Goal: Task Accomplishment & Management: Manage account settings

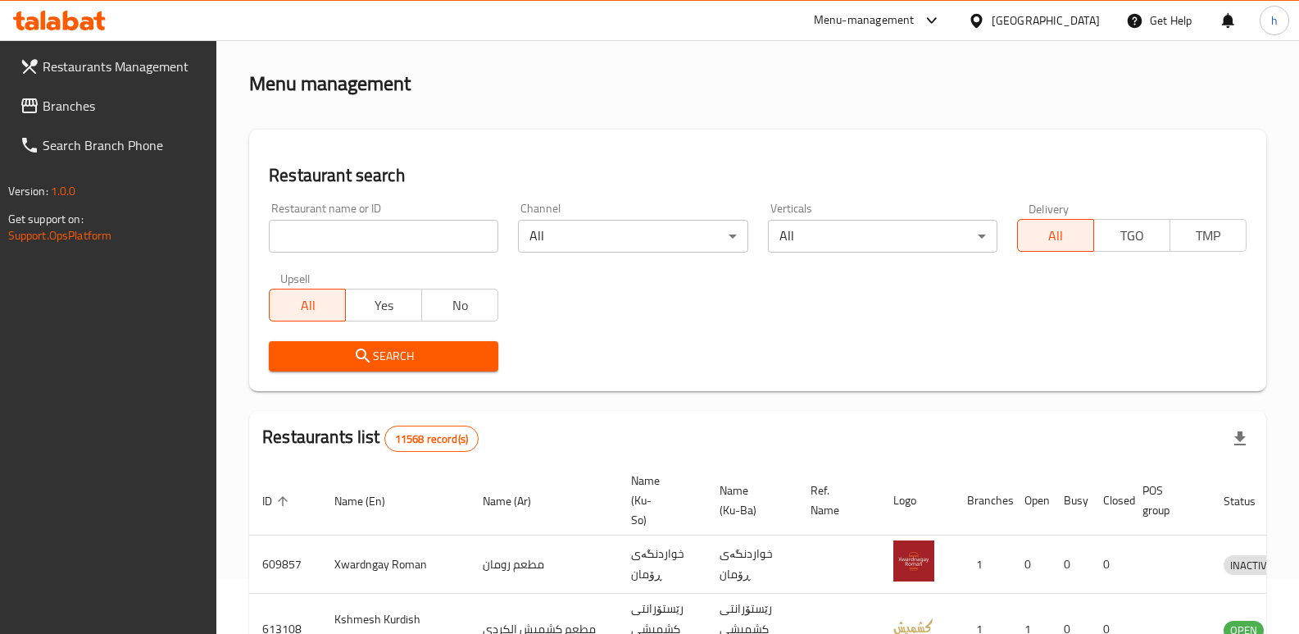
scroll to position [214, 0]
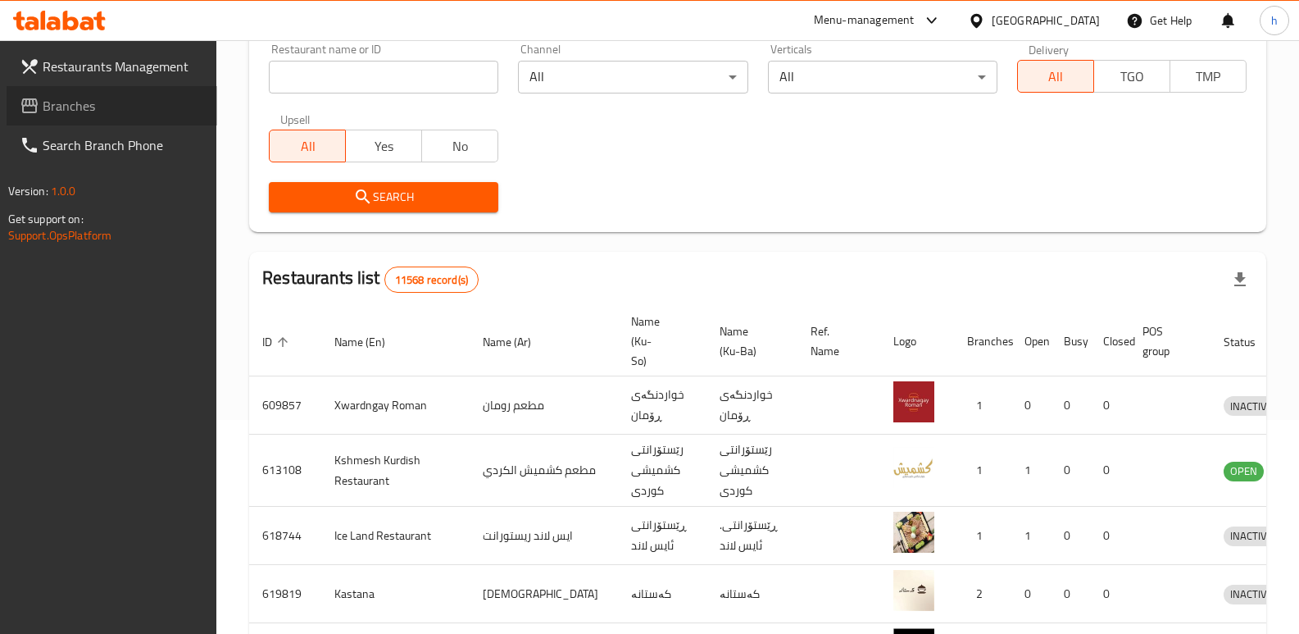
click at [97, 102] on span "Branches" at bounding box center [123, 106] width 161 height 20
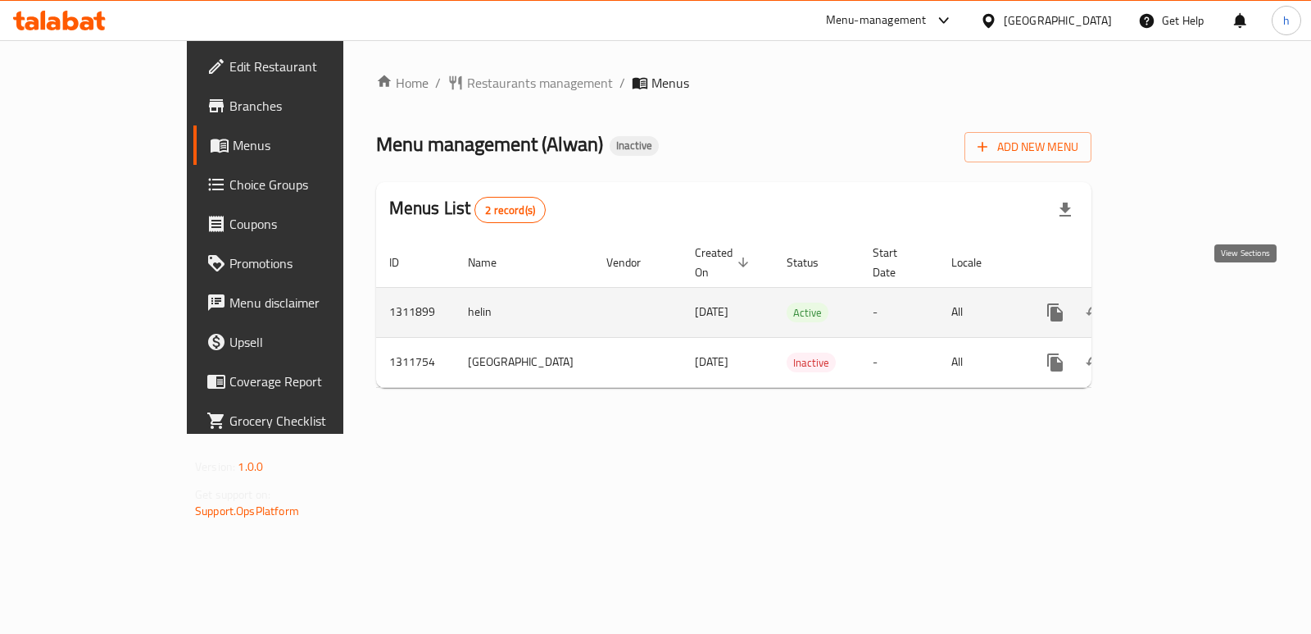
click at [1181, 305] on icon "enhanced table" at bounding box center [1173, 312] width 15 height 15
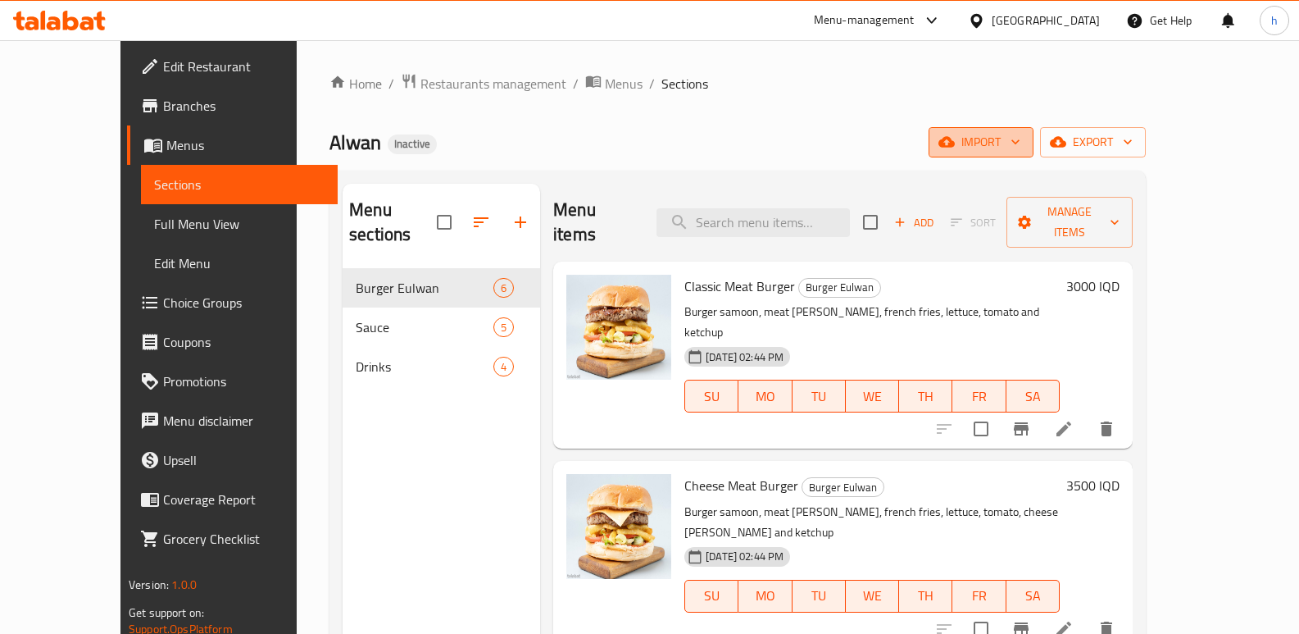
click at [1020, 143] on span "import" at bounding box center [981, 142] width 79 height 20
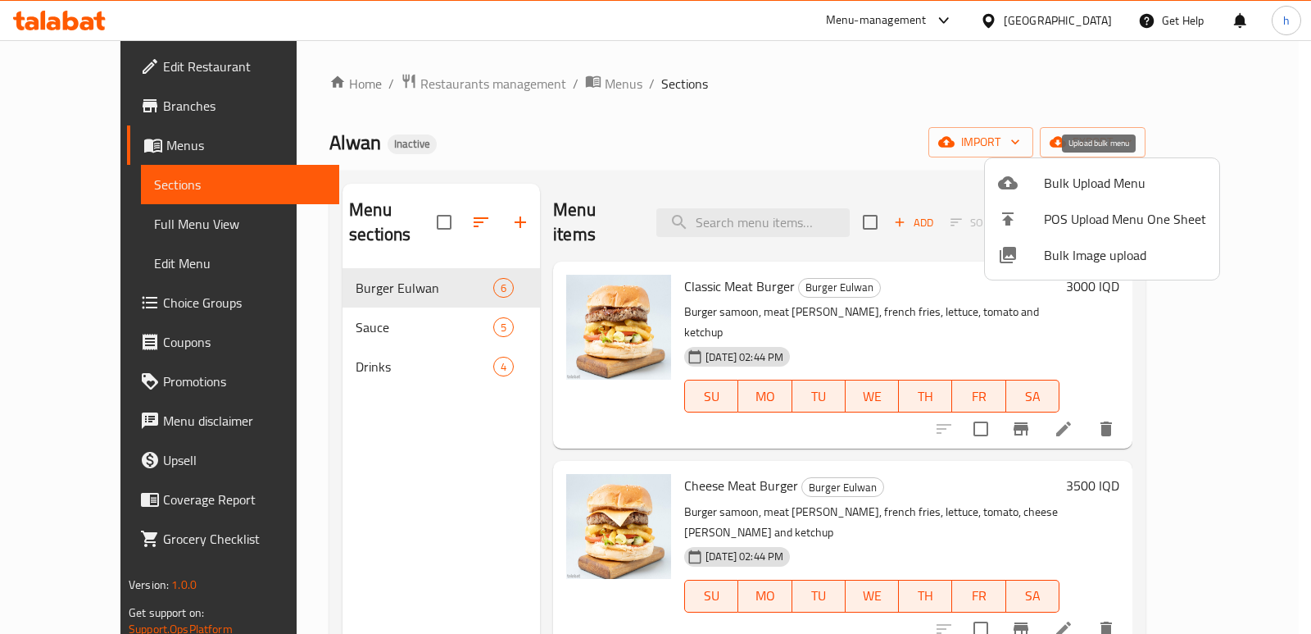
click at [1075, 179] on span "Bulk Upload Menu" at bounding box center [1125, 183] width 162 height 20
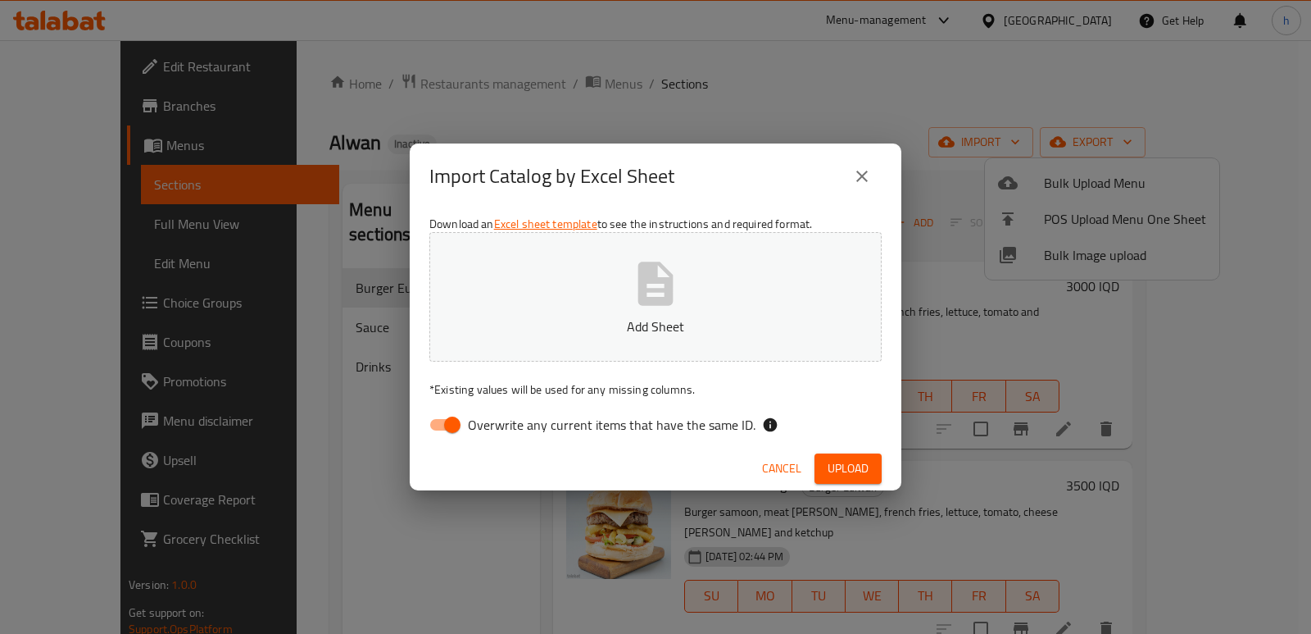
click at [442, 421] on input "Overwrite any current items that have the same ID." at bounding box center [452, 424] width 93 height 31
checkbox input "false"
click at [643, 288] on icon "button" at bounding box center [655, 282] width 35 height 43
click at [817, 462] on button "Upload" at bounding box center [848, 468] width 67 height 30
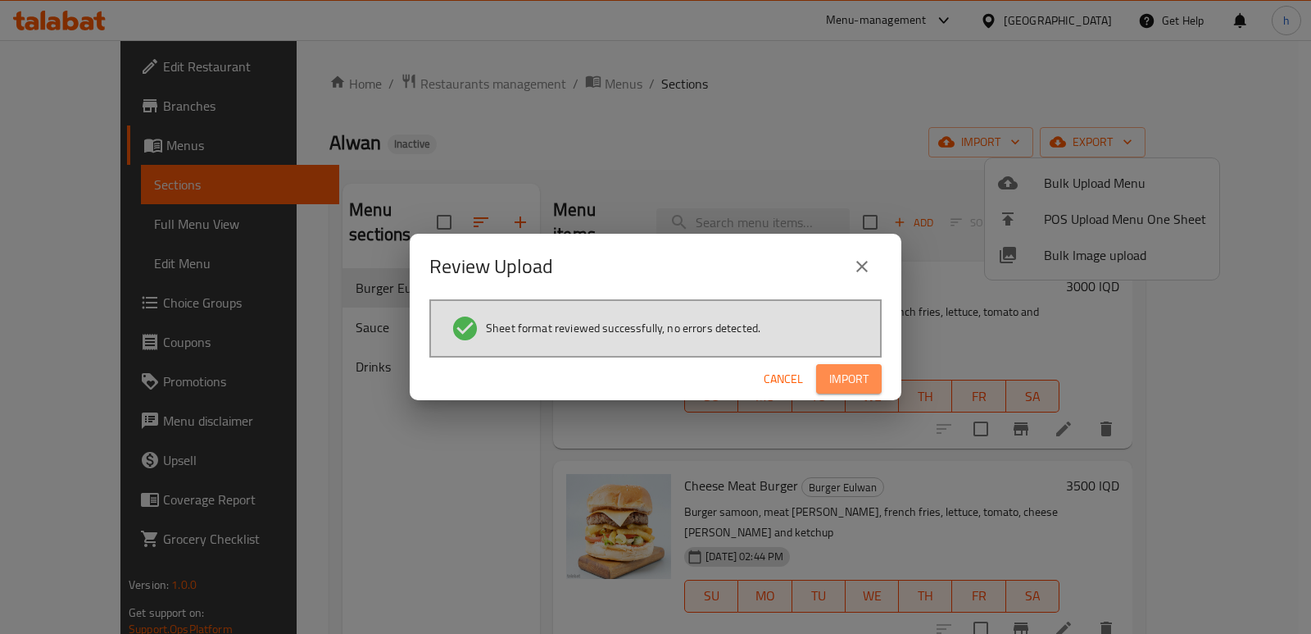
click at [844, 392] on button "Import" at bounding box center [849, 379] width 66 height 30
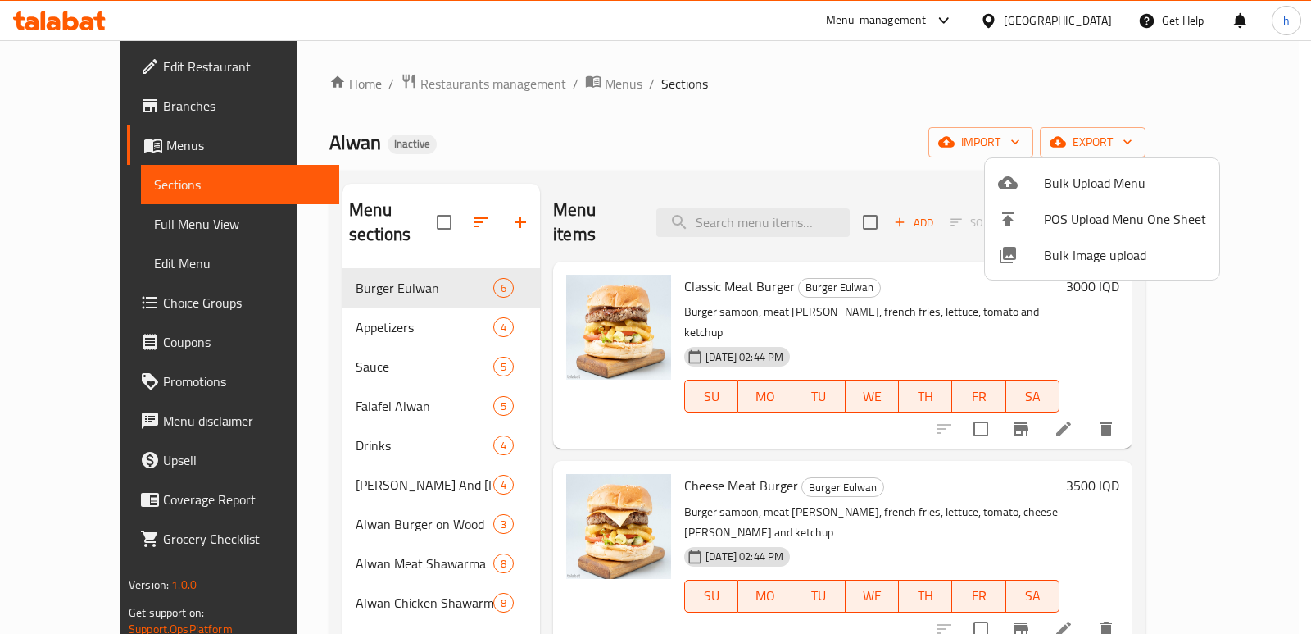
click at [565, 116] on div at bounding box center [655, 317] width 1311 height 634
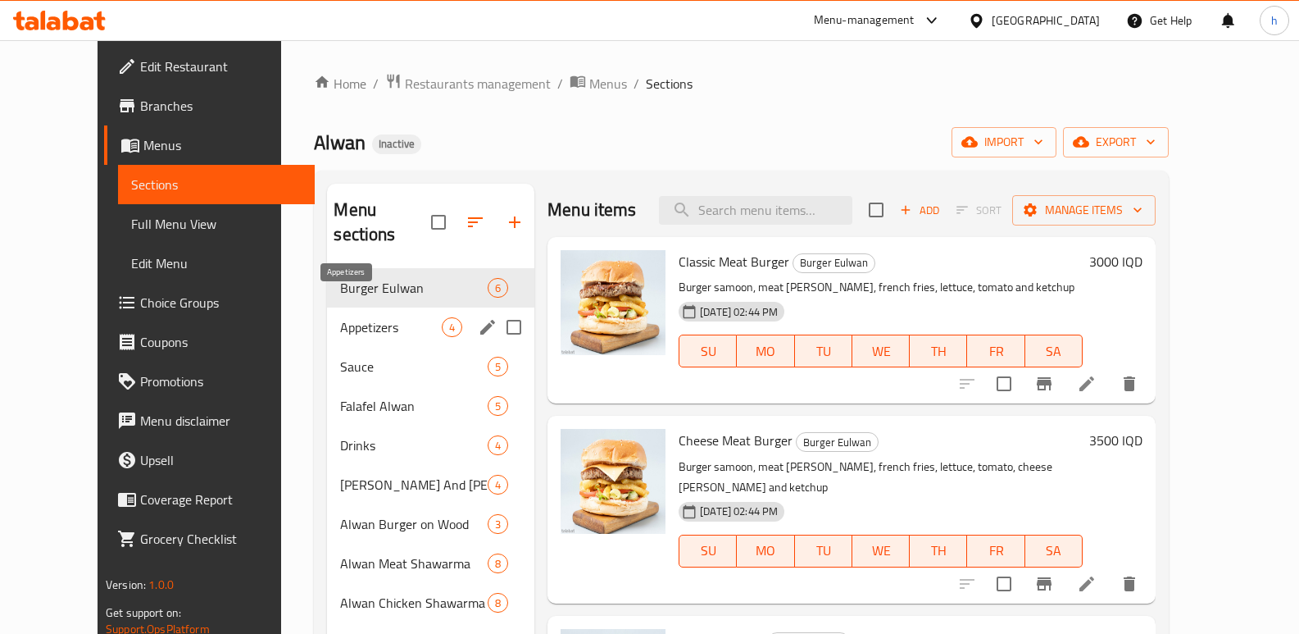
click at [327, 307] on div "Appetizers 4" at bounding box center [430, 326] width 207 height 39
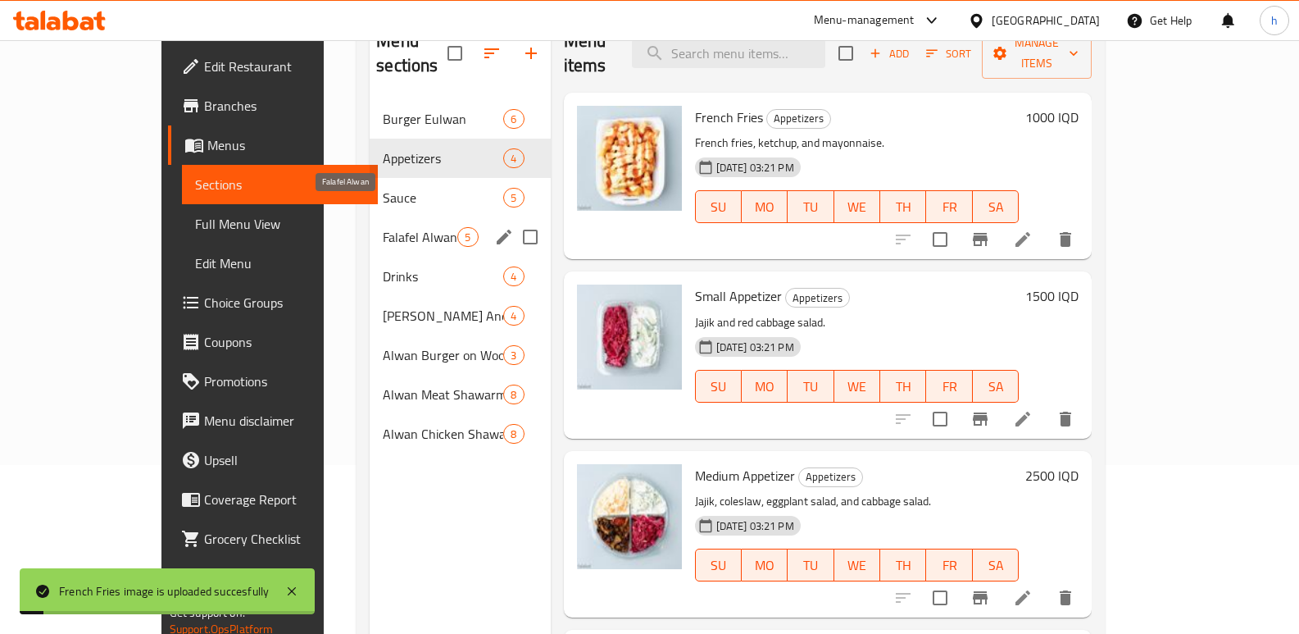
click at [383, 227] on span "Falafel Alwan" at bounding box center [420, 237] width 75 height 20
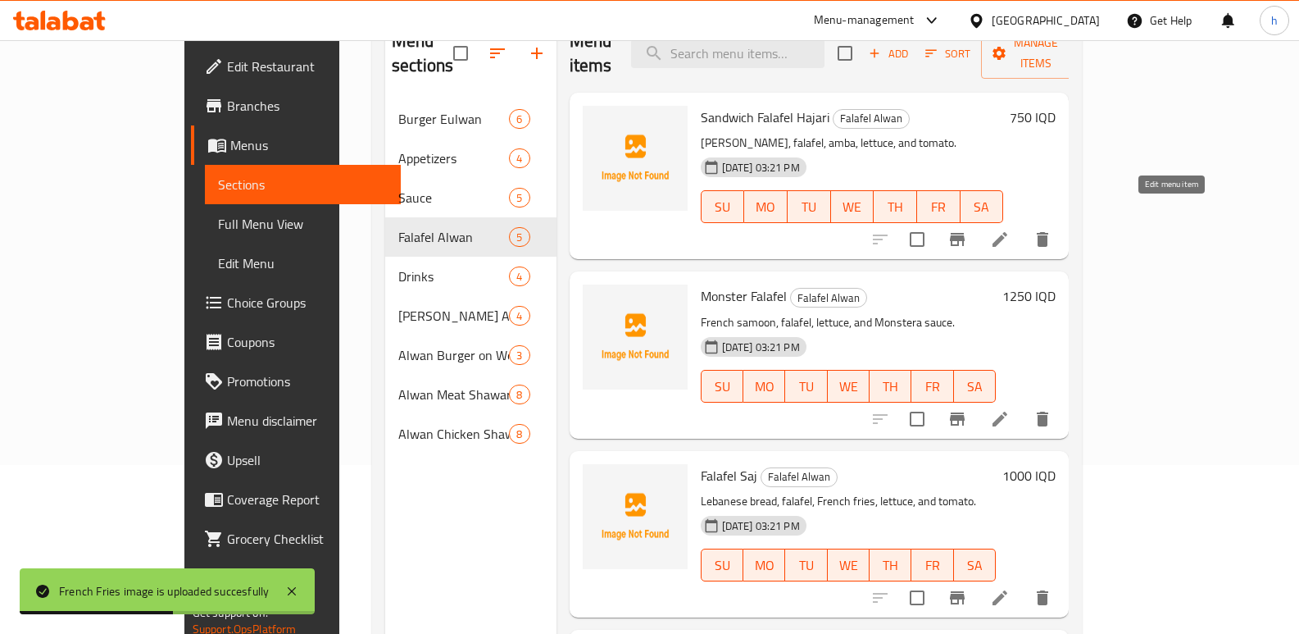
click at [1010, 229] on icon at bounding box center [1000, 239] width 20 height 20
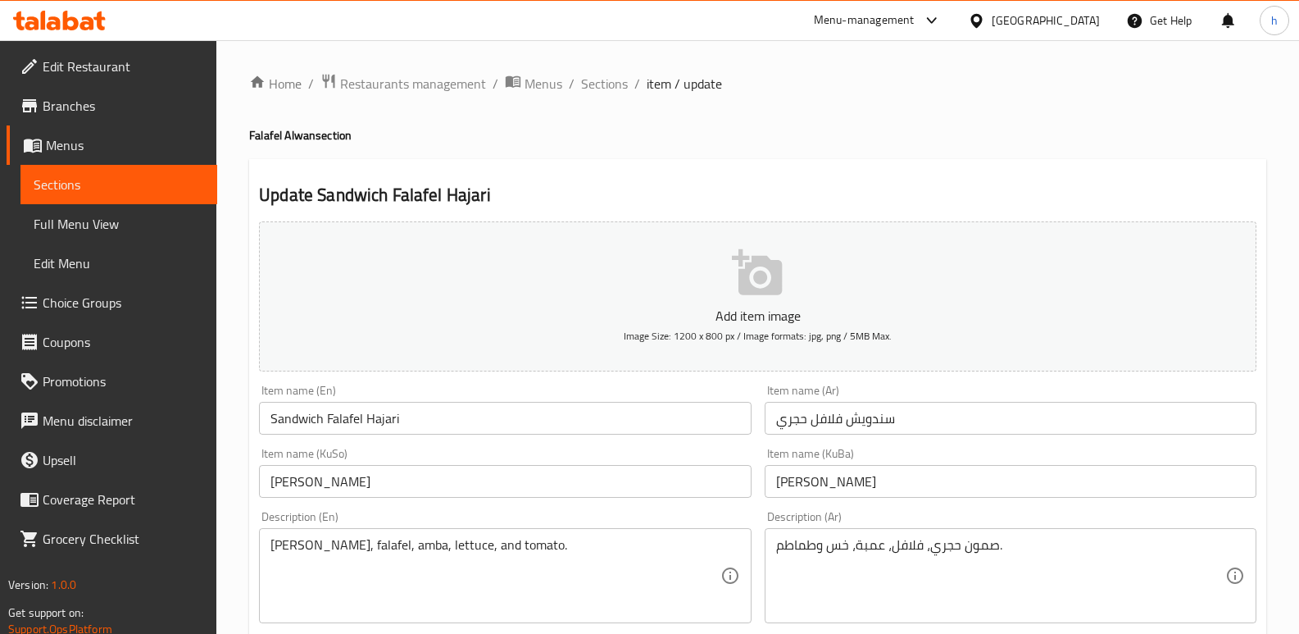
click at [824, 417] on input "سندويش فلافل حجري" at bounding box center [1011, 418] width 492 height 33
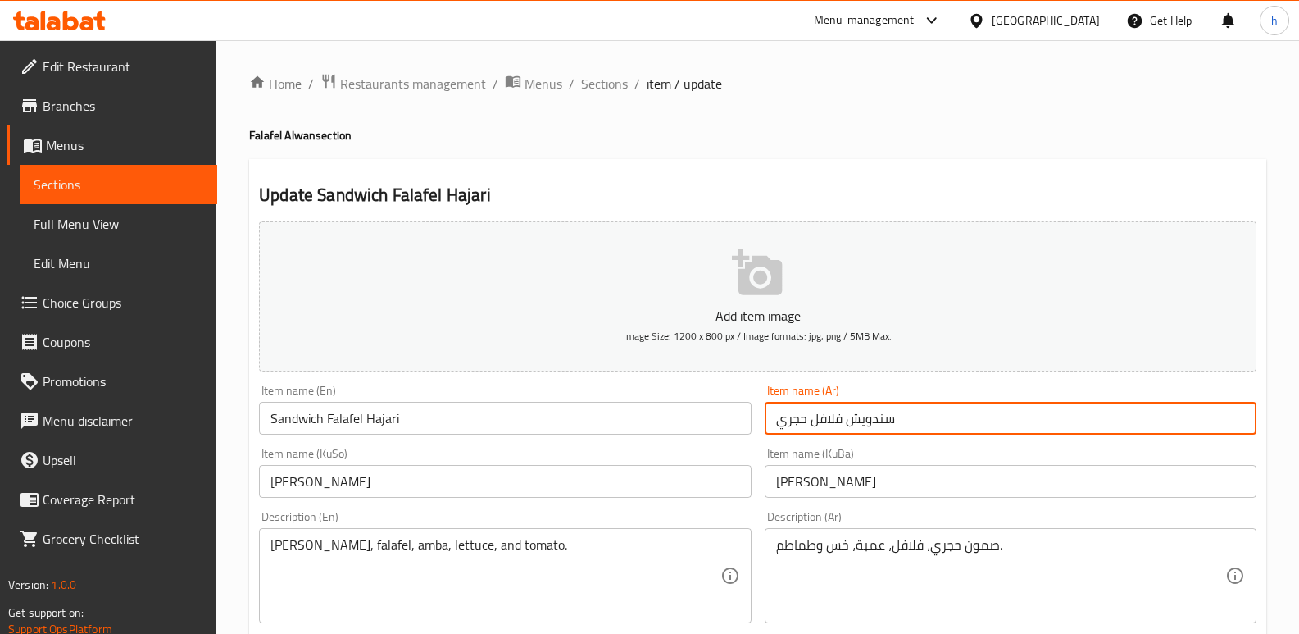
click at [824, 417] on input "سندويش فلافل حجري" at bounding box center [1011, 418] width 492 height 33
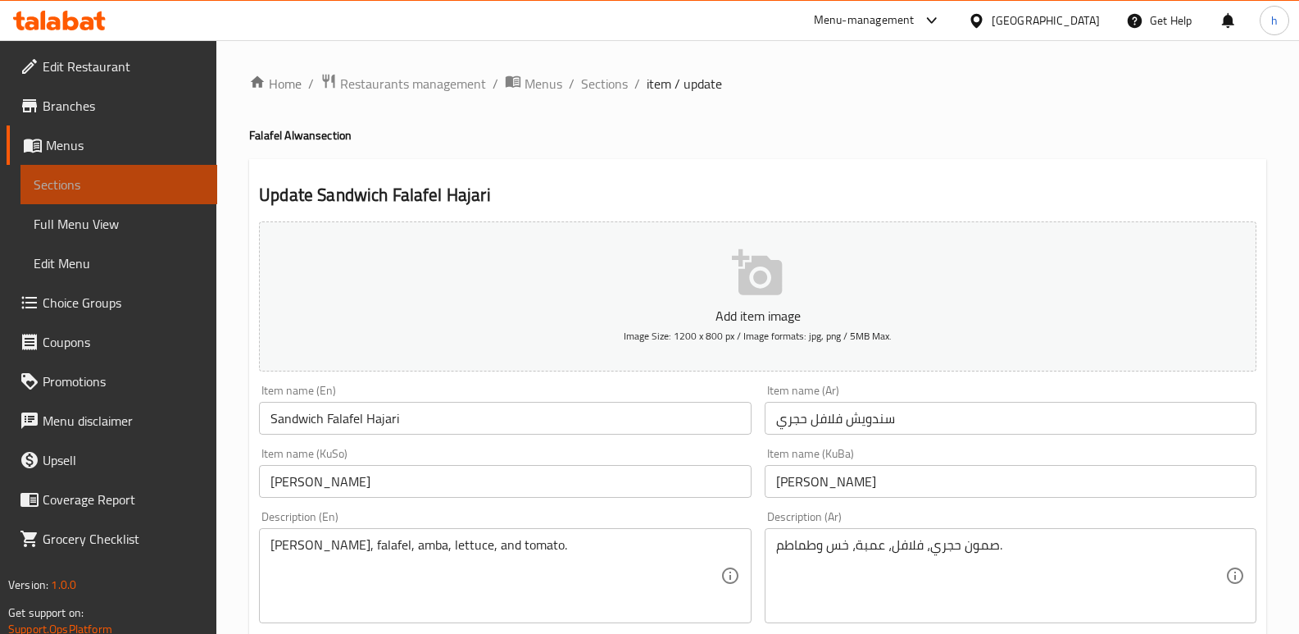
click at [186, 179] on span "Sections" at bounding box center [119, 185] width 170 height 20
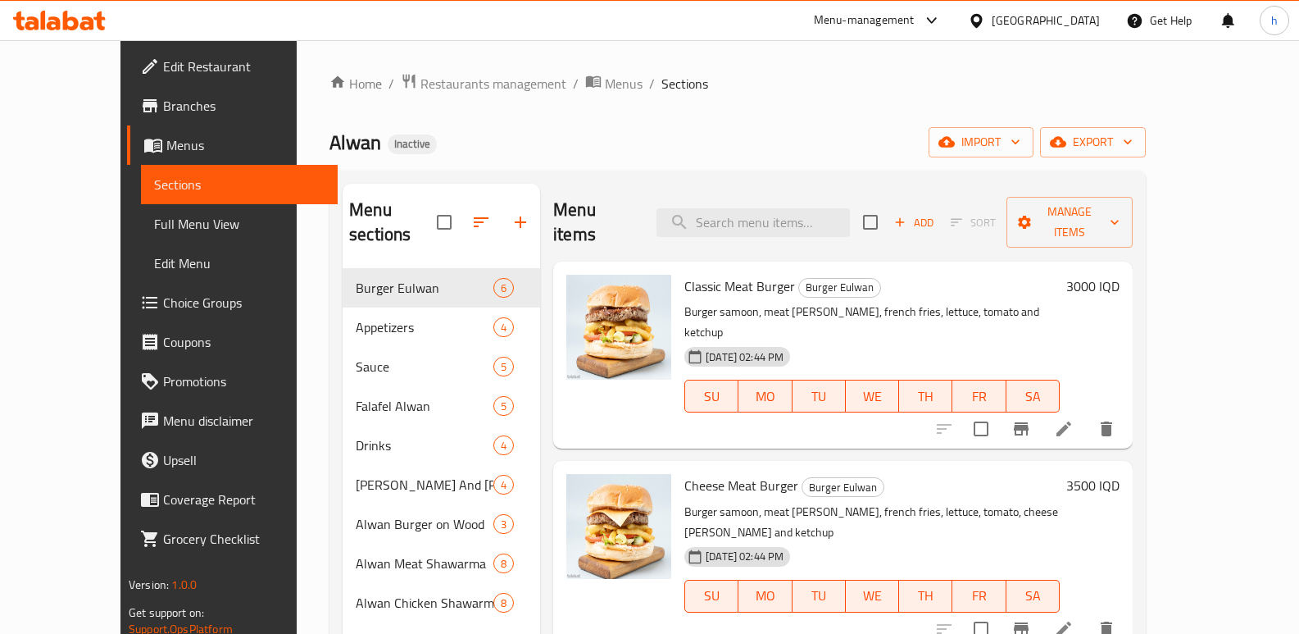
click at [426, 622] on div "Menu sections Burger Eulwan 6 Appetizers 4 Sauce 5 Falafel Alwan 5 Drinks 4 [PE…" at bounding box center [442, 501] width 198 height 634
click at [494, 124] on div "Home / Restaurants management / Menus / Sections Alwan Inactive import export M…" at bounding box center [737, 451] width 816 height 757
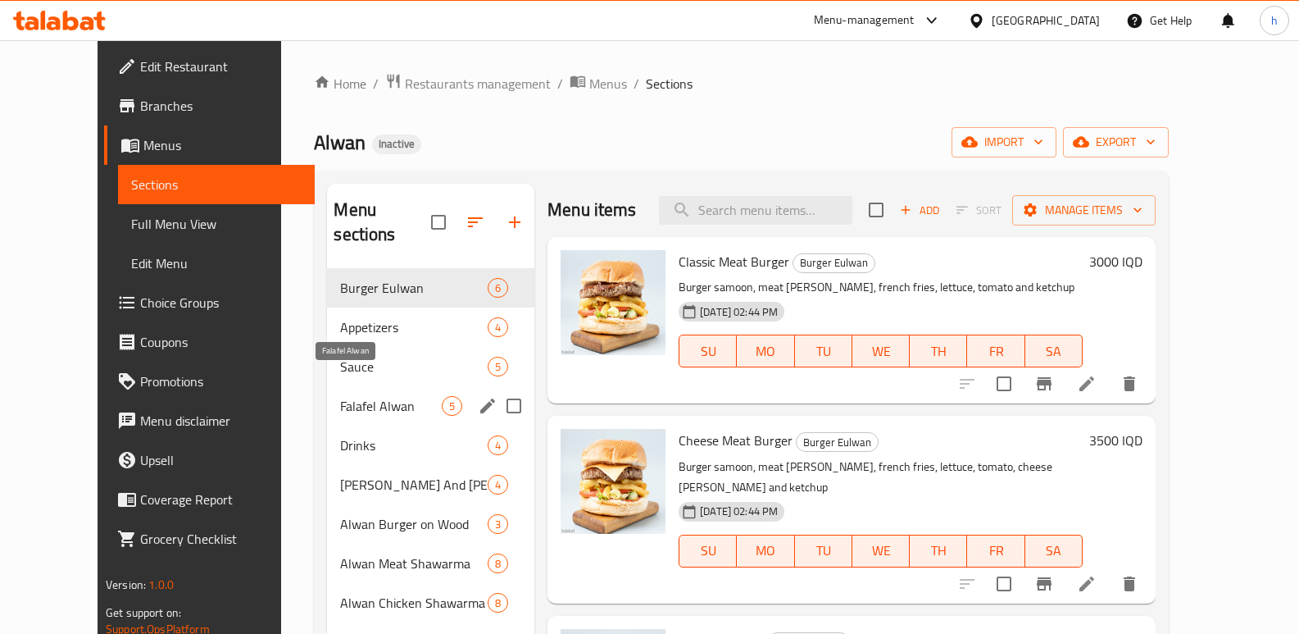
click at [355, 396] on span "Falafel Alwan" at bounding box center [391, 406] width 102 height 20
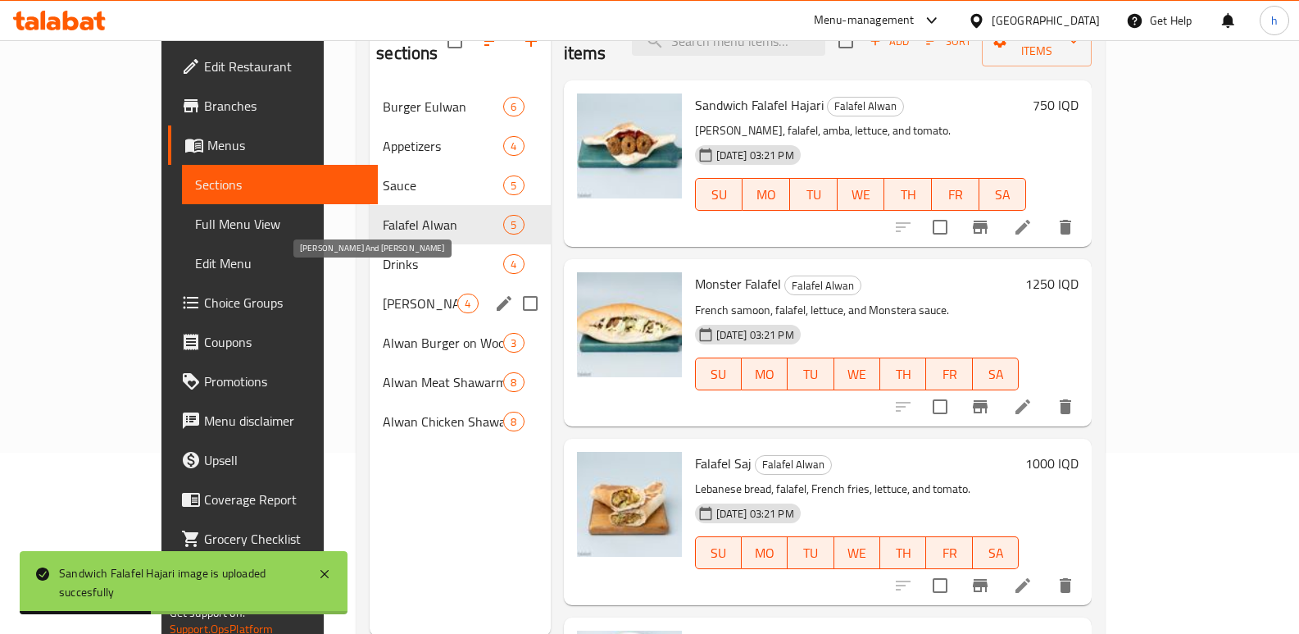
click at [383, 293] on span "[PERSON_NAME] And [PERSON_NAME]" at bounding box center [420, 303] width 75 height 20
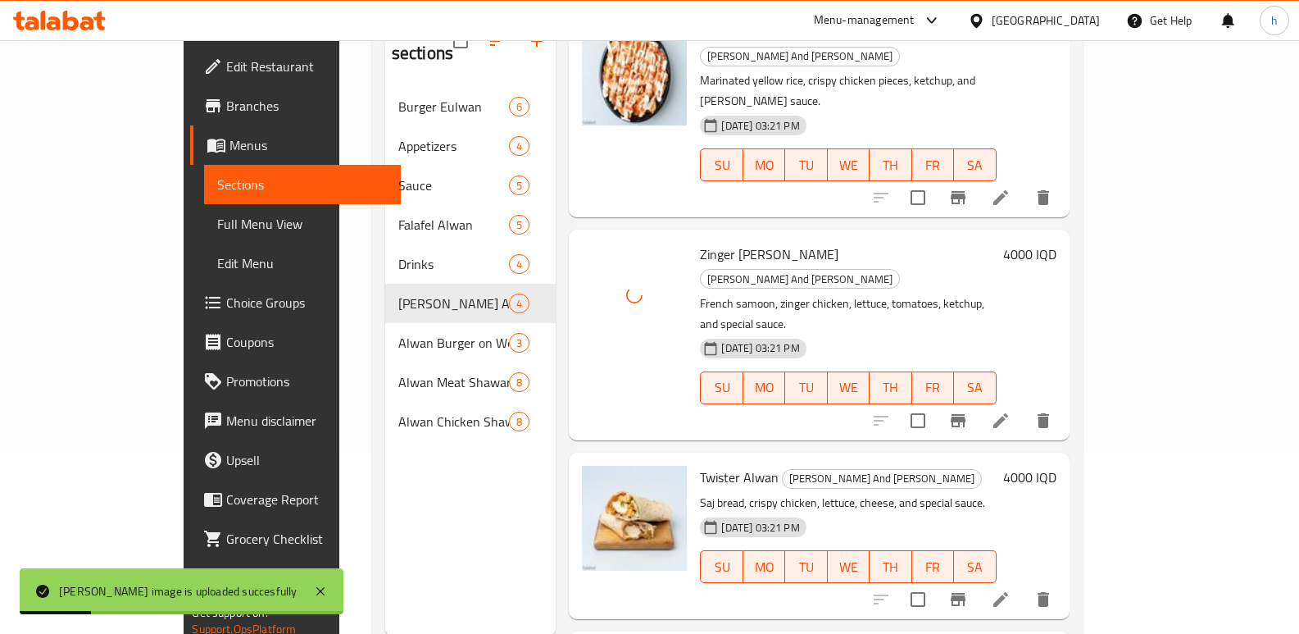
scroll to position [124, 0]
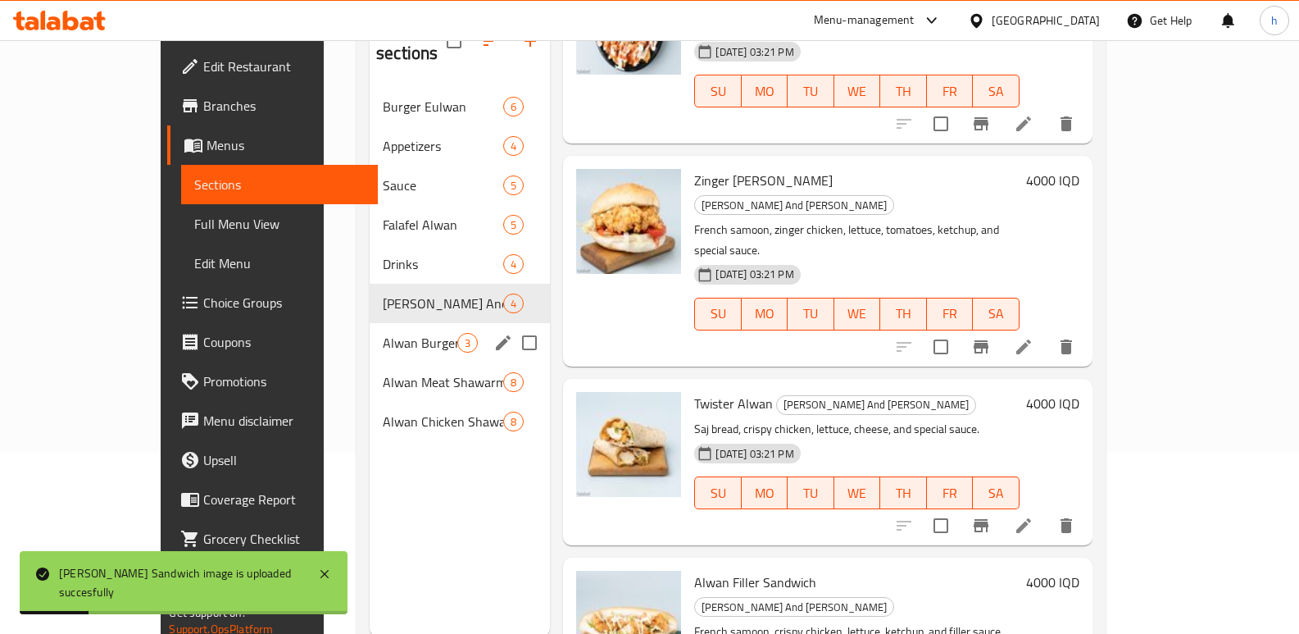
click at [370, 323] on div "Alwan Burger on Wood 3" at bounding box center [460, 342] width 180 height 39
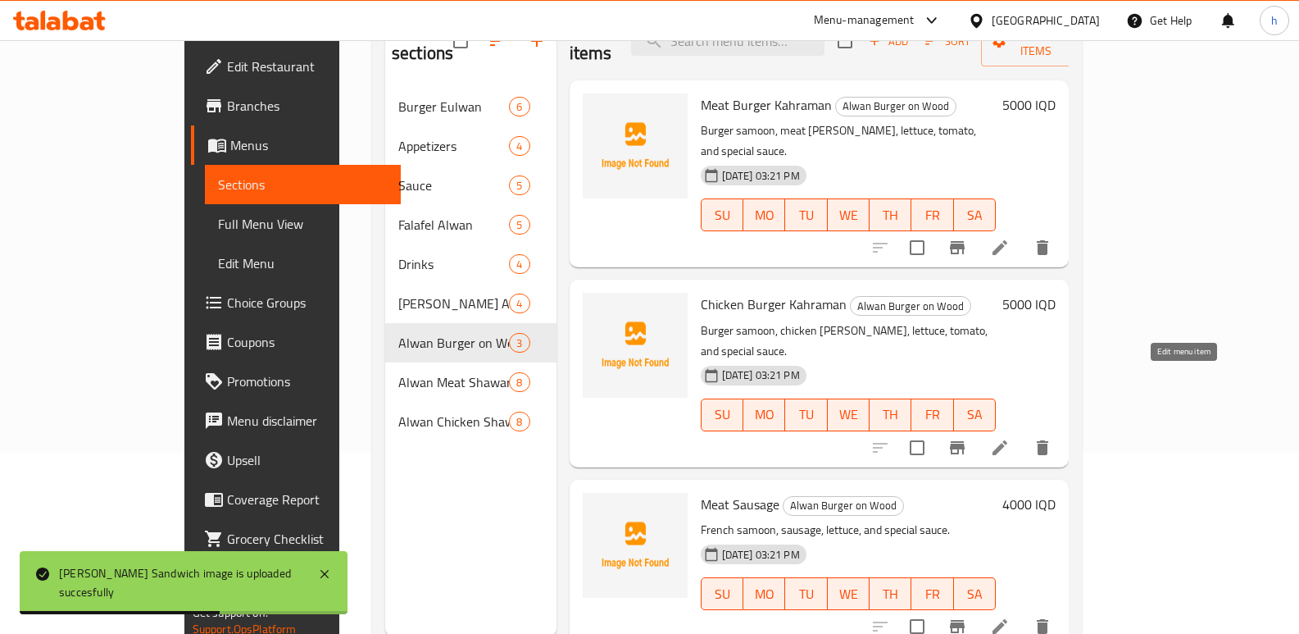
click at [1010, 438] on icon at bounding box center [1000, 448] width 20 height 20
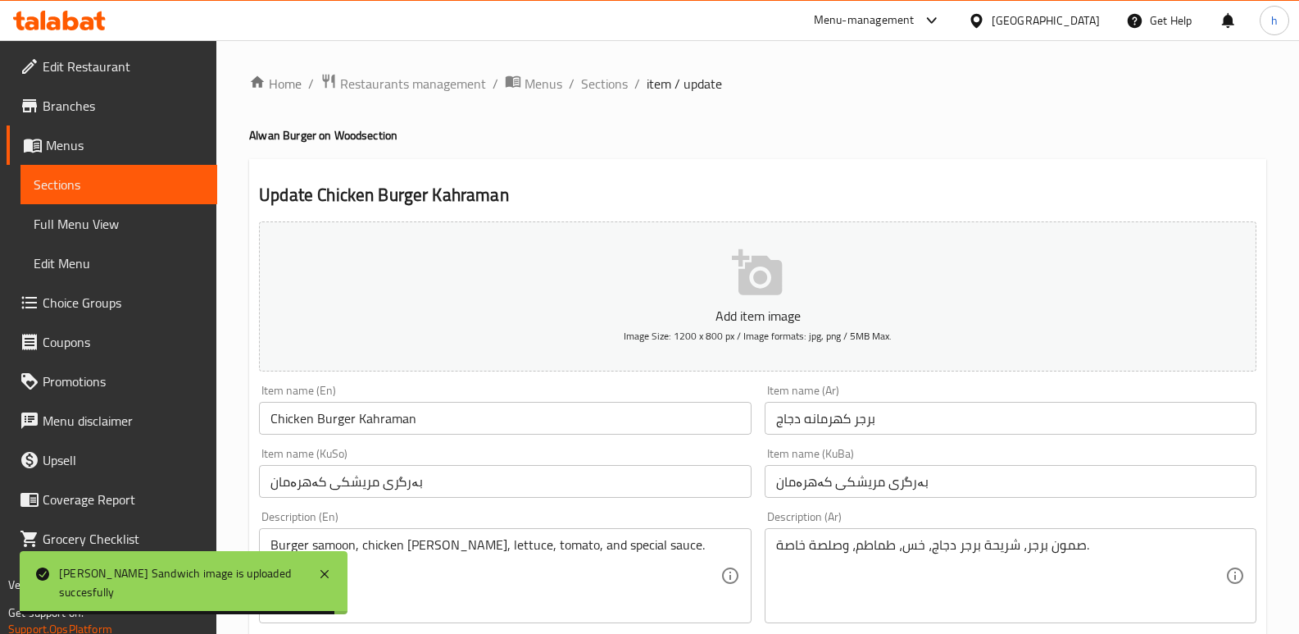
click at [869, 423] on input "برجر كهرمانه دجاج" at bounding box center [1011, 418] width 492 height 33
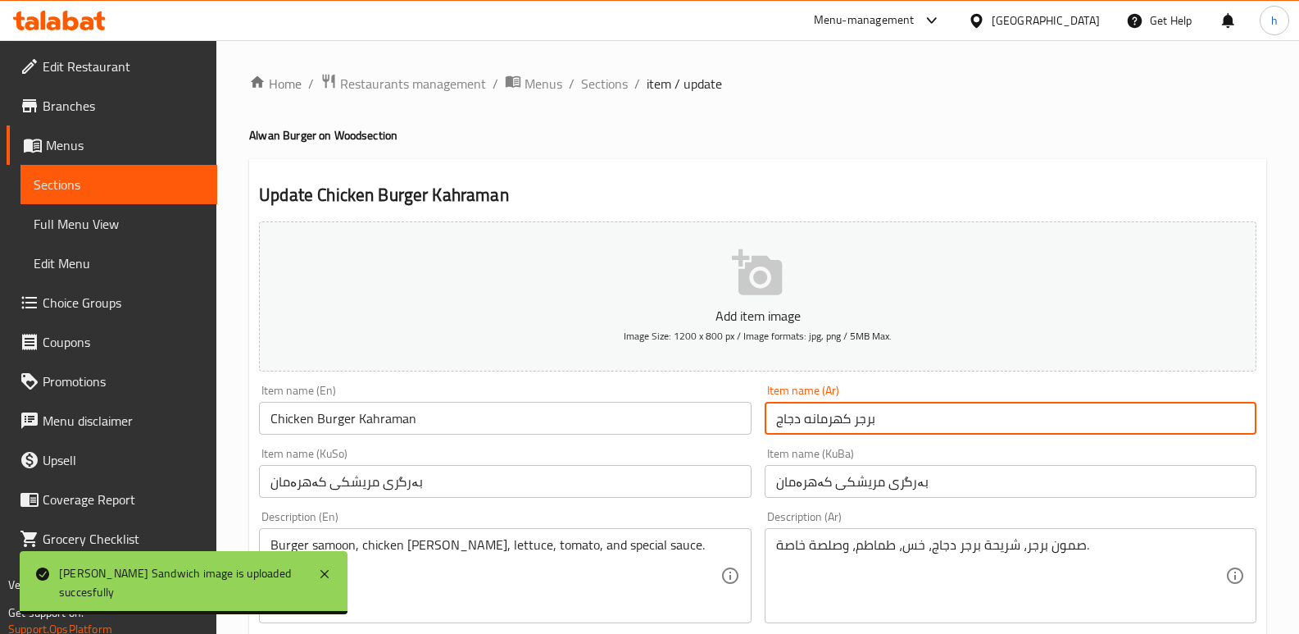
click at [869, 423] on input "برجر كهرمانه دجاج" at bounding box center [1011, 418] width 492 height 33
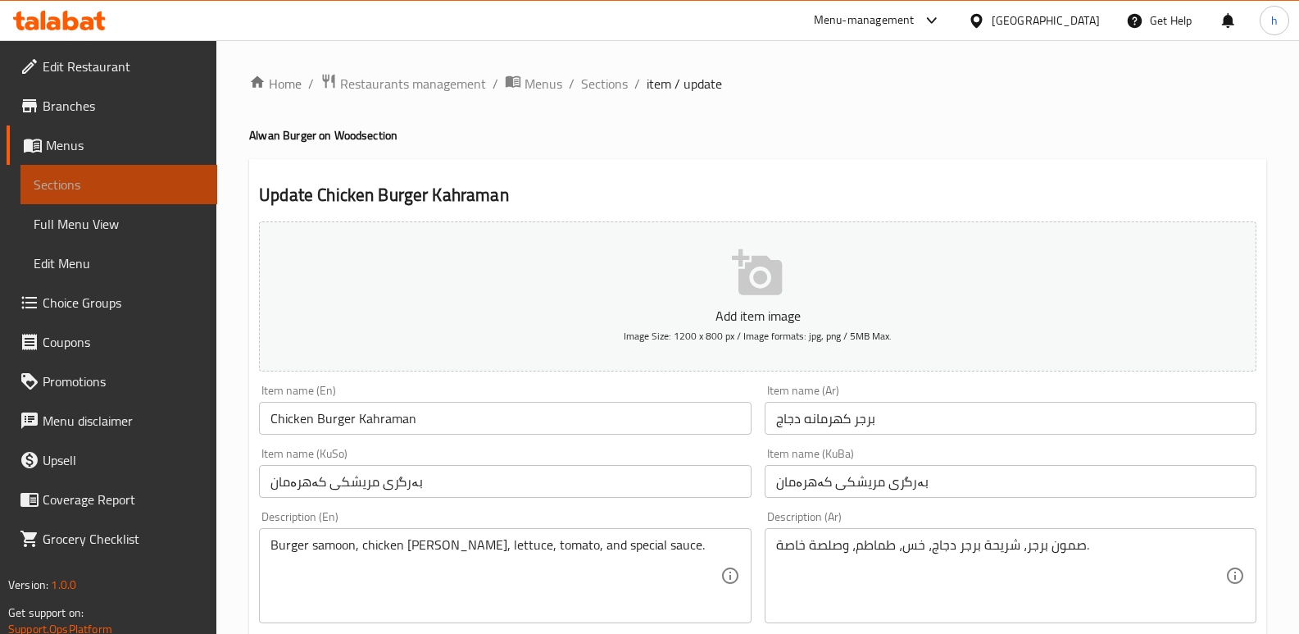
click at [153, 175] on span "Sections" at bounding box center [119, 185] width 170 height 20
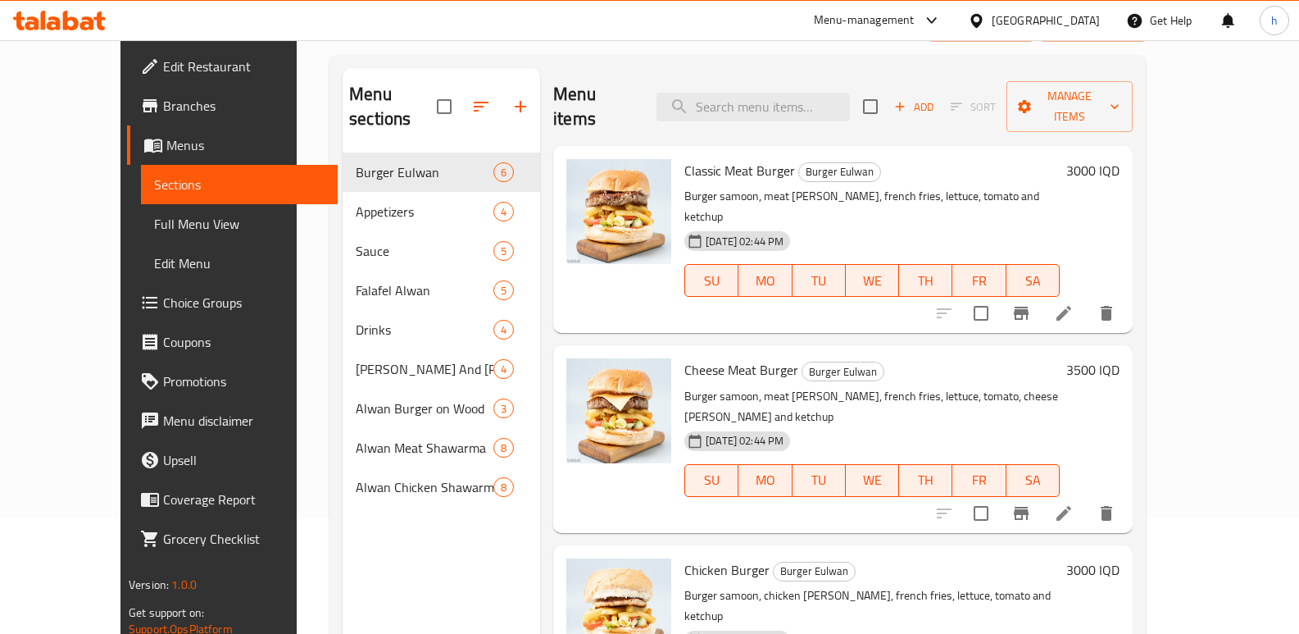
scroll to position [229, 0]
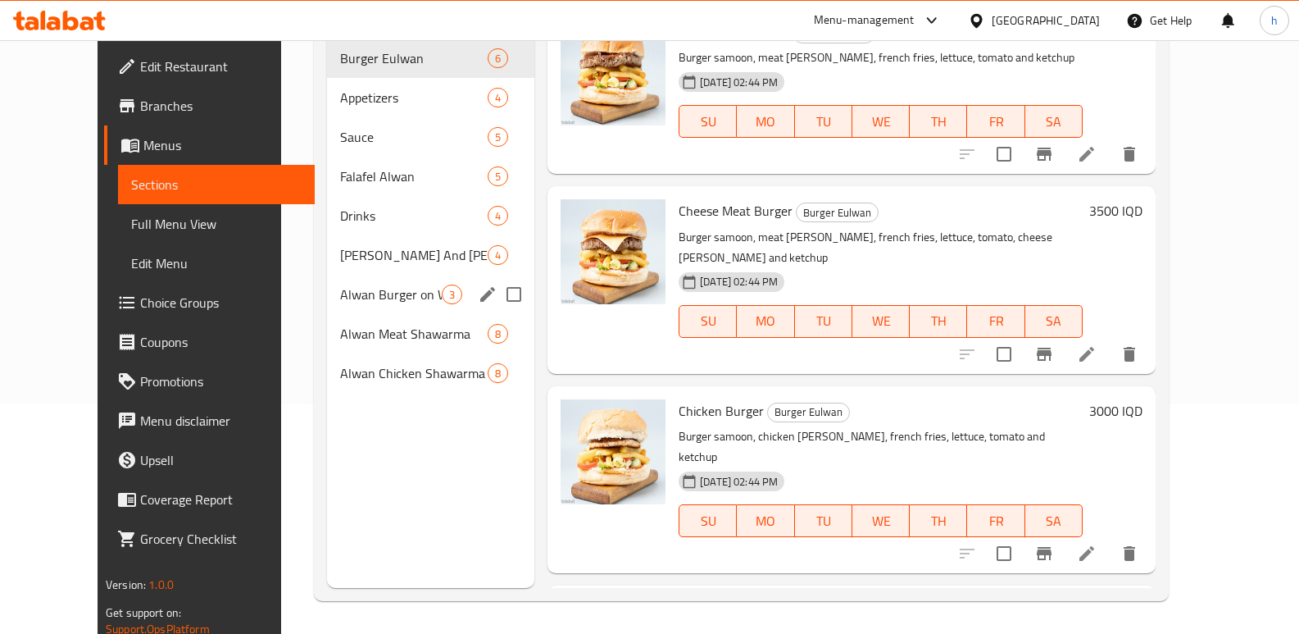
click at [340, 284] on span "Alwan Burger on Wood" at bounding box center [391, 294] width 102 height 20
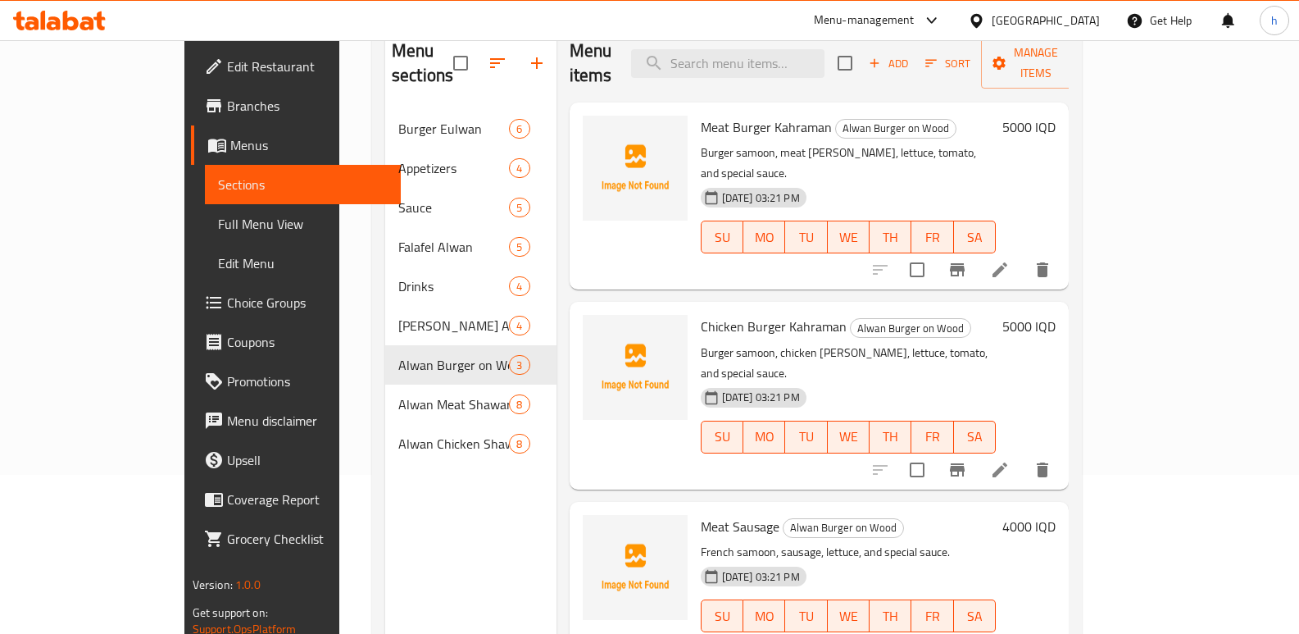
scroll to position [147, 0]
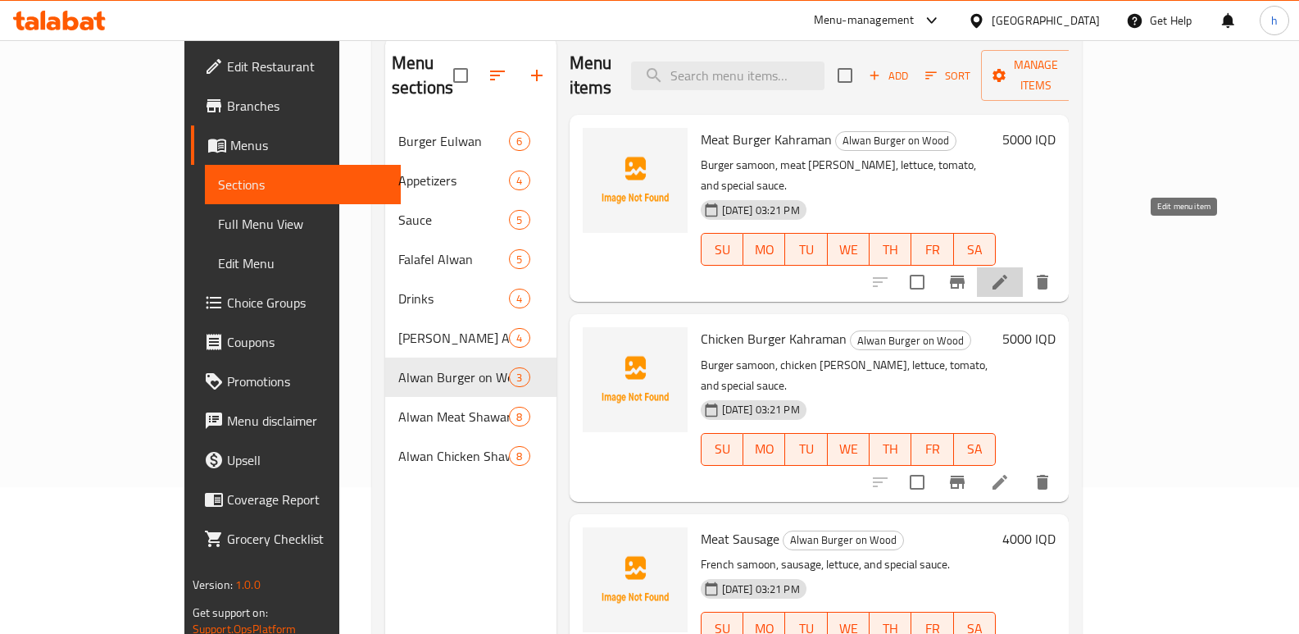
click at [1010, 272] on icon at bounding box center [1000, 282] width 20 height 20
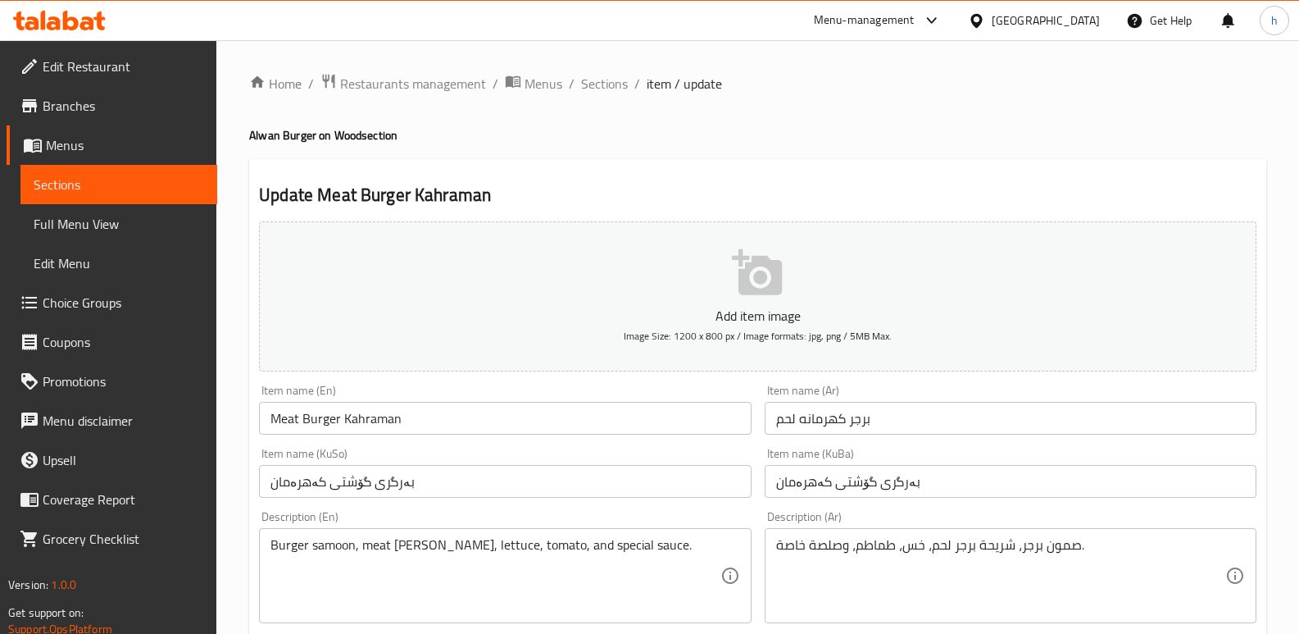
click at [828, 418] on input "برجر كهرمانه لحم" at bounding box center [1011, 418] width 492 height 33
click at [180, 184] on span "Sections" at bounding box center [119, 185] width 170 height 20
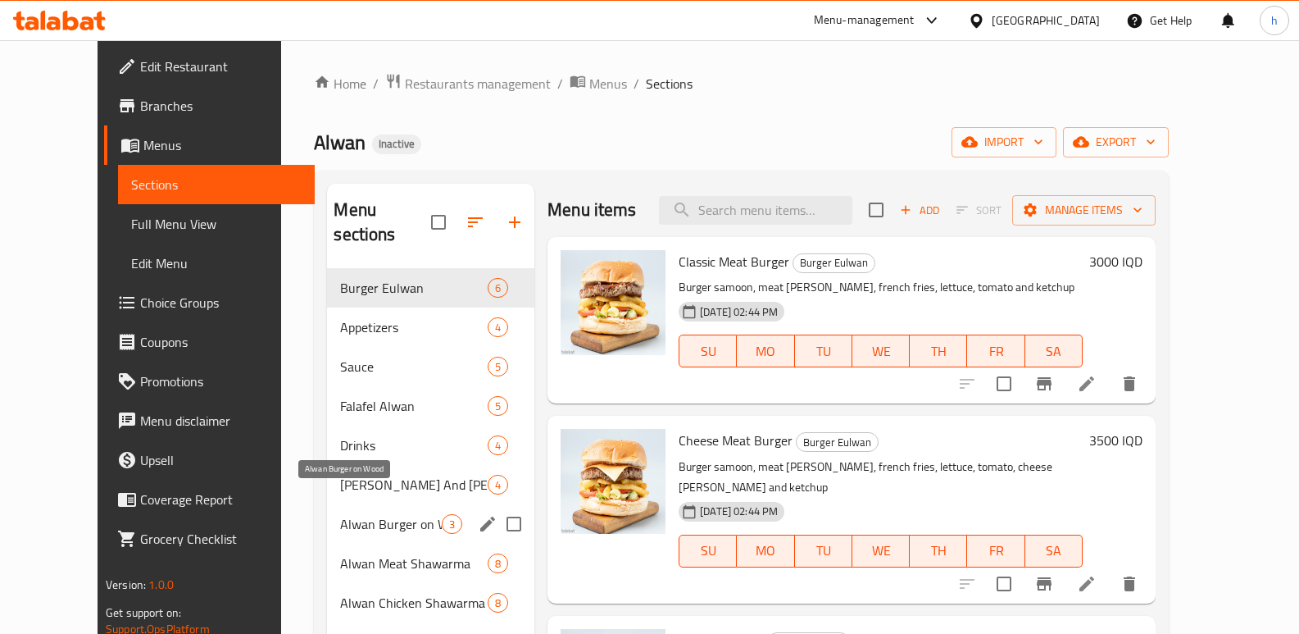
click at [340, 514] on span "Alwan Burger on Wood" at bounding box center [391, 524] width 102 height 20
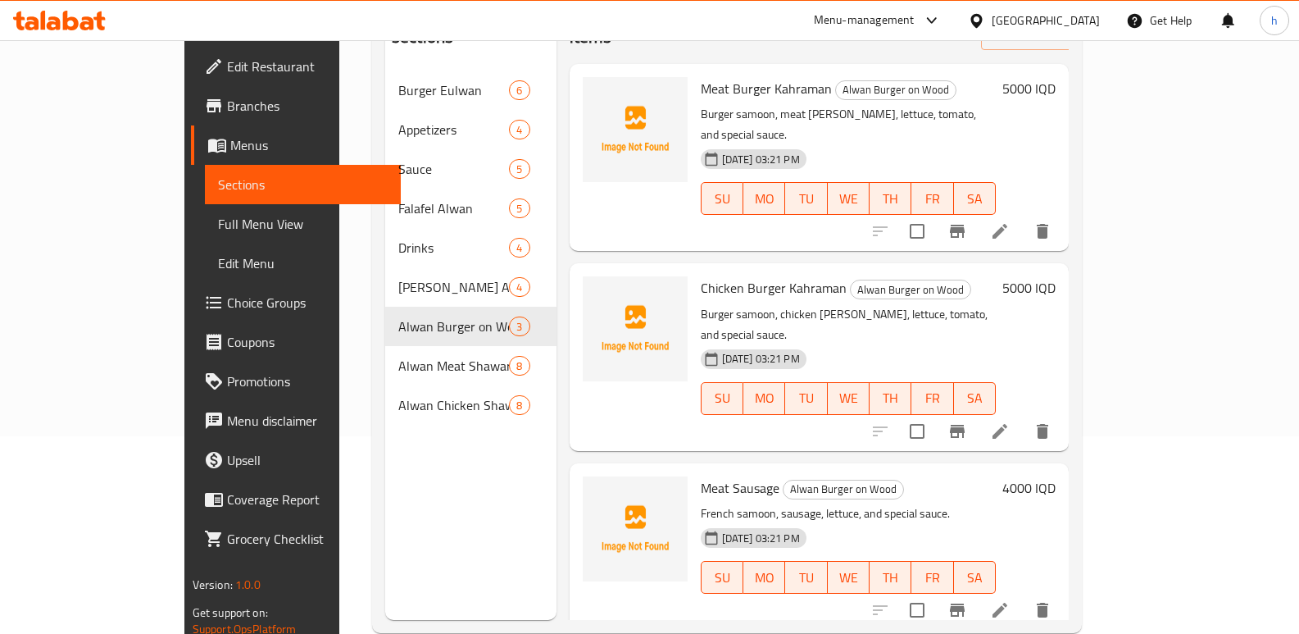
scroll to position [184, 0]
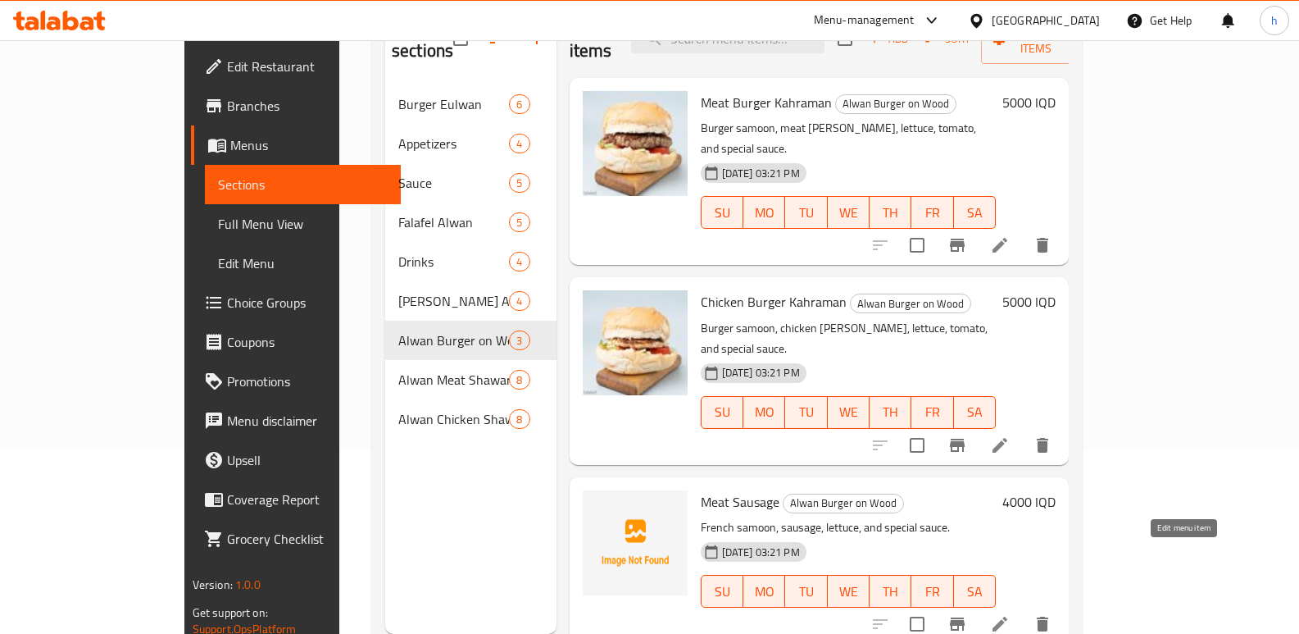
click at [1010, 614] on icon at bounding box center [1000, 624] width 20 height 20
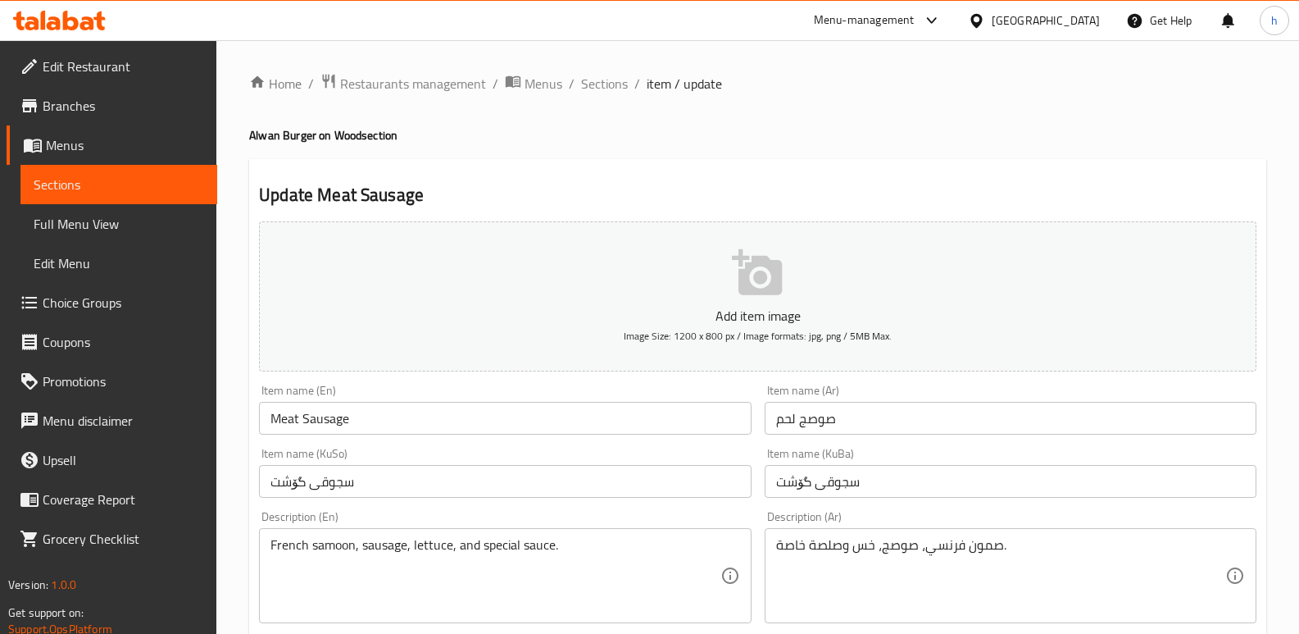
click at [814, 420] on input "صوصج لحم" at bounding box center [1011, 418] width 492 height 33
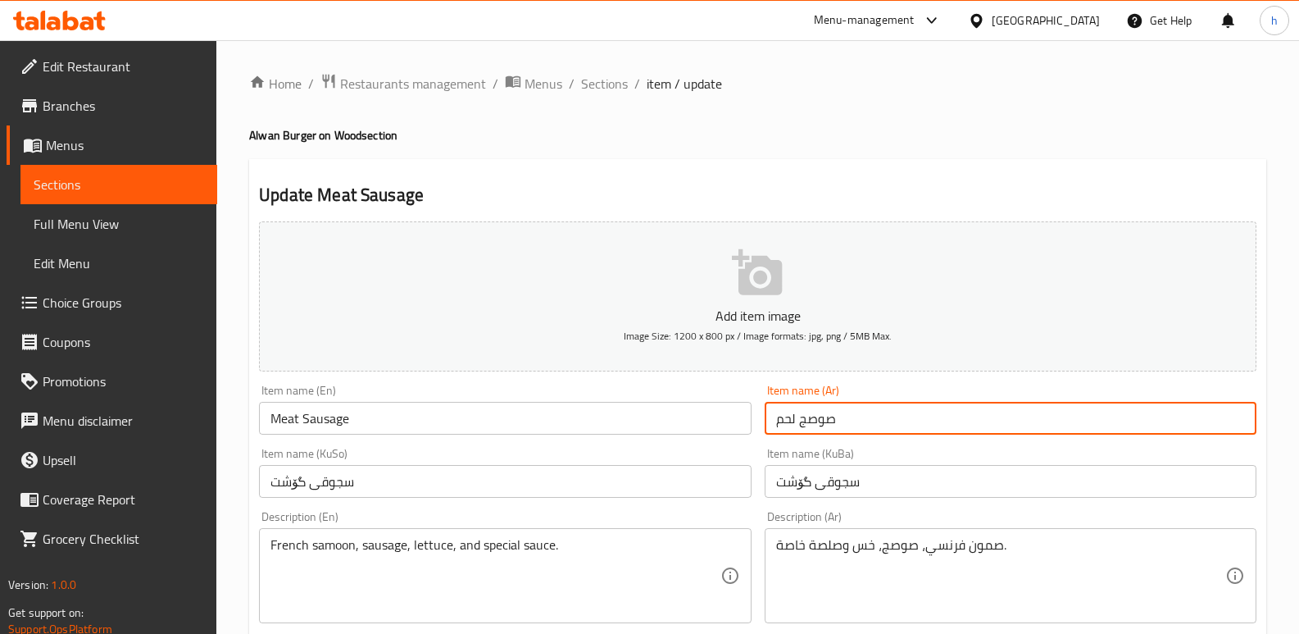
click at [814, 420] on input "صوصج لحم" at bounding box center [1011, 418] width 492 height 33
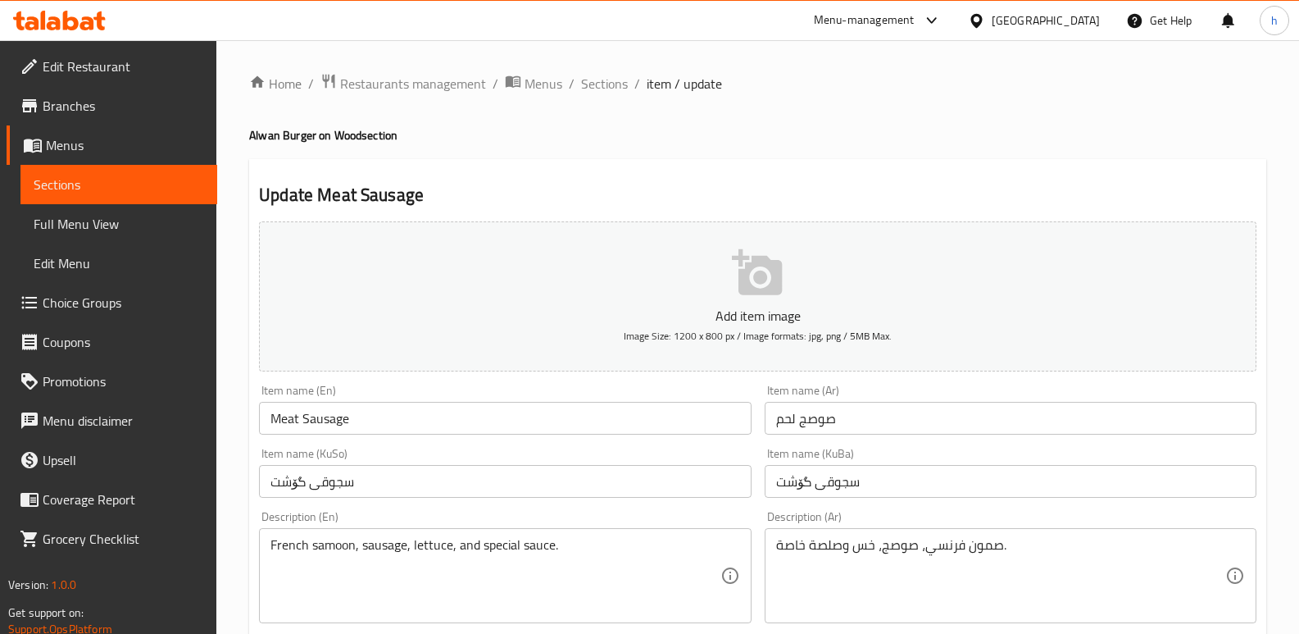
drag, startPoint x: 128, startPoint y: 184, endPoint x: 220, endPoint y: 288, distance: 139.3
click at [128, 184] on span "Sections" at bounding box center [119, 185] width 170 height 20
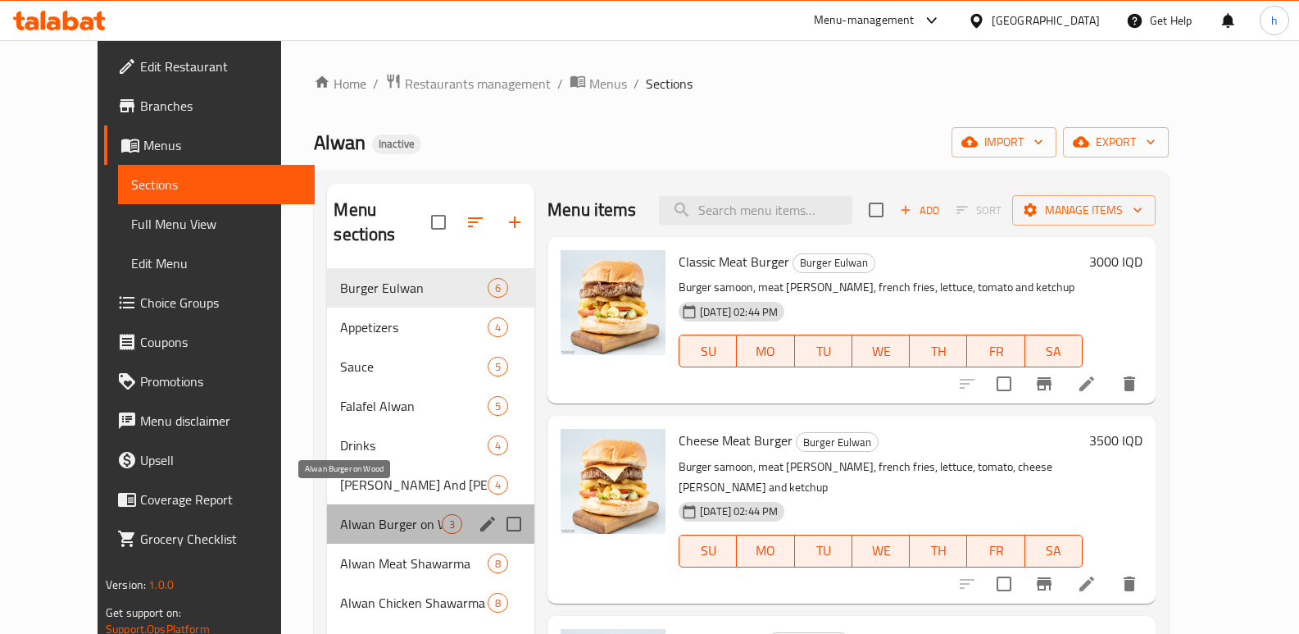
click at [347, 514] on span "Alwan Burger on Wood" at bounding box center [391, 524] width 102 height 20
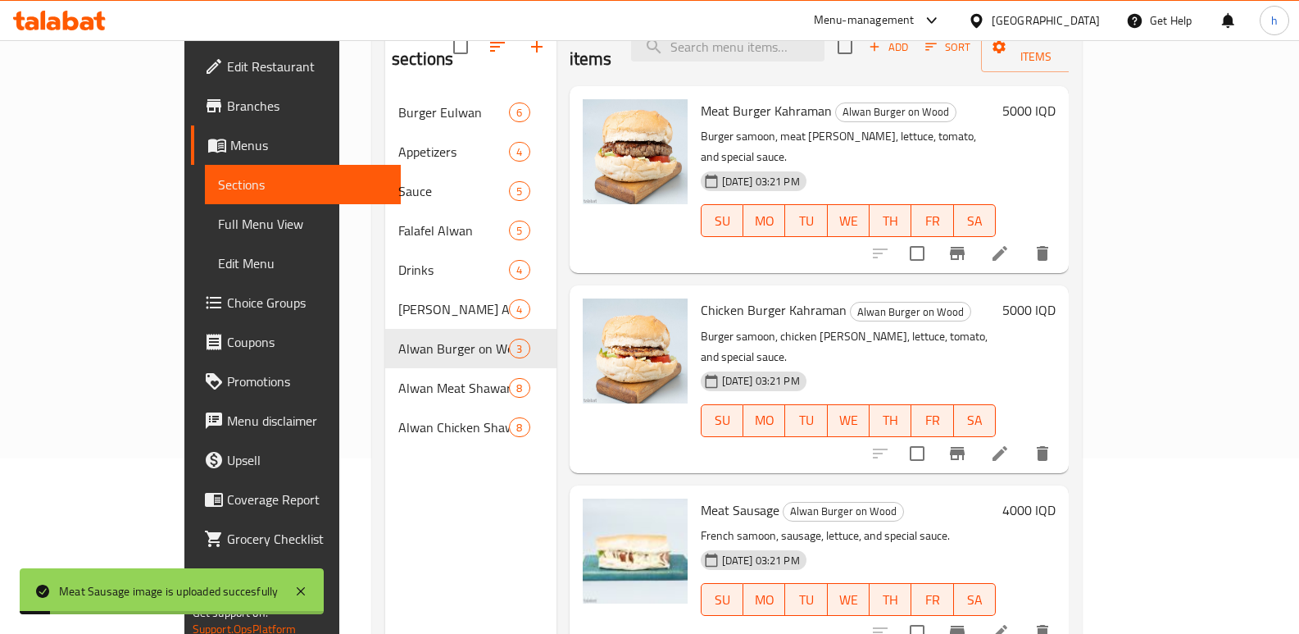
scroll to position [172, 0]
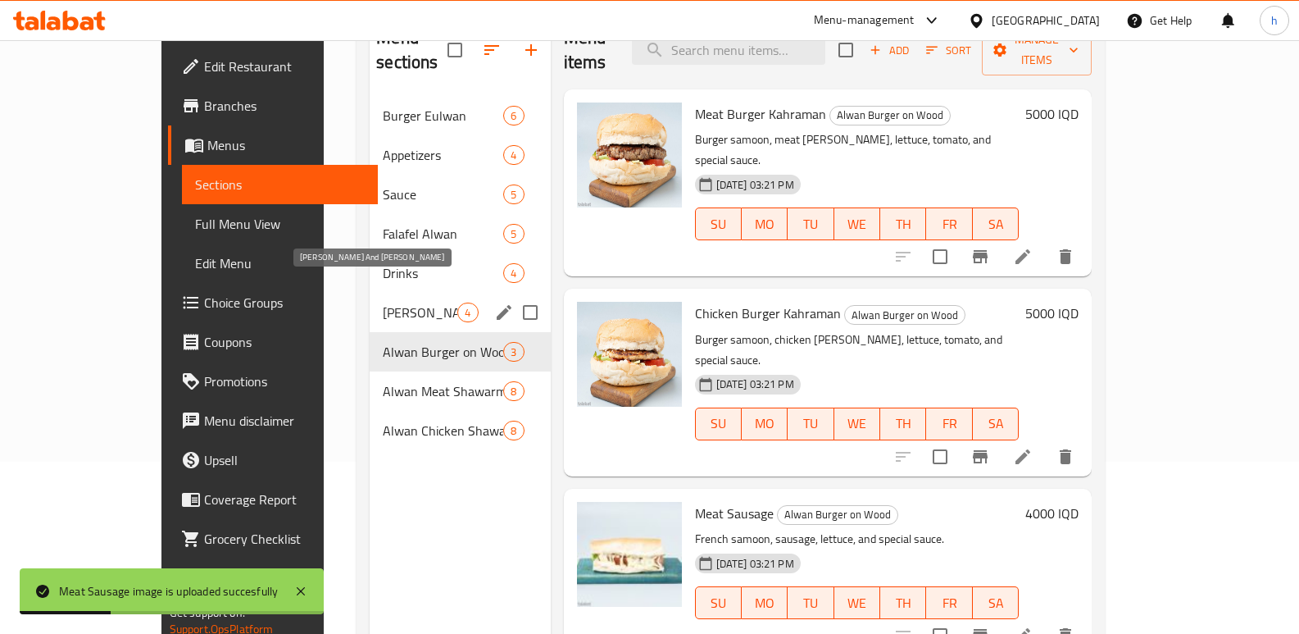
click at [383, 302] on span "[PERSON_NAME] And [PERSON_NAME]" at bounding box center [420, 312] width 75 height 20
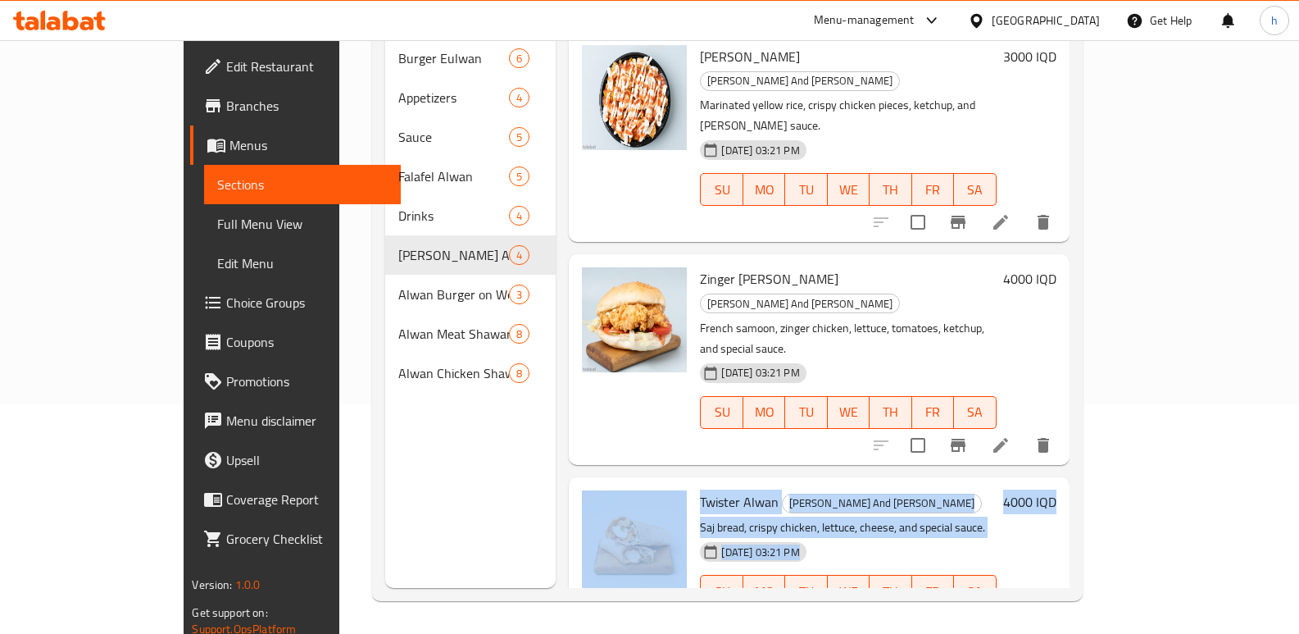
drag, startPoint x: 1298, startPoint y: 355, endPoint x: 1292, endPoint y: 304, distance: 51.2
click at [1115, 307] on div "Home / Restaurants management / Menus / Sections Alwan Inactive import export M…" at bounding box center [727, 222] width 776 height 823
click at [1056, 284] on div "4000 IQD" at bounding box center [1027, 359] width 60 height 184
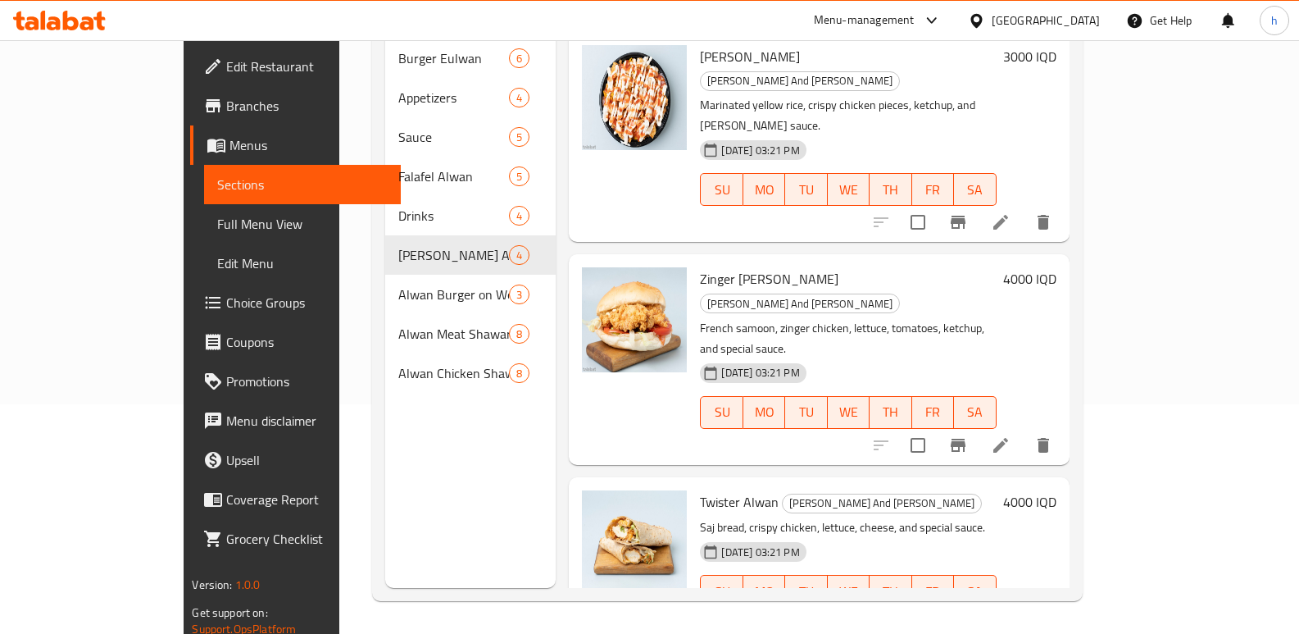
click at [1010, 435] on icon at bounding box center [1001, 445] width 20 height 20
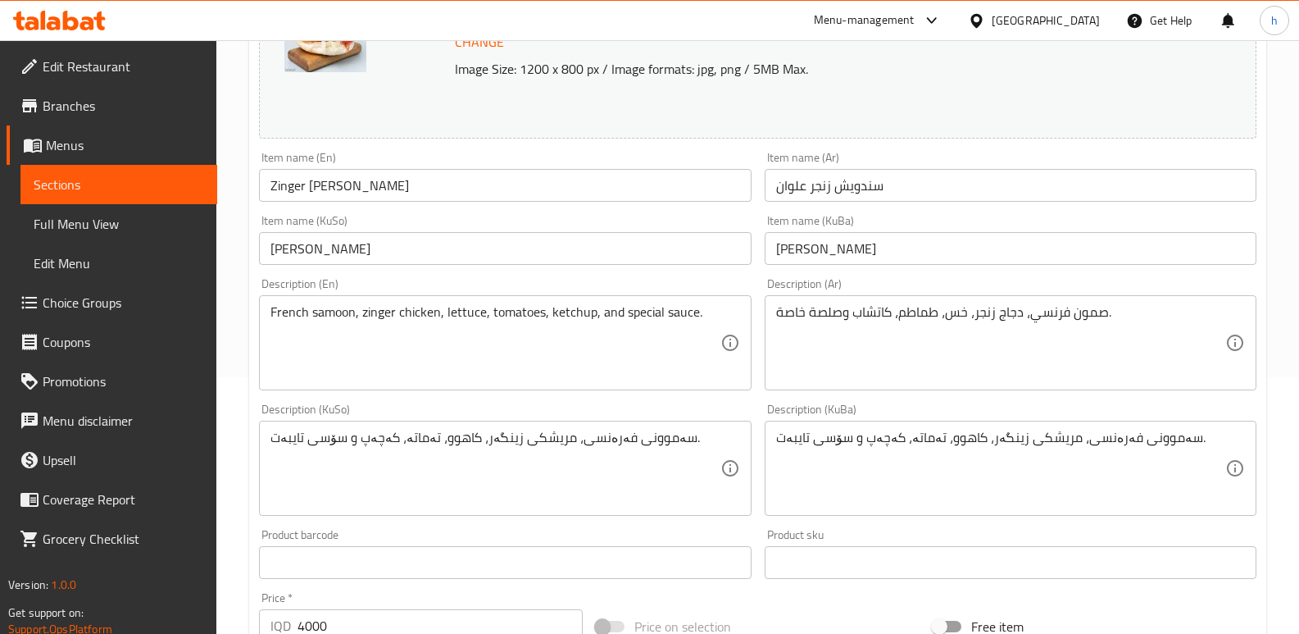
scroll to position [266, 0]
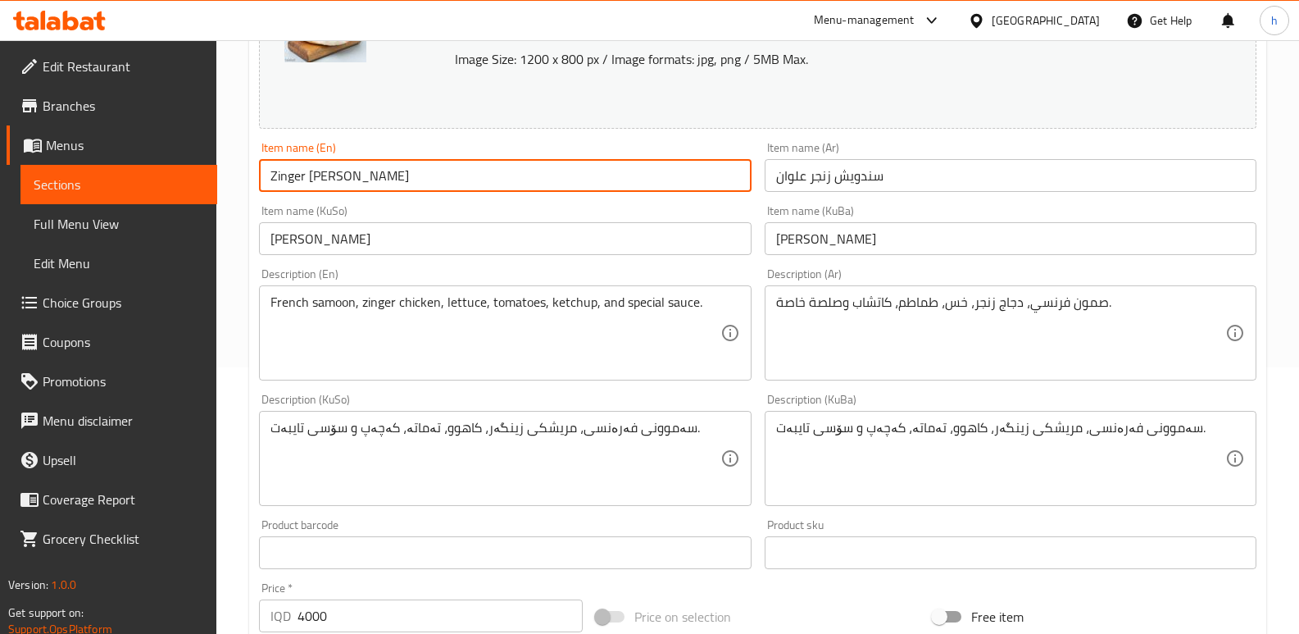
drag, startPoint x: 420, startPoint y: 170, endPoint x: 249, endPoint y: 200, distance: 173.1
click at [249, 200] on div "Update Zinger Alwan Sandwich Change Image Size: 1200 x 800 px / Image formats: …" at bounding box center [757, 476] width 1017 height 1166
click at [197, 175] on span "Sections" at bounding box center [119, 185] width 170 height 20
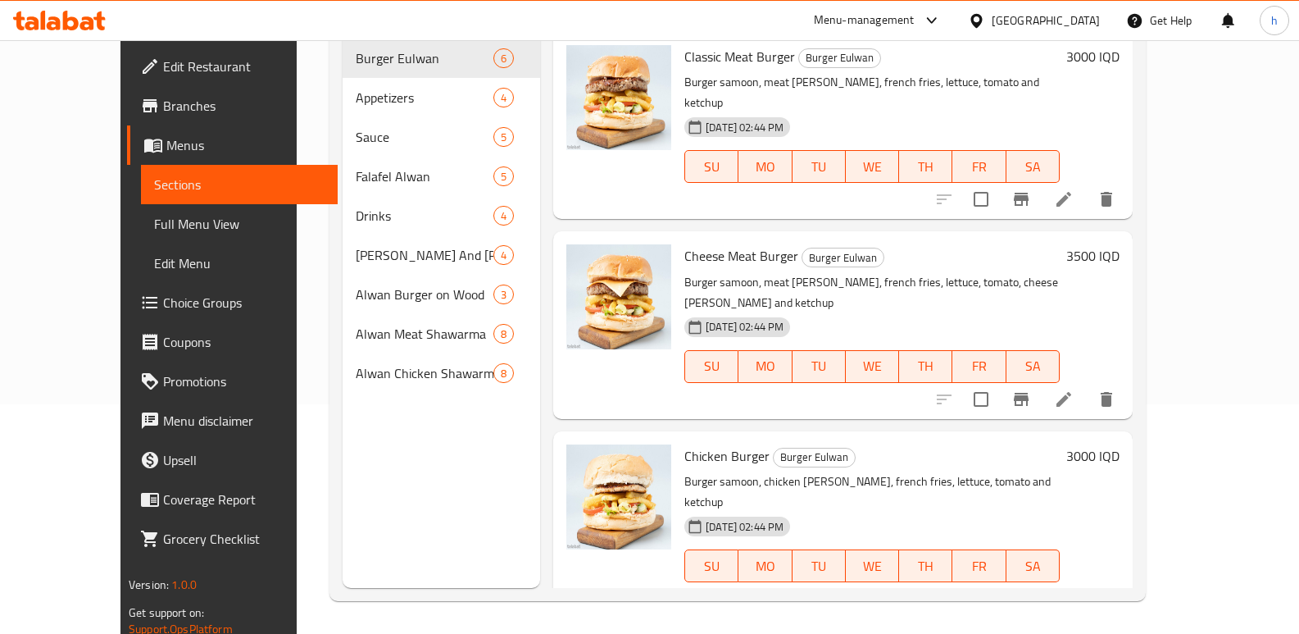
scroll to position [153, 0]
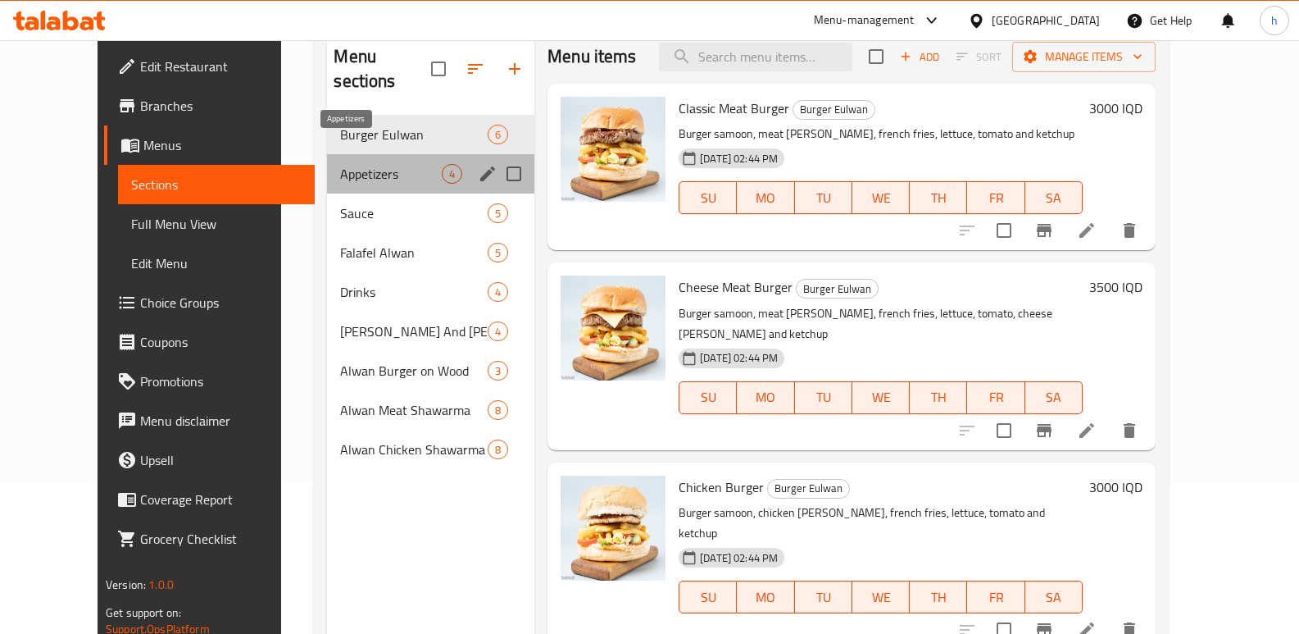
click at [340, 164] on span "Appetizers" at bounding box center [391, 174] width 102 height 20
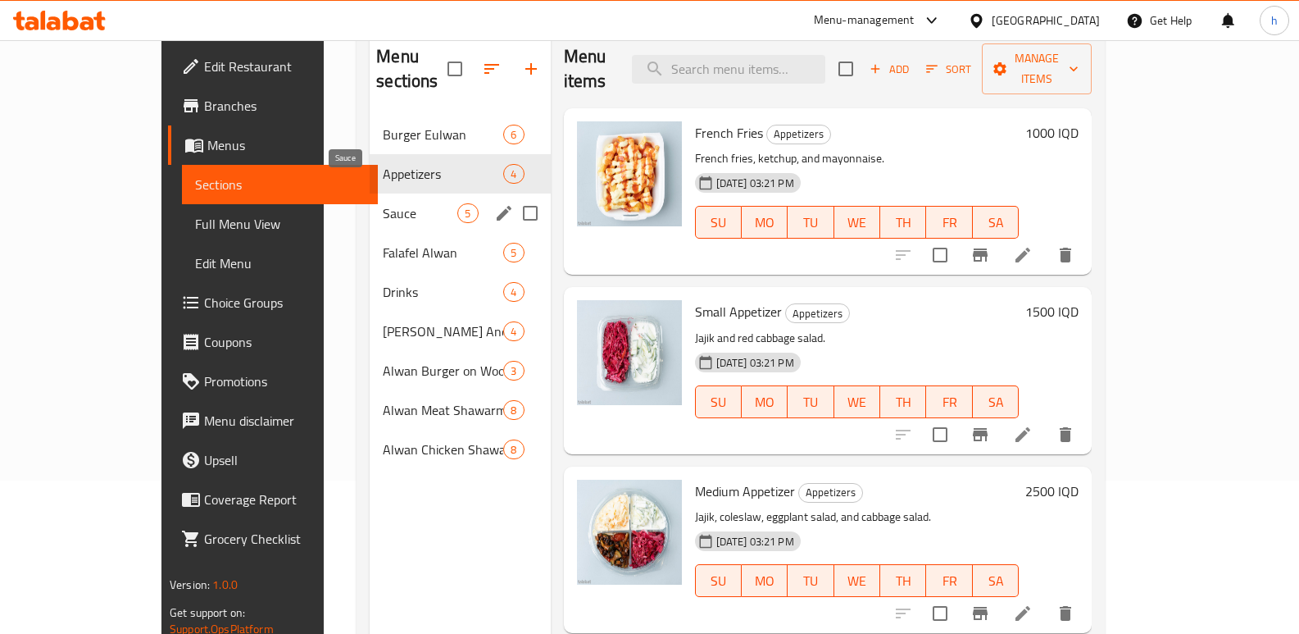
click at [383, 203] on span "Sauce" at bounding box center [420, 213] width 75 height 20
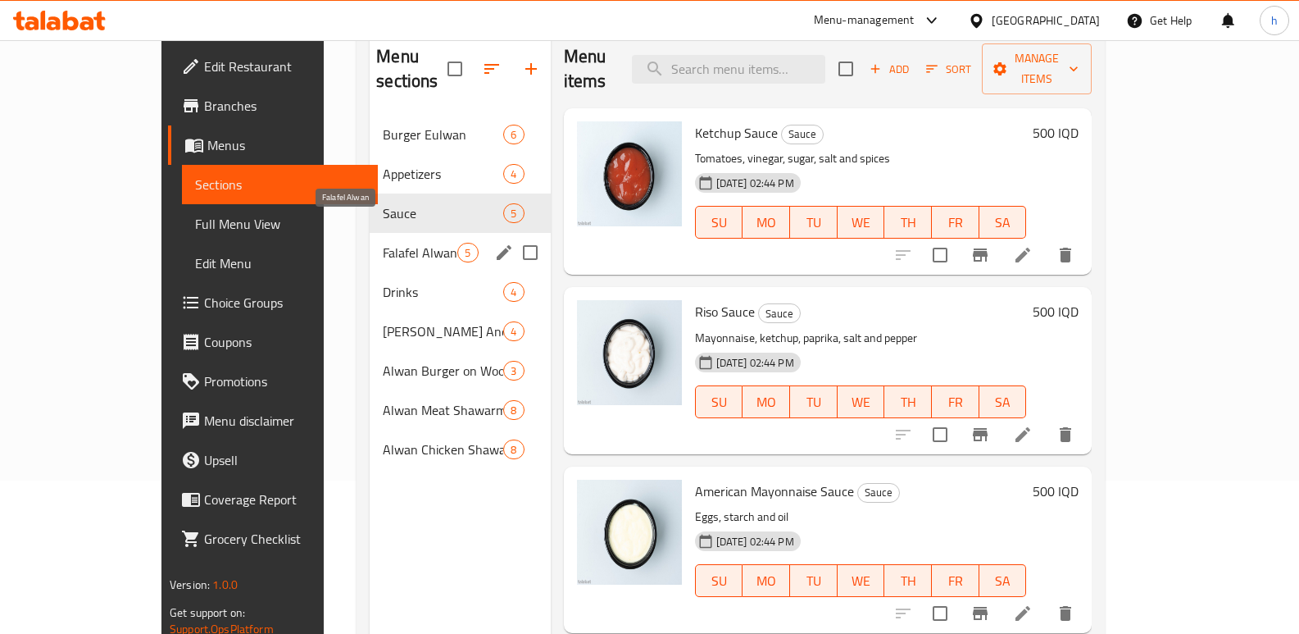
click at [383, 243] on span "Falafel Alwan" at bounding box center [420, 253] width 75 height 20
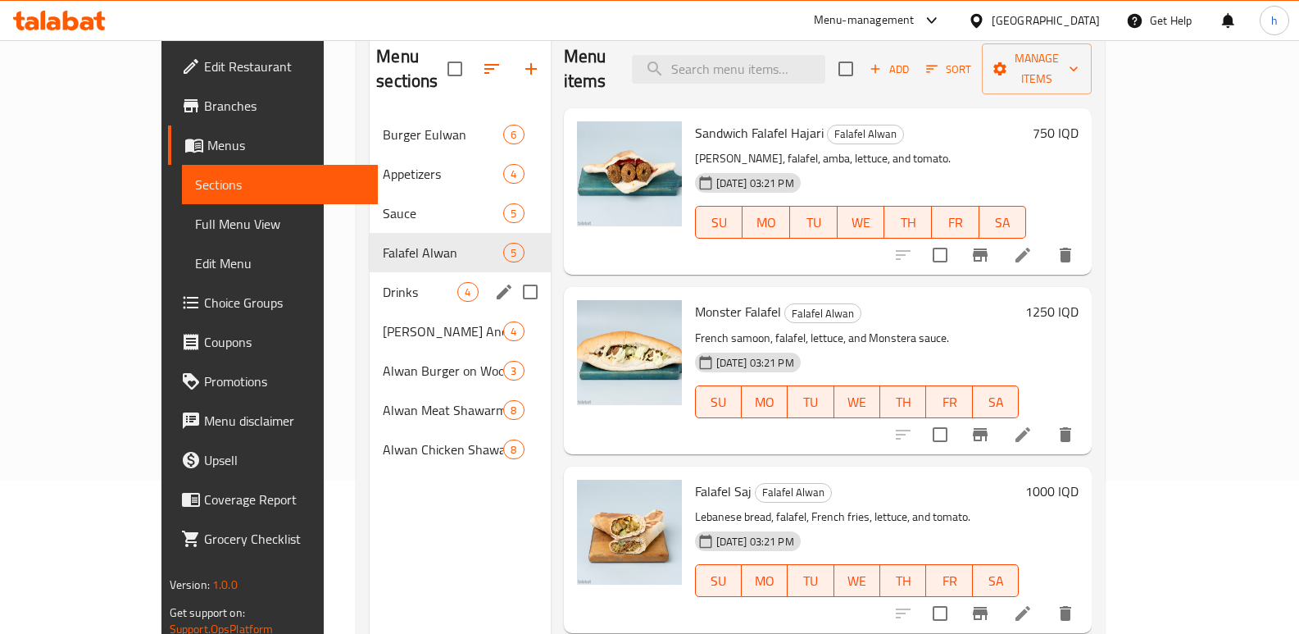
click at [383, 282] on span "Drinks" at bounding box center [420, 292] width 75 height 20
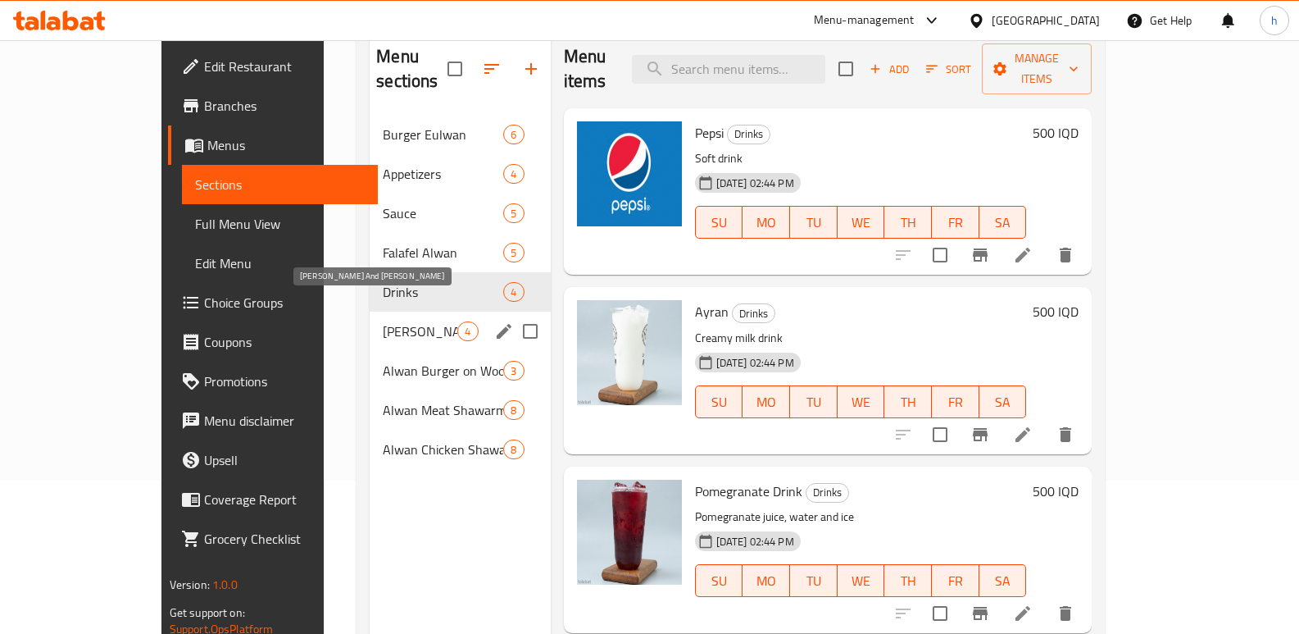
click at [383, 321] on span "[PERSON_NAME] And [PERSON_NAME]" at bounding box center [420, 331] width 75 height 20
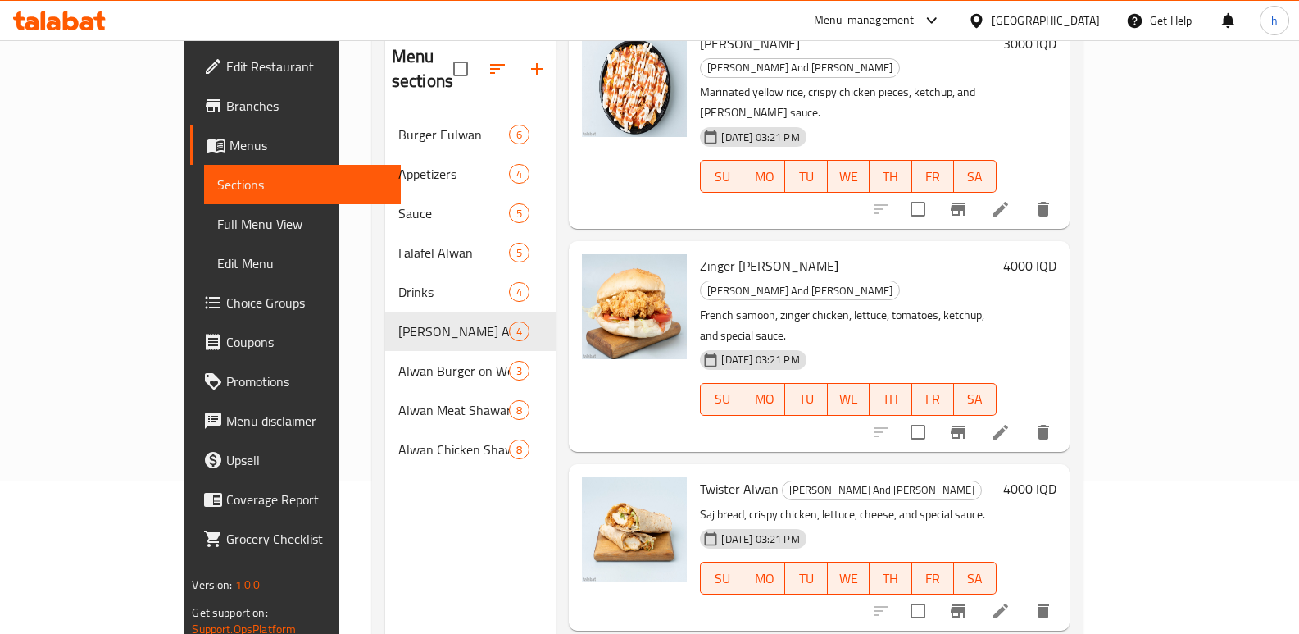
scroll to position [124, 0]
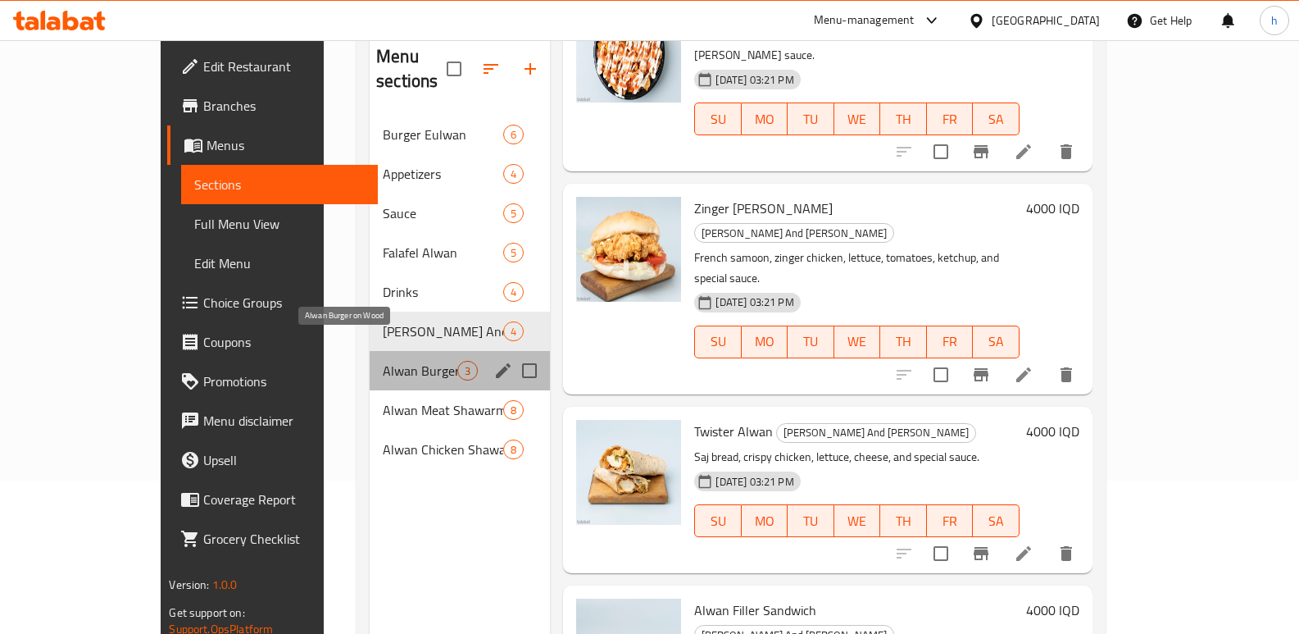
click at [383, 361] on span "Alwan Burger on Wood" at bounding box center [420, 371] width 75 height 20
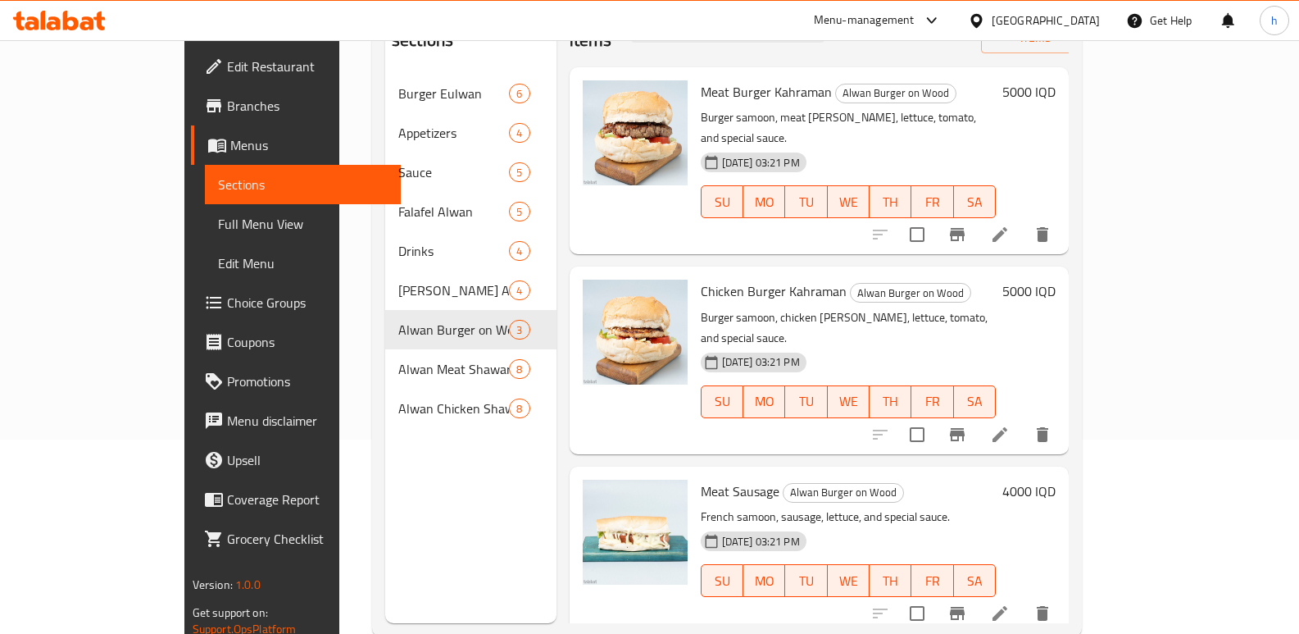
scroll to position [190, 0]
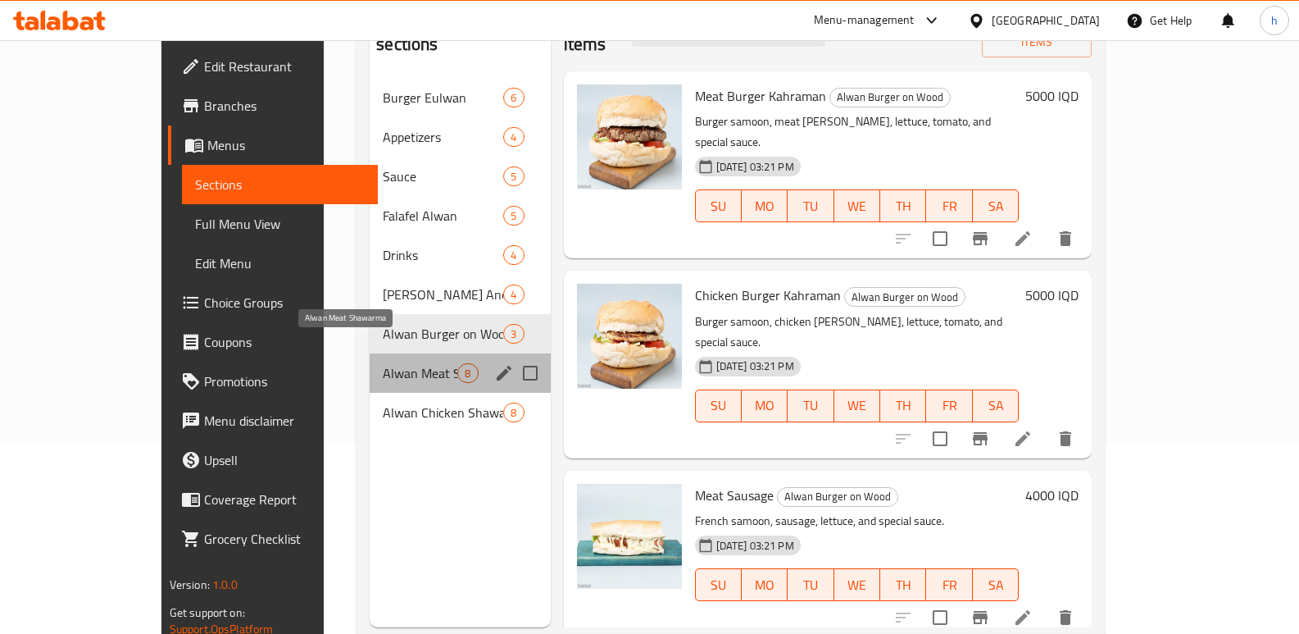
click at [383, 363] on span "Alwan Meat Shawarma" at bounding box center [420, 373] width 75 height 20
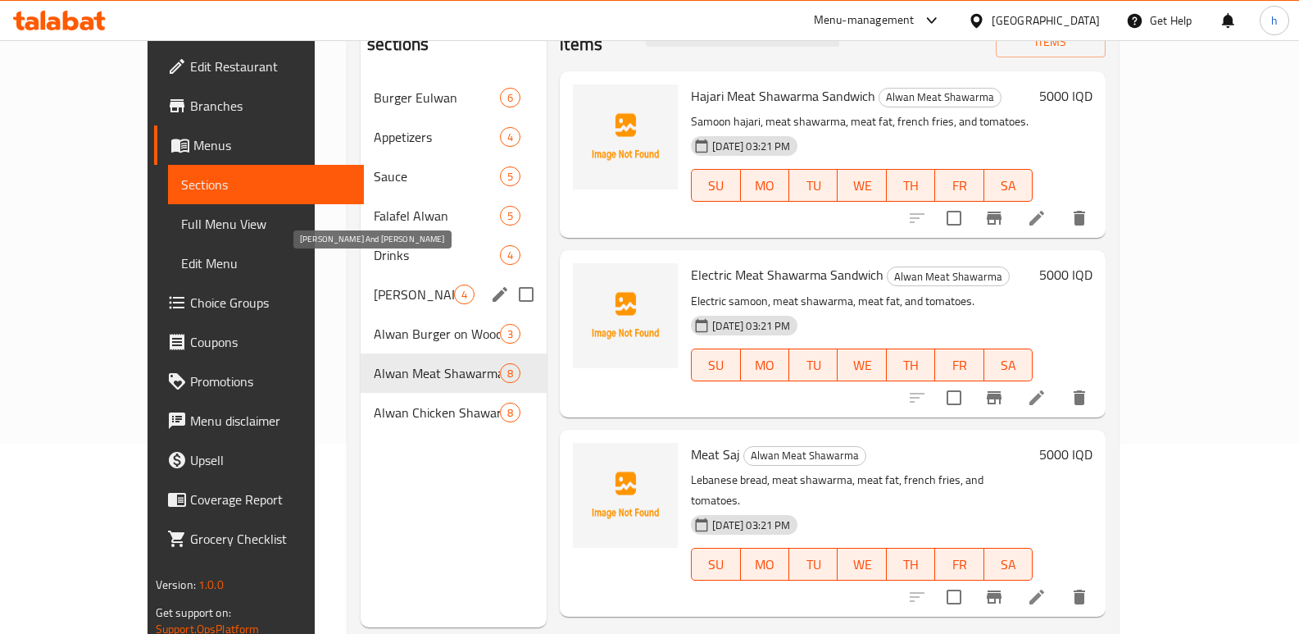
click at [374, 284] on span "[PERSON_NAME] And [PERSON_NAME]" at bounding box center [414, 294] width 80 height 20
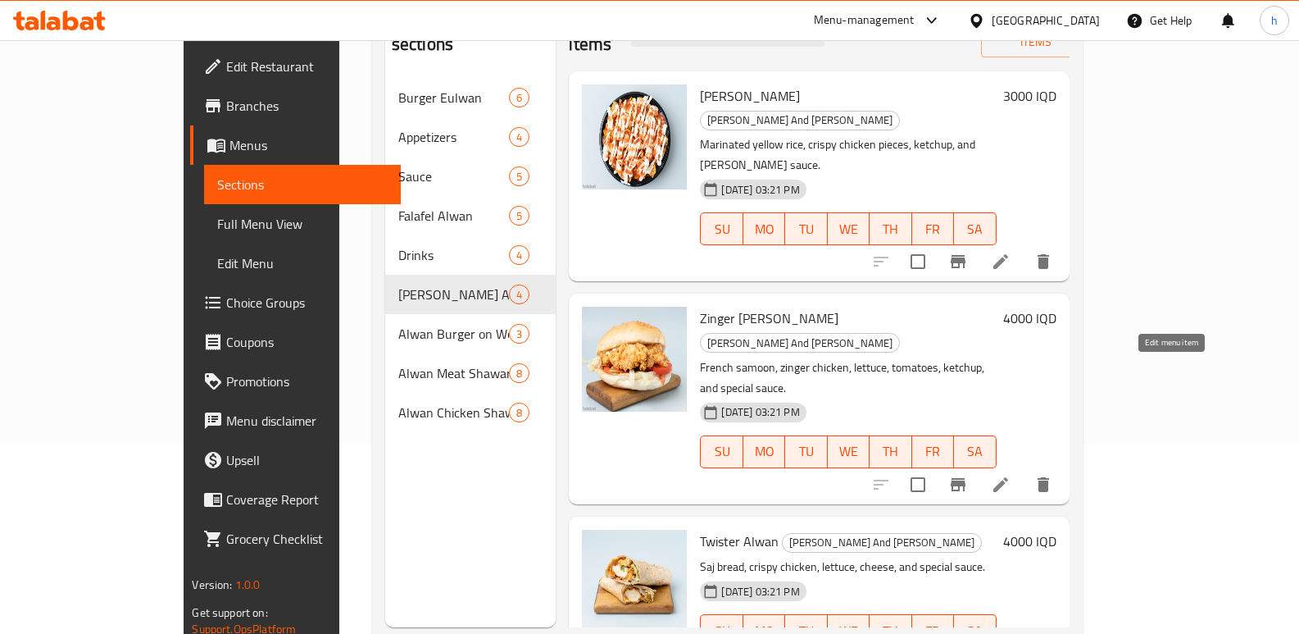
click at [1008, 477] on icon at bounding box center [1000, 484] width 15 height 15
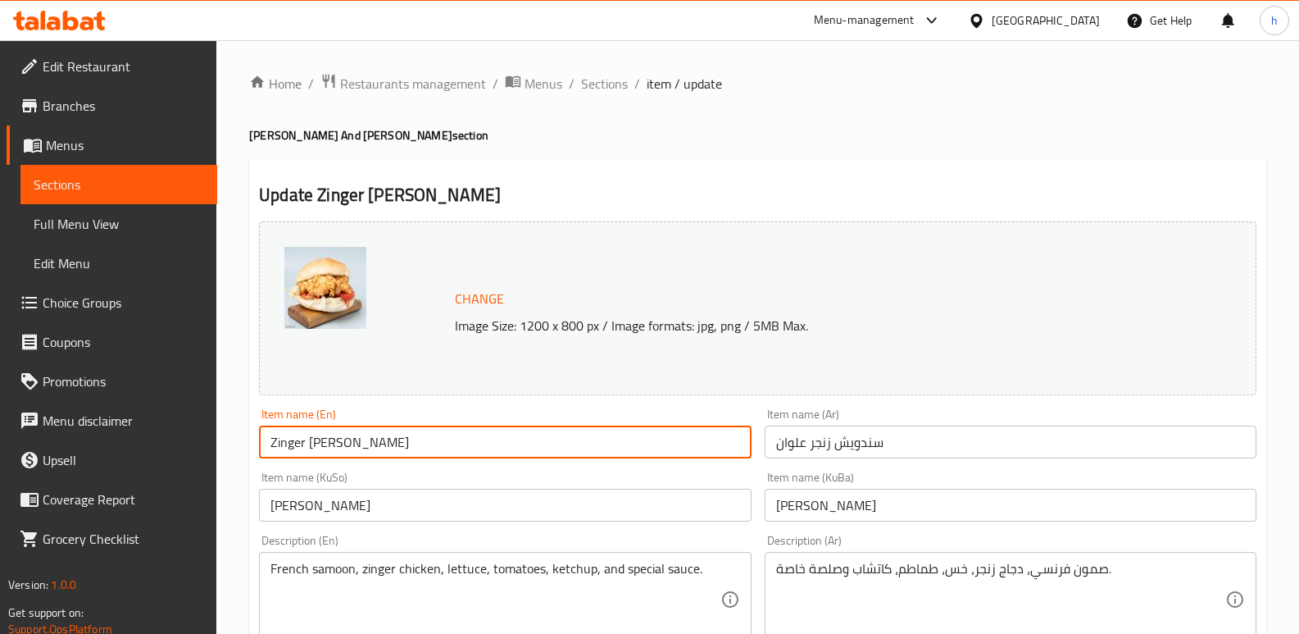
drag, startPoint x: 417, startPoint y: 443, endPoint x: 187, endPoint y: 482, distance: 233.5
click at [426, 501] on input "[PERSON_NAME]" at bounding box center [505, 504] width 492 height 33
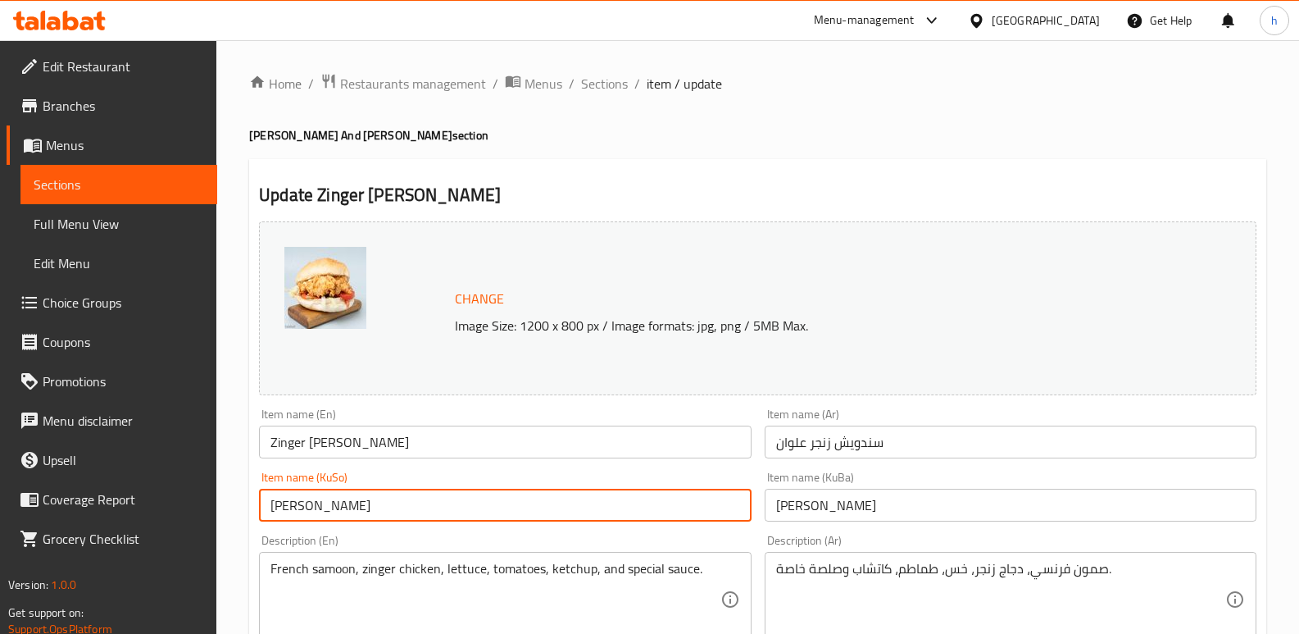
click at [938, 444] on input "سندويش زنجر علوان" at bounding box center [1011, 441] width 492 height 33
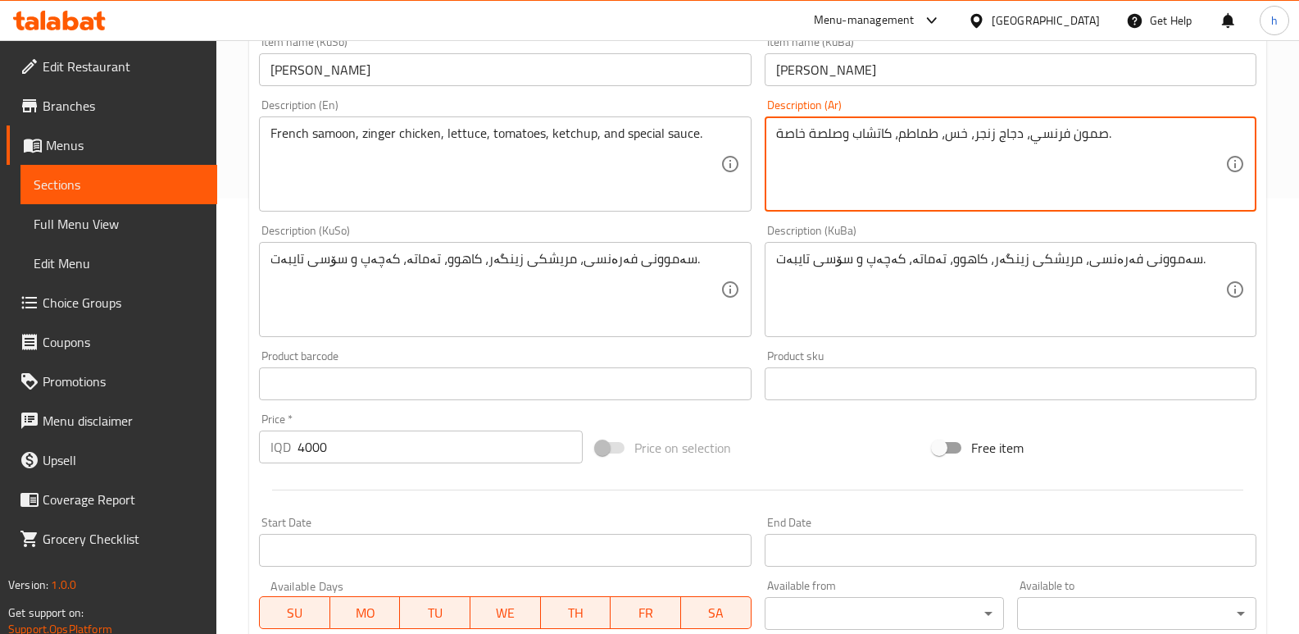
scroll to position [439, 0]
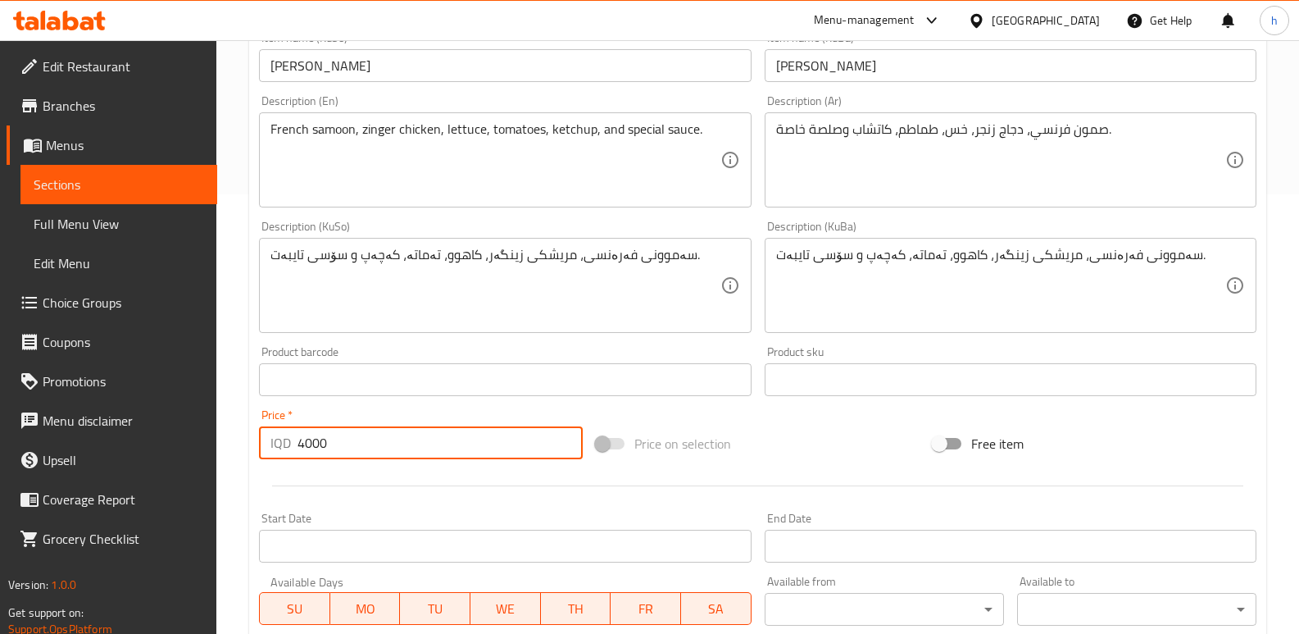
drag, startPoint x: 329, startPoint y: 466, endPoint x: 218, endPoint y: 466, distance: 110.6
click at [220, 467] on div "Home / Restaurants management / Menus / Sections / item / update [PERSON_NAME] …" at bounding box center [757, 266] width 1083 height 1330
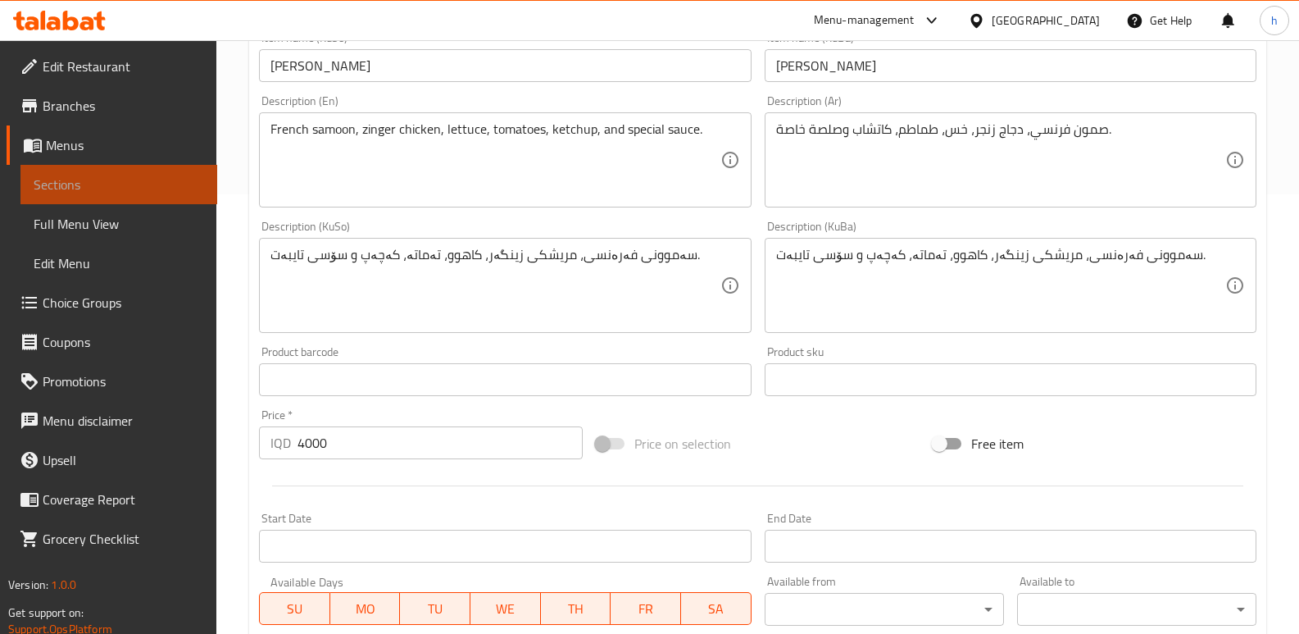
click at [161, 192] on span "Sections" at bounding box center [119, 185] width 170 height 20
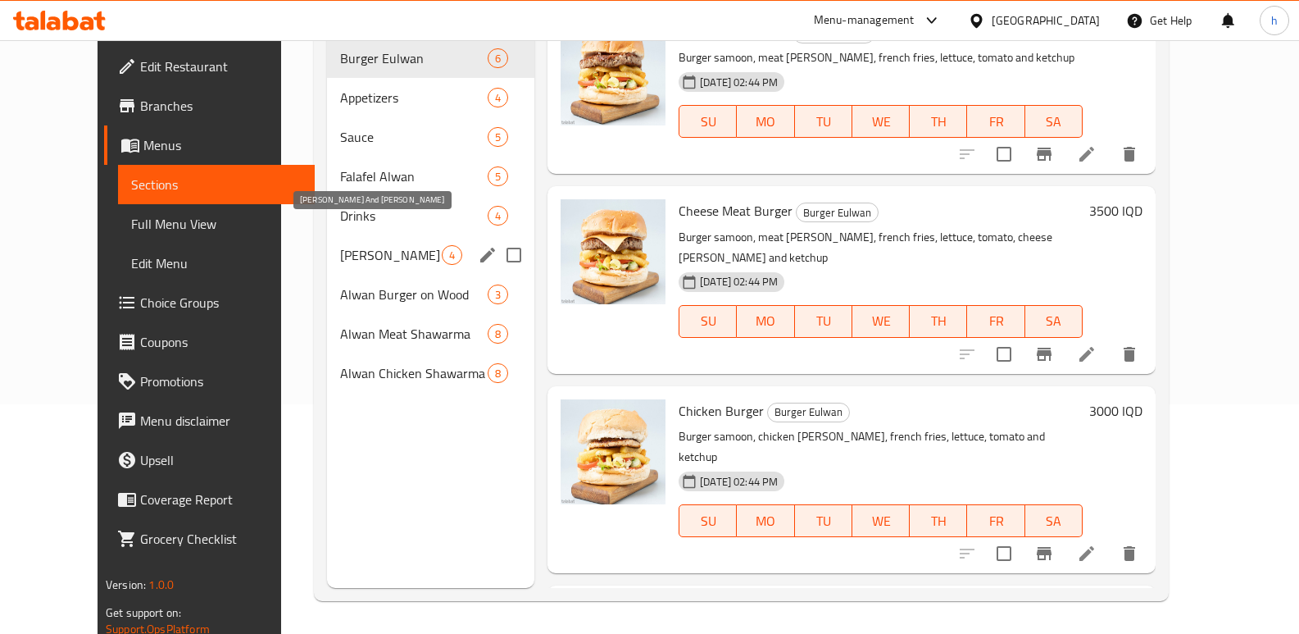
click at [340, 245] on span "[PERSON_NAME] And [PERSON_NAME]" at bounding box center [391, 255] width 102 height 20
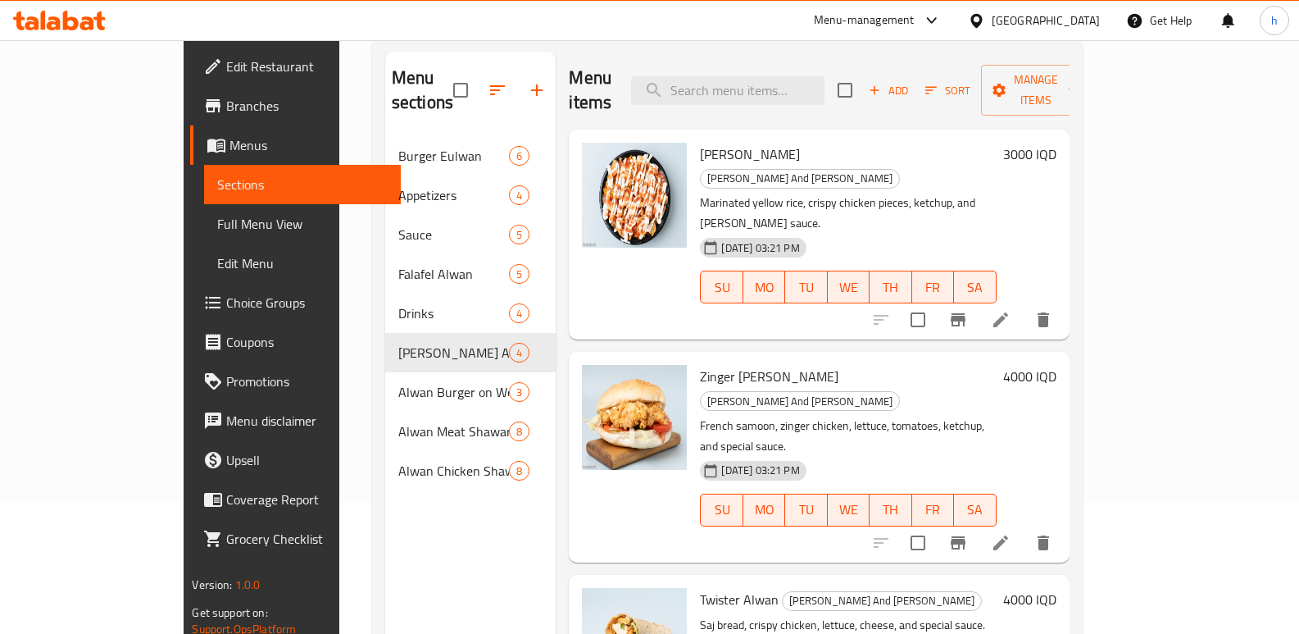
scroll to position [117, 0]
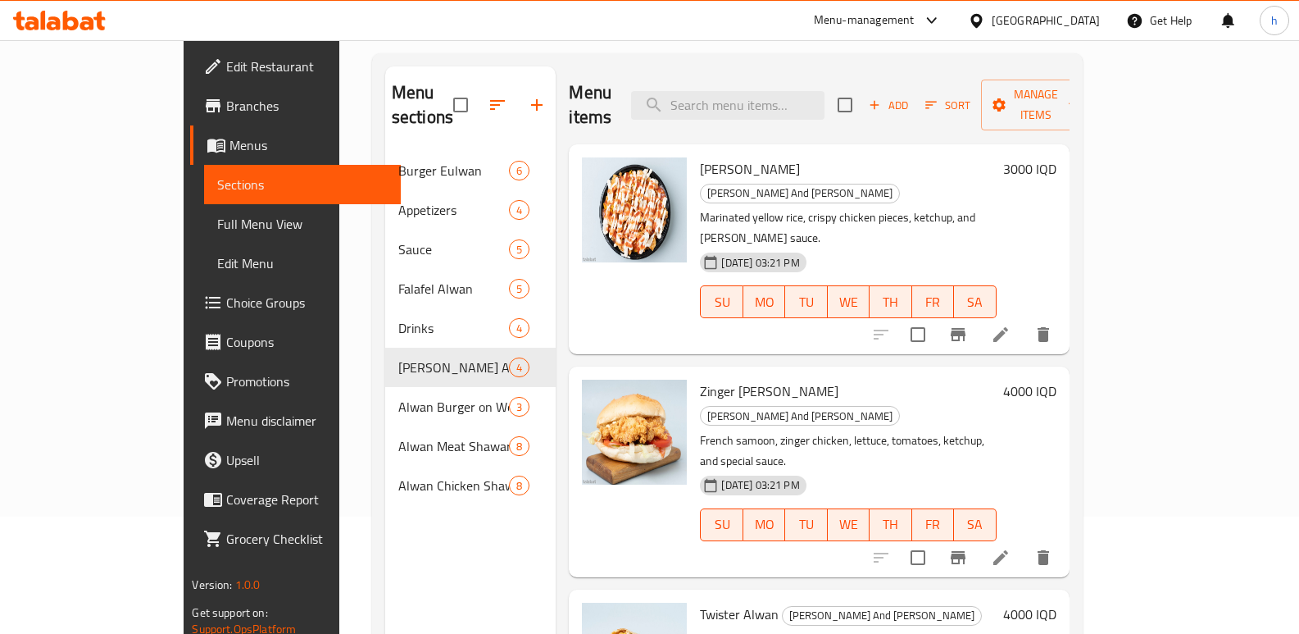
click at [911, 96] on span "Add" at bounding box center [888, 105] width 44 height 19
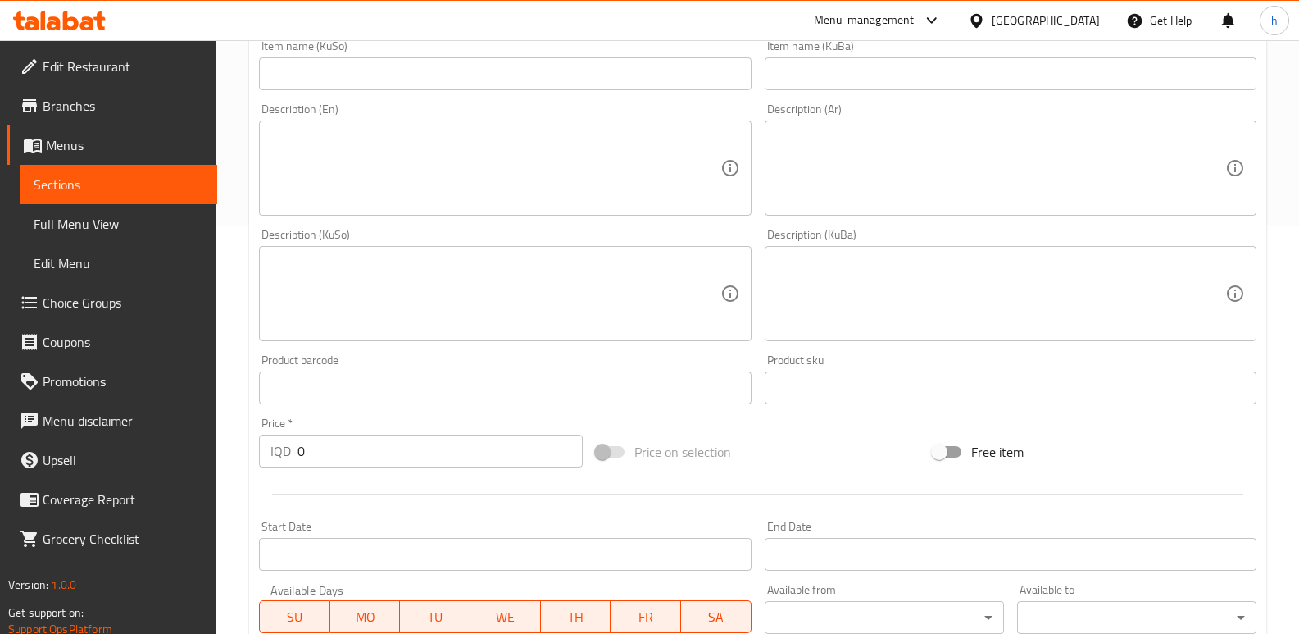
scroll to position [410, 0]
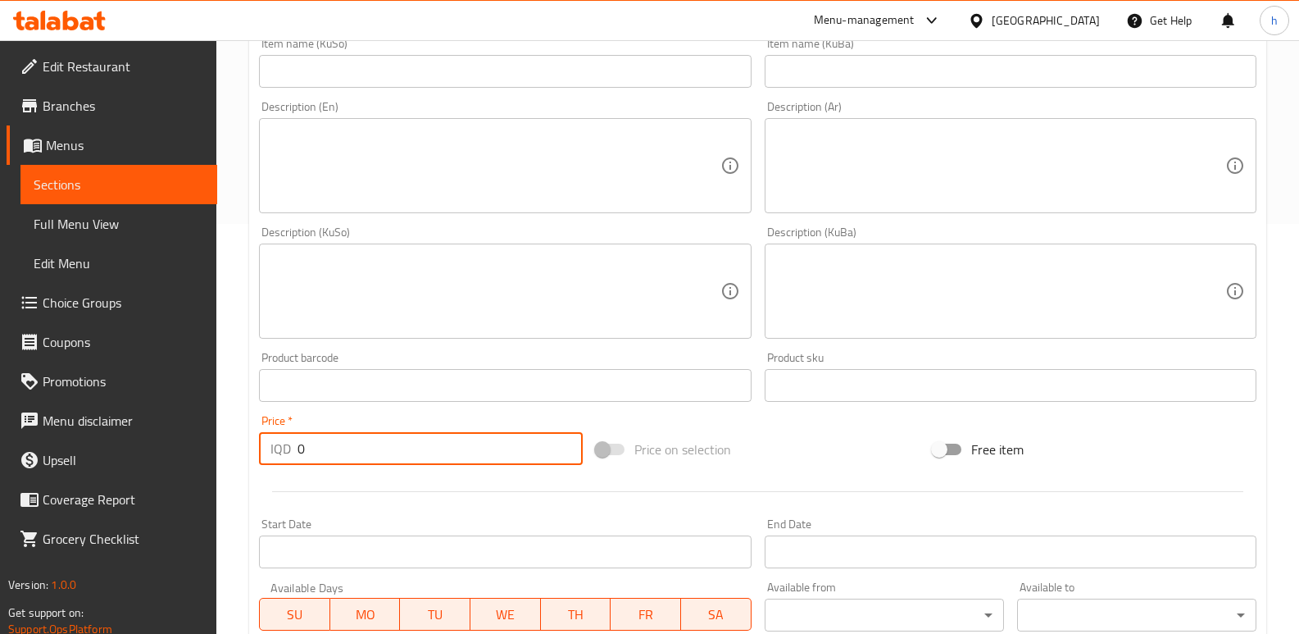
drag, startPoint x: 201, startPoint y: 470, endPoint x: 51, endPoint y: 442, distance: 152.5
click at [87, 450] on div "Edit Restaurant Branches Menus Sections Full Menu View Edit Menu Choice Groups …" at bounding box center [649, 283] width 1299 height 1306
paste input "400"
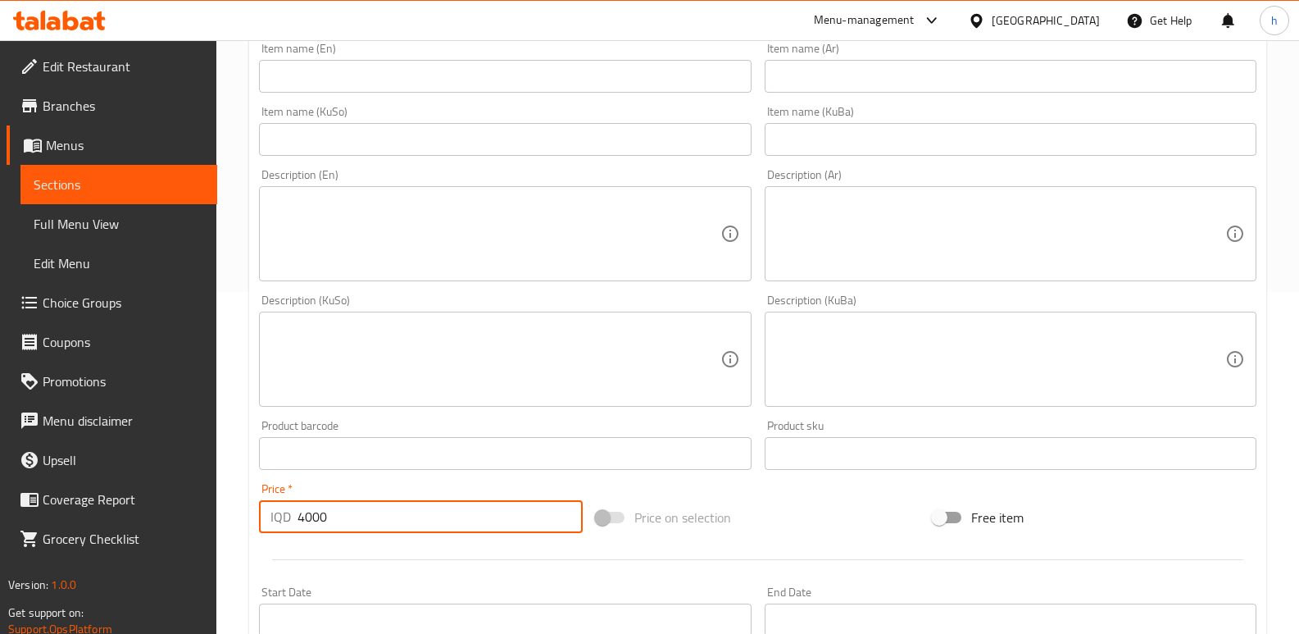
scroll to position [312, 0]
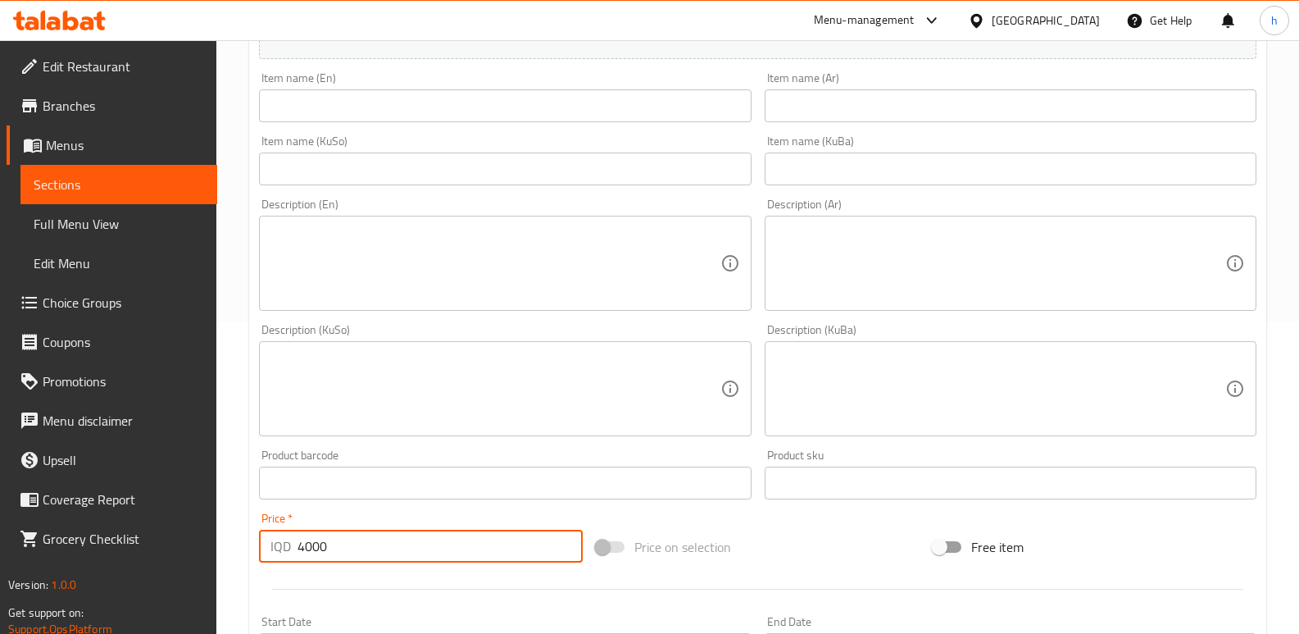
type input "4000"
click at [520, 250] on textarea at bounding box center [494, 264] width 449 height 78
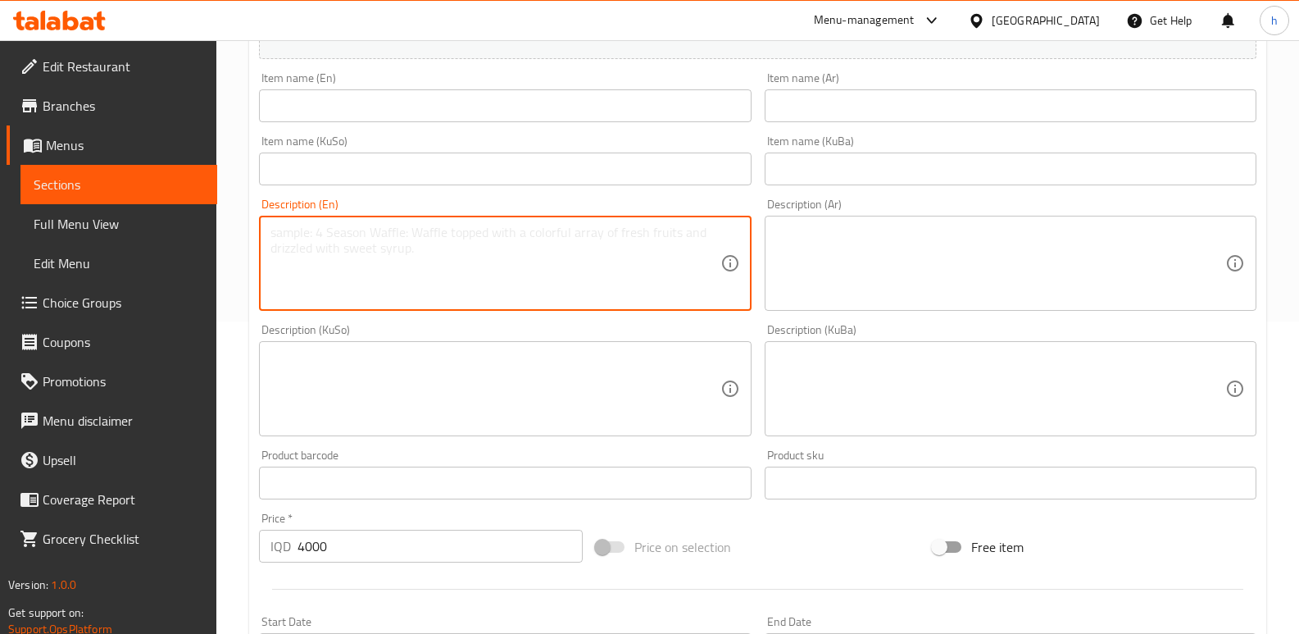
paste textarea "French samoon, zinger chicken, lettuce, tomatoes, ketchup, and special sauce."
type textarea "French samoon, zinger chicken, lettuce, tomatoes, ketchup, and special sauce."
click at [816, 242] on textarea at bounding box center [1000, 264] width 449 height 78
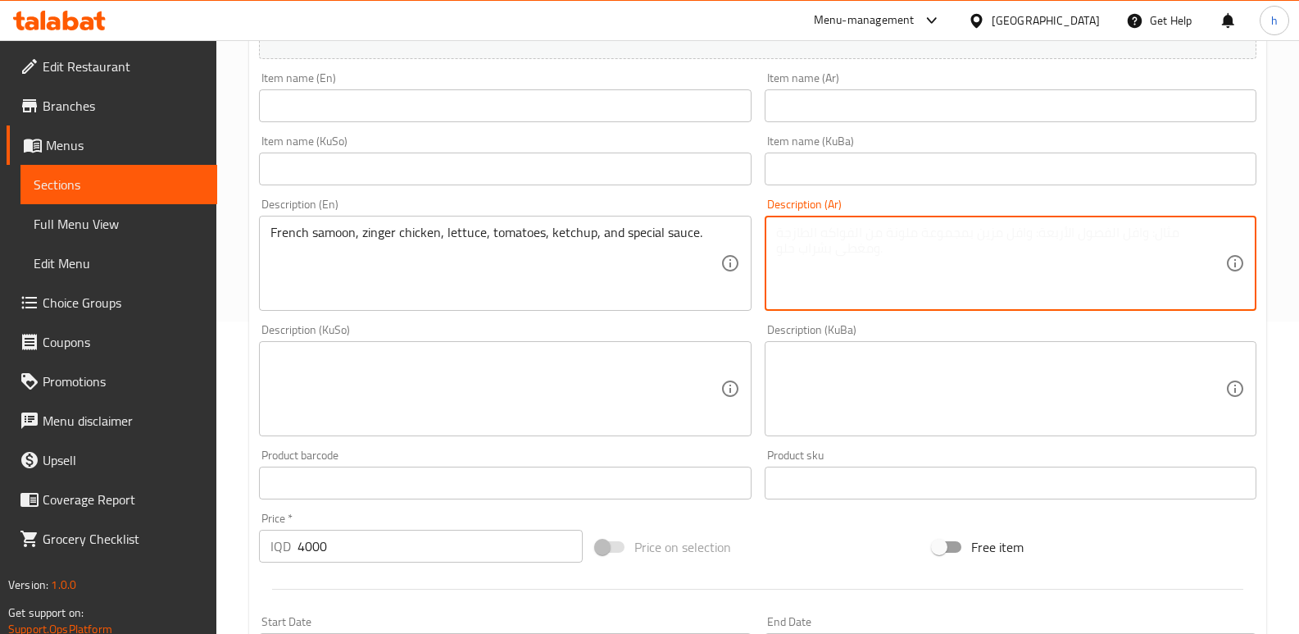
paste textarea "صمون فرنسي، دجاج زنجر، خس، طماطم، كاتشاب وصلصة خاصة."
type textarea "صمون فرنسي، دجاج زنجر، خس، طماطم، كاتشاب وصلصة خاصة."
click at [860, 382] on textarea at bounding box center [1000, 389] width 449 height 78
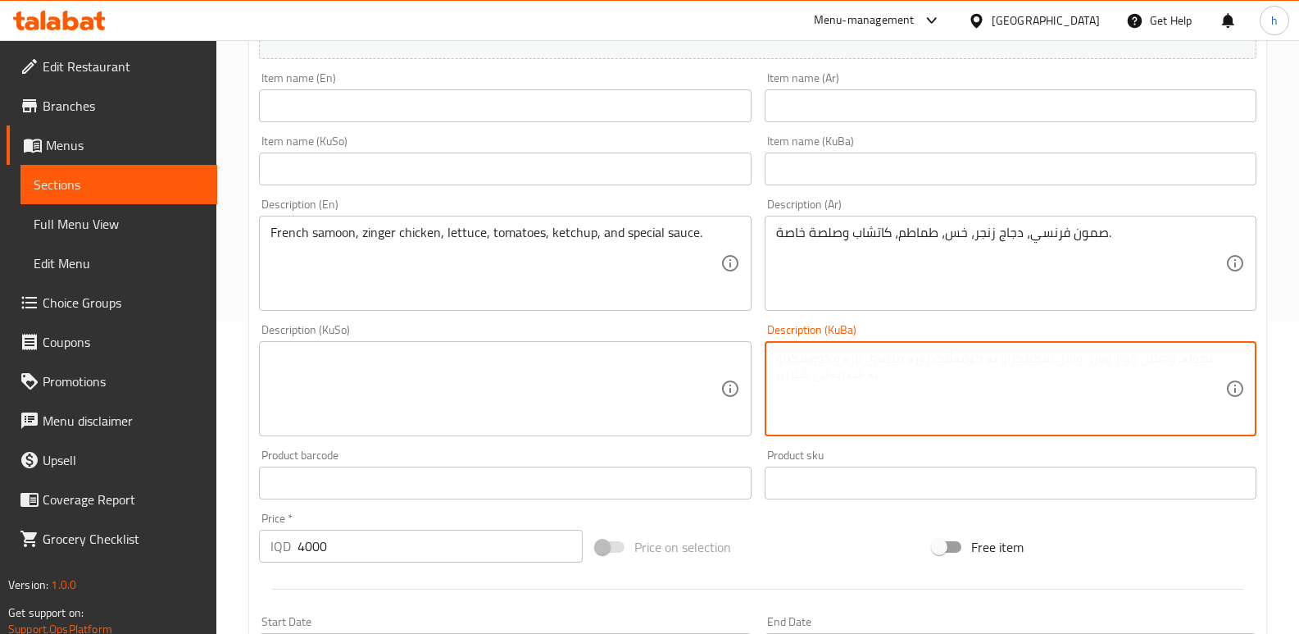
paste textarea "سەموونی فەرەنسی، مریشکی زینگەر، کاهوو، تەماتە، کەچەپ و سۆسی تایبەت."
type textarea "سەموونی فەرەنسی، مریشکی زینگەر، کاهوو، تەماتە، کەچەپ و سۆسی تایبەت."
click at [579, 355] on textarea at bounding box center [494, 389] width 449 height 78
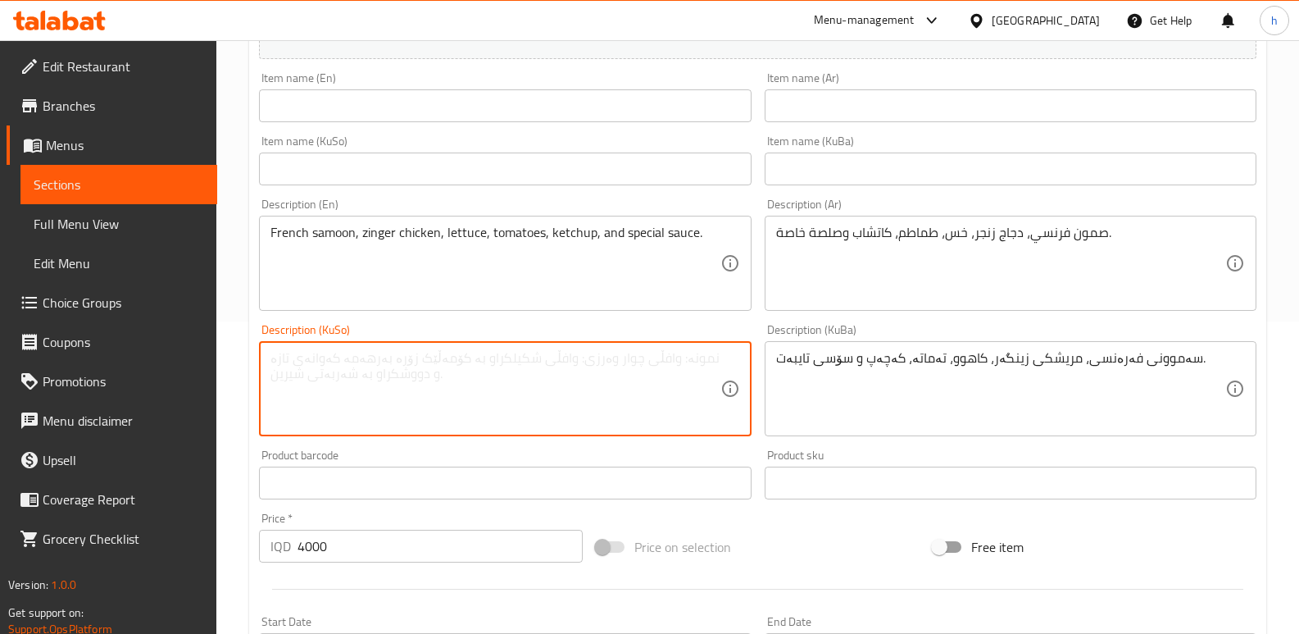
paste textarea "سەموونی فەرەنسی، مریشکی زینگەر، کاهوو، تەماتە، کەچەپ و سۆسی تایبەت."
type textarea "سەموونی فەرەنسی، مریشکی زینگەر، کاهوو، تەماتە، کەچەپ و سۆسی تایبەت."
click at [315, 96] on input "text" at bounding box center [505, 105] width 492 height 33
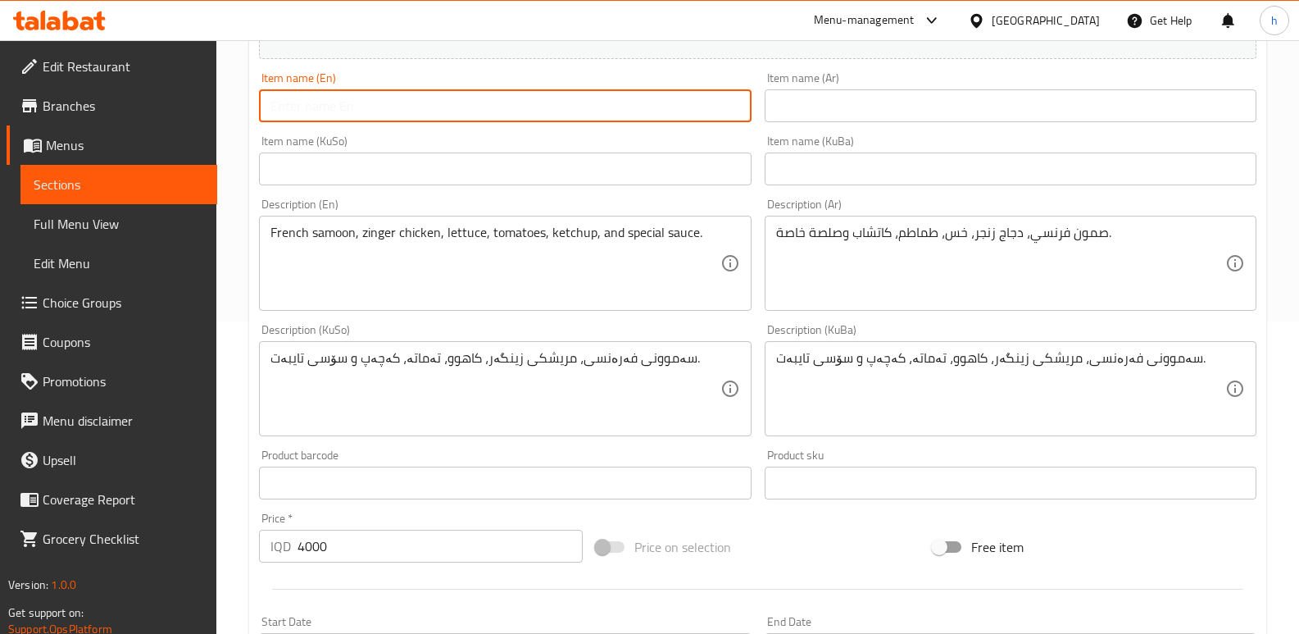
paste input "Zinger [PERSON_NAME]"
type input "Zinger [PERSON_NAME]"
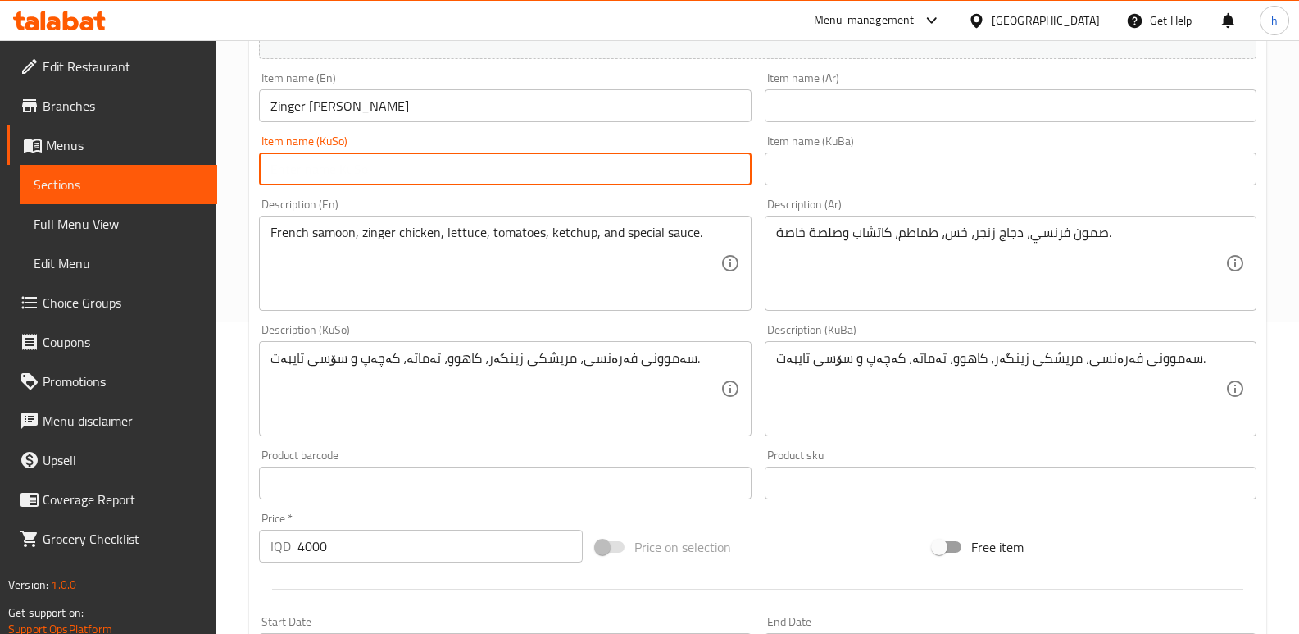
click at [397, 166] on input "text" at bounding box center [505, 168] width 492 height 33
paste input "[PERSON_NAME]"
type input "[PERSON_NAME]"
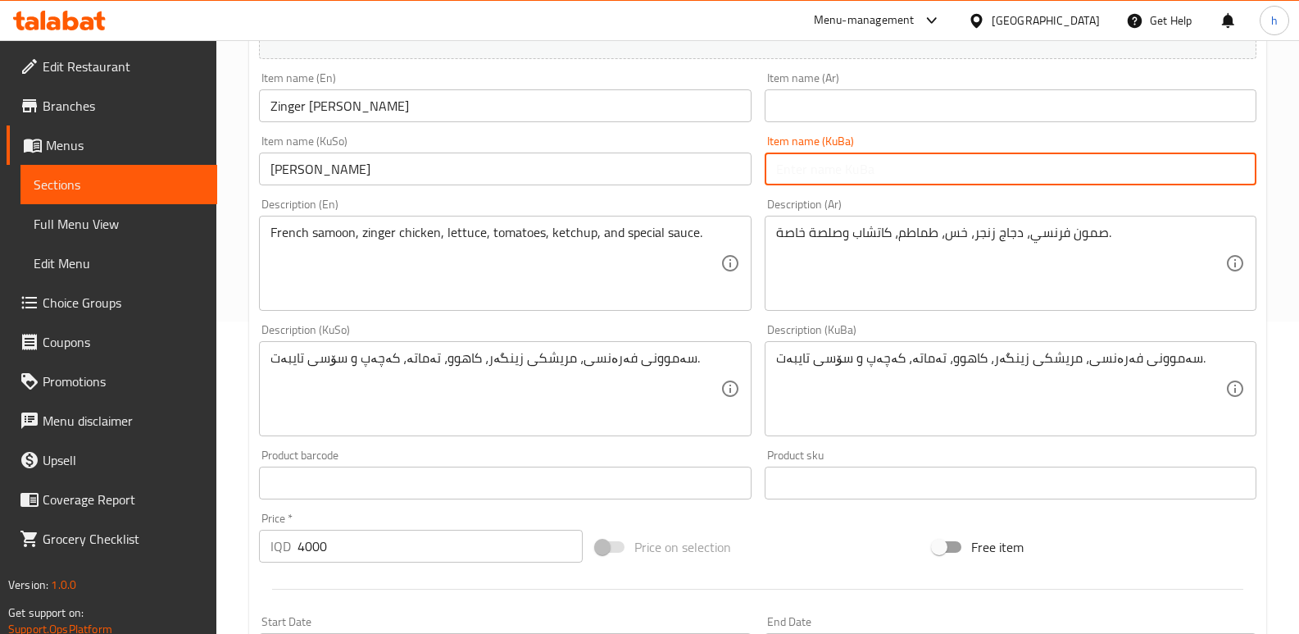
drag, startPoint x: 784, startPoint y: 154, endPoint x: 785, endPoint y: 170, distance: 15.6
click at [784, 154] on input "text" at bounding box center [1011, 168] width 492 height 33
paste input "[PERSON_NAME]"
type input "[PERSON_NAME]"
click at [816, 98] on input "text" at bounding box center [1011, 105] width 492 height 33
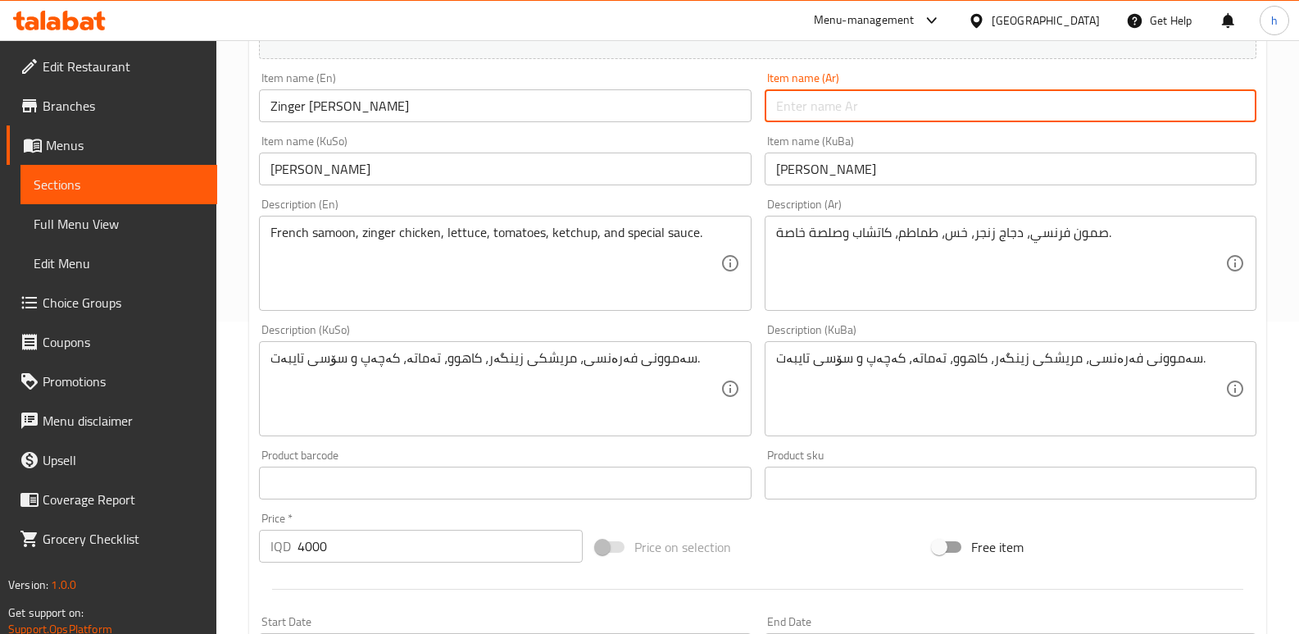
paste input "سندويش زنجر علوان"
type input "سندويش زنجر علوان"
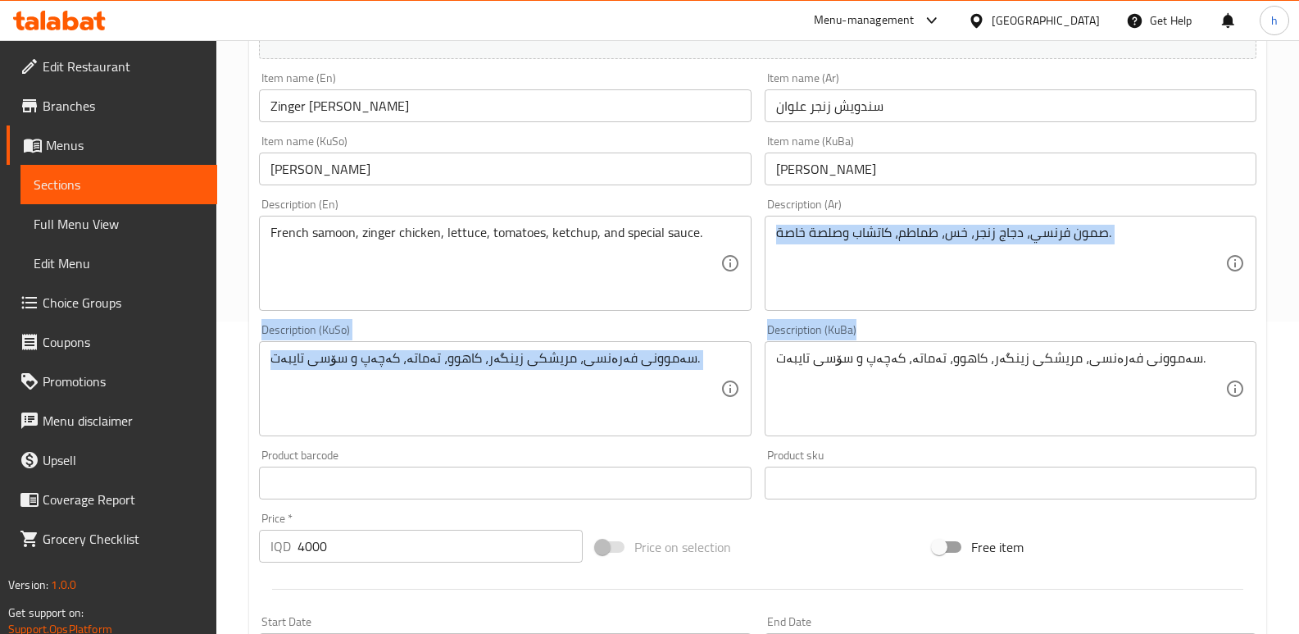
drag, startPoint x: 1300, startPoint y: 220, endPoint x: 1310, endPoint y: 325, distance: 106.3
click at [1299, 321] on html "​ Menu-management [GEOGRAPHIC_DATA] Get Help h Edit Restaurant Branches Menus S…" at bounding box center [649, 5] width 1299 height 634
click at [1287, 288] on div "Home / Restaurants management / Menus / Sections / item / create [PERSON_NAME] …" at bounding box center [757, 381] width 1083 height 1306
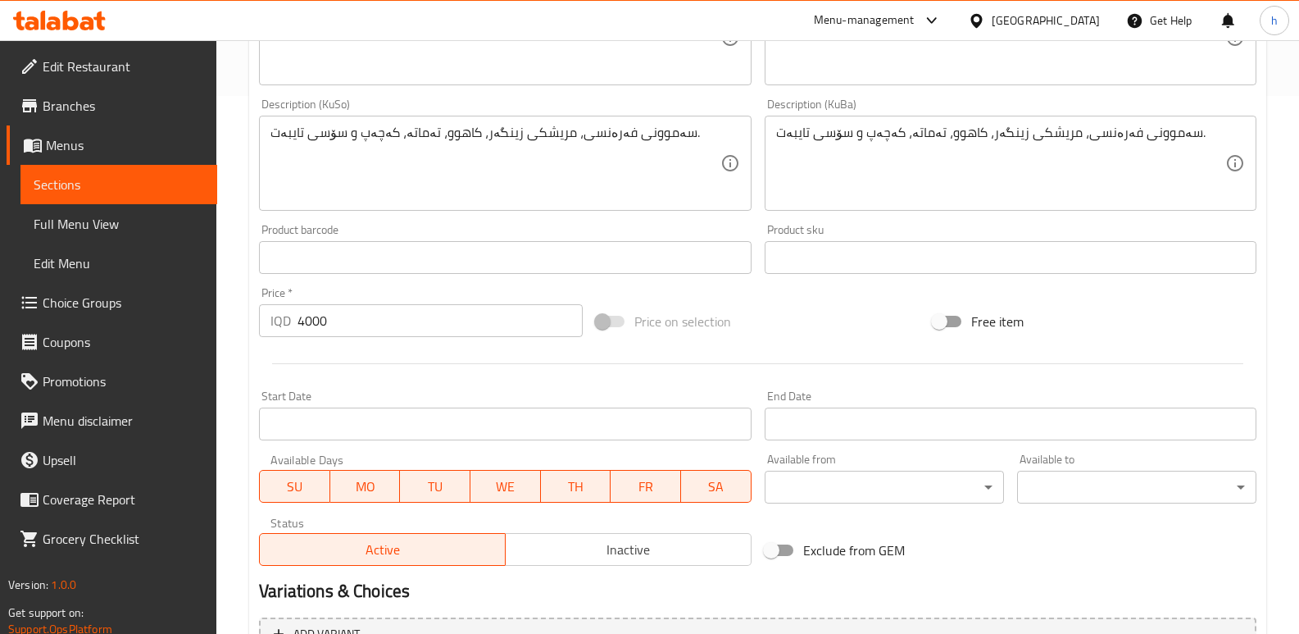
scroll to position [713, 0]
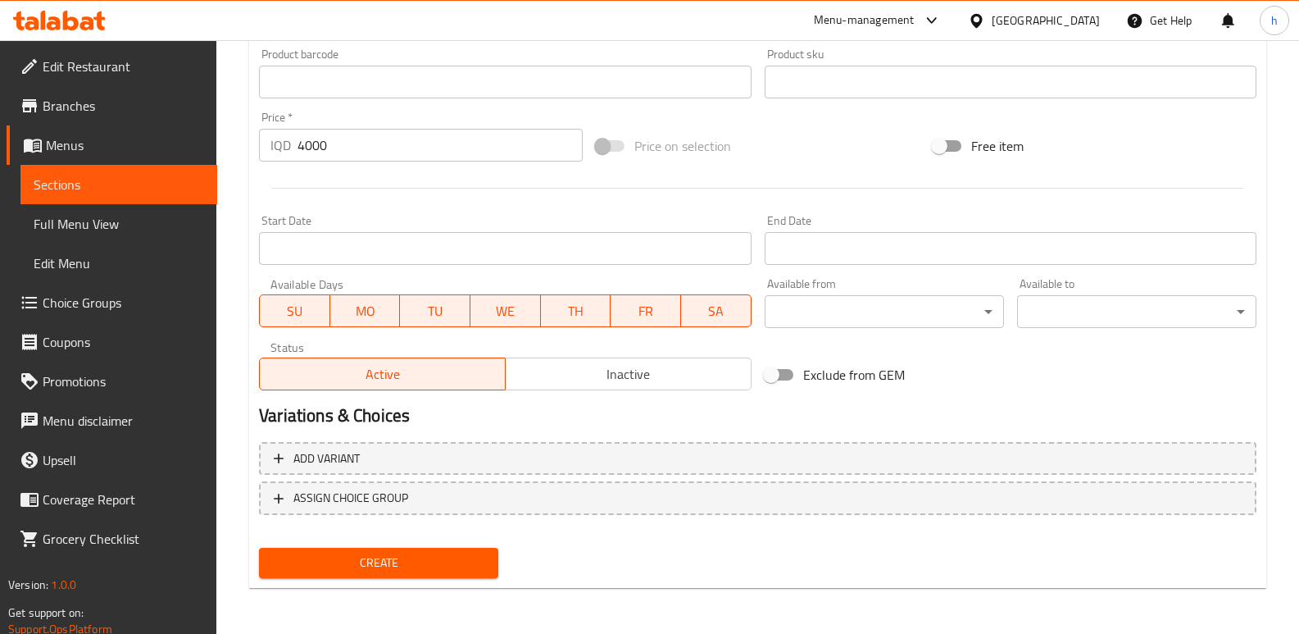
click at [323, 562] on span "Create" at bounding box center [378, 562] width 213 height 20
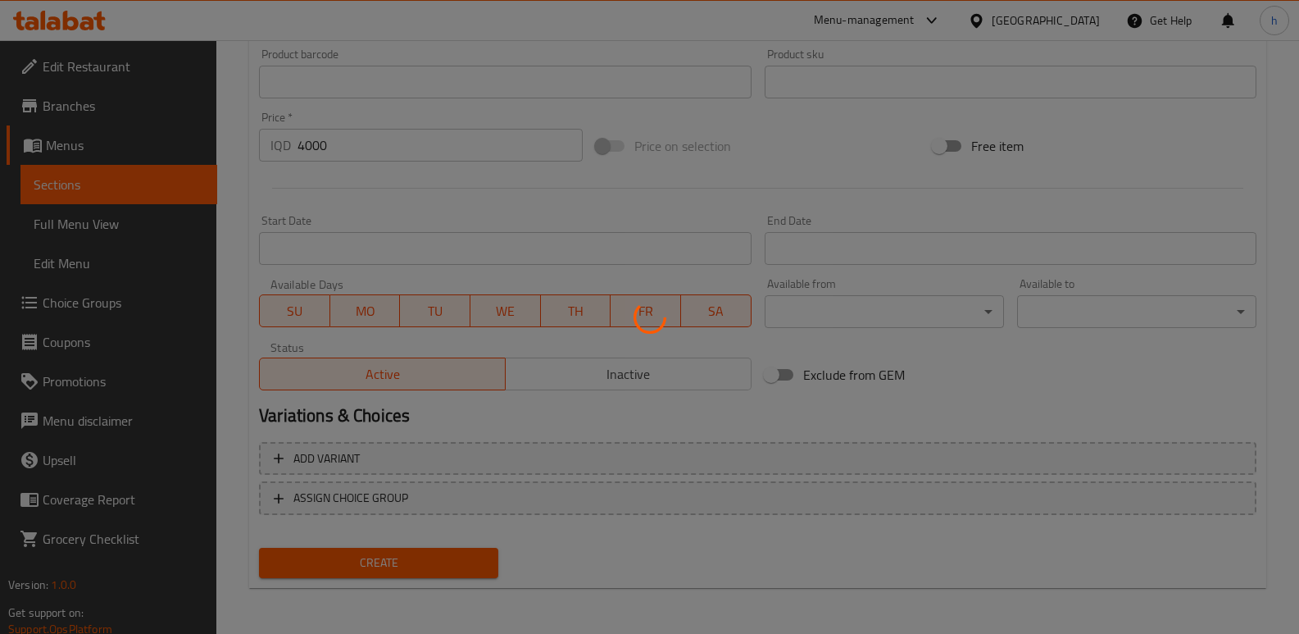
type input "0"
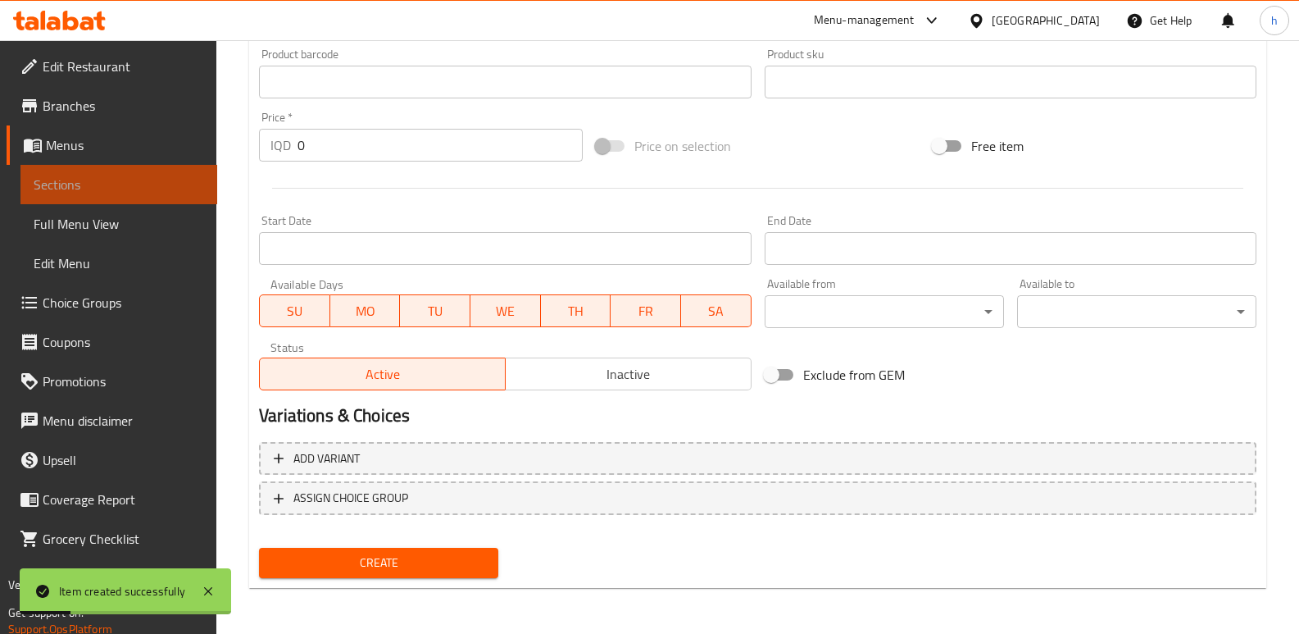
click at [197, 182] on span "Sections" at bounding box center [119, 185] width 170 height 20
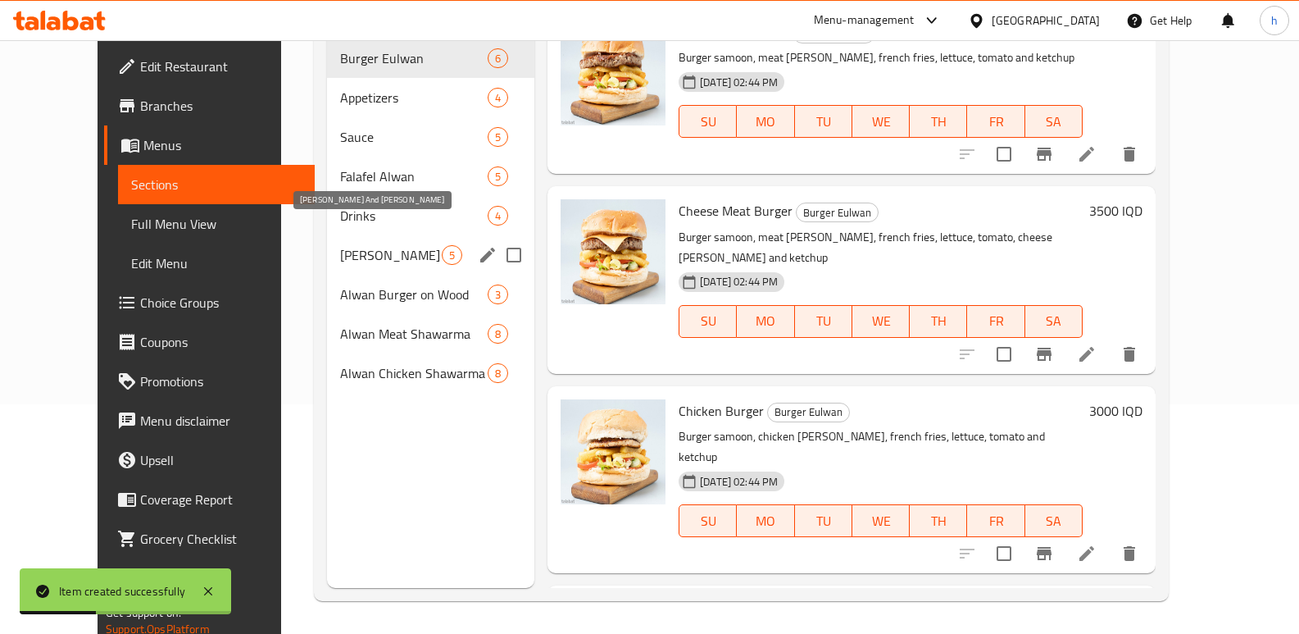
click at [340, 245] on span "[PERSON_NAME] And [PERSON_NAME]" at bounding box center [391, 255] width 102 height 20
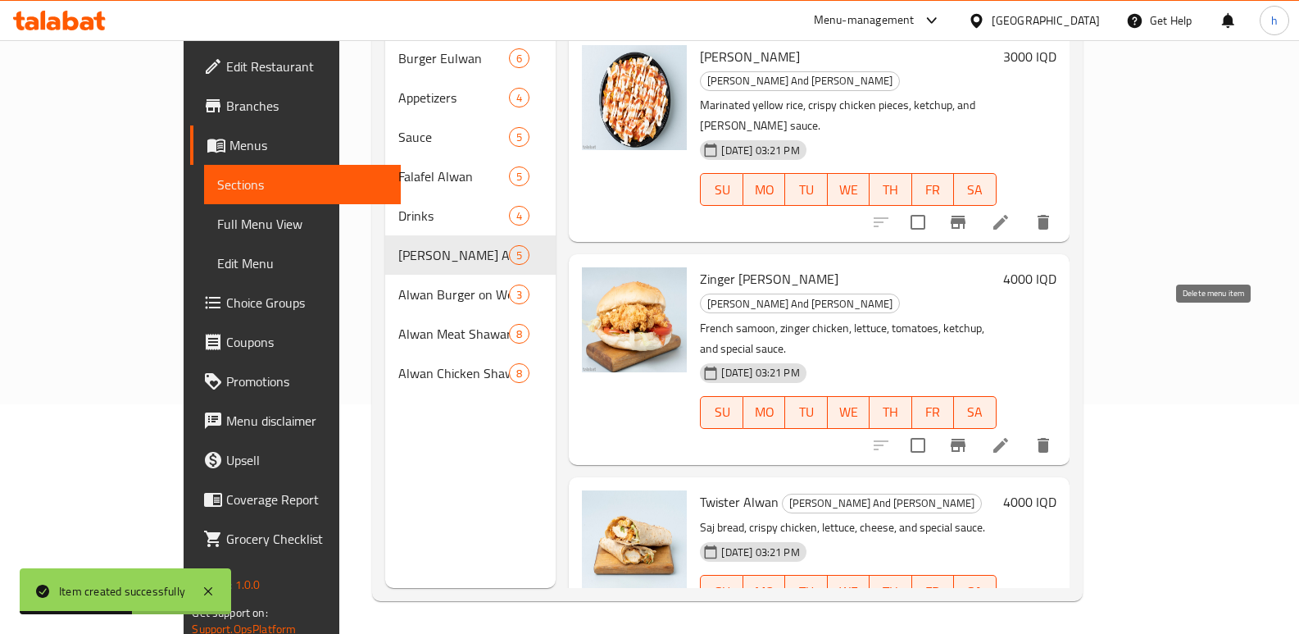
click at [1049, 438] on icon "delete" at bounding box center [1043, 445] width 11 height 15
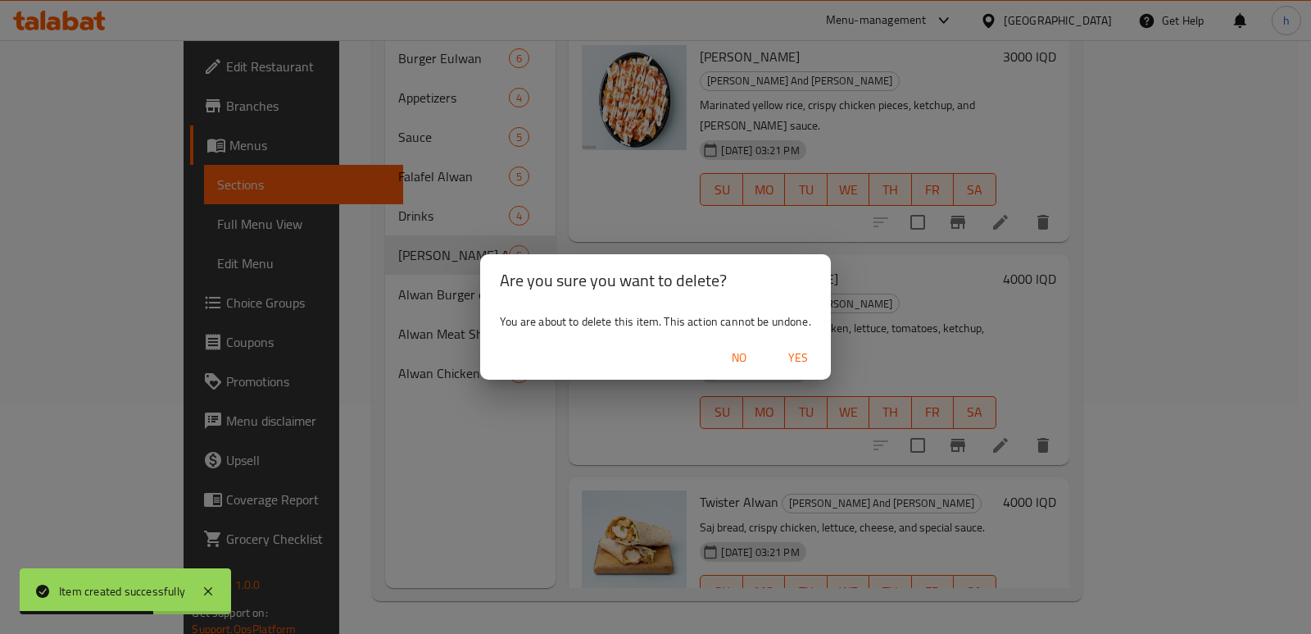
click at [799, 366] on span "Yes" at bounding box center [798, 357] width 39 height 20
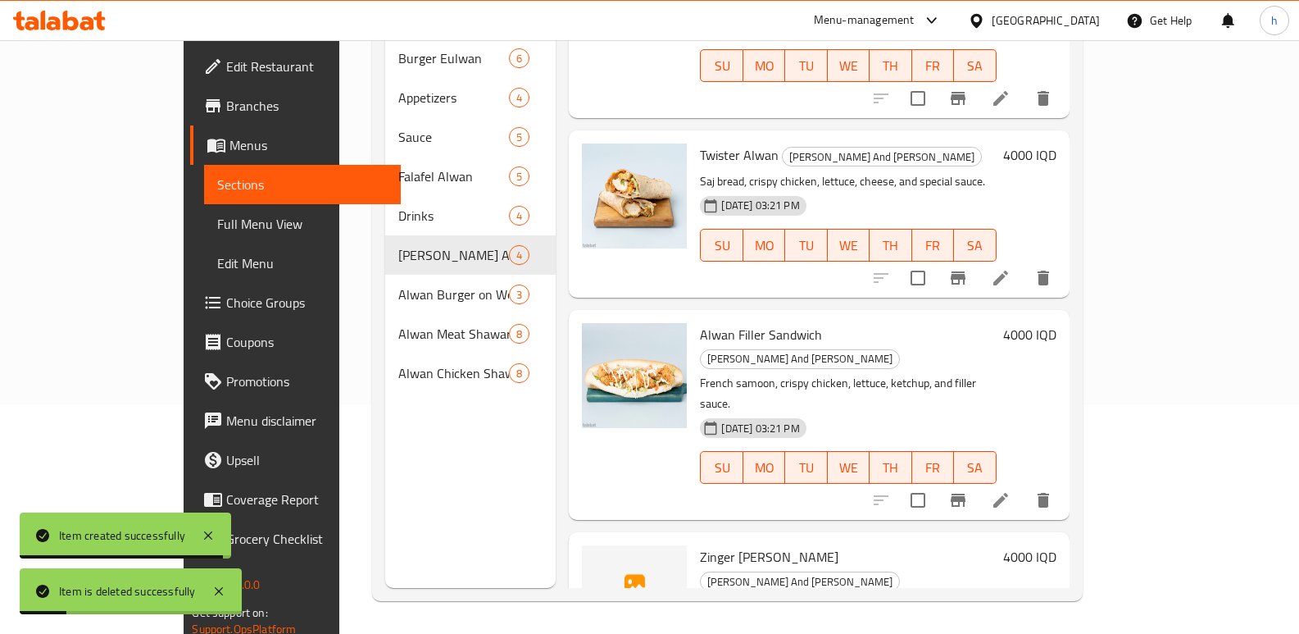
scroll to position [47, 0]
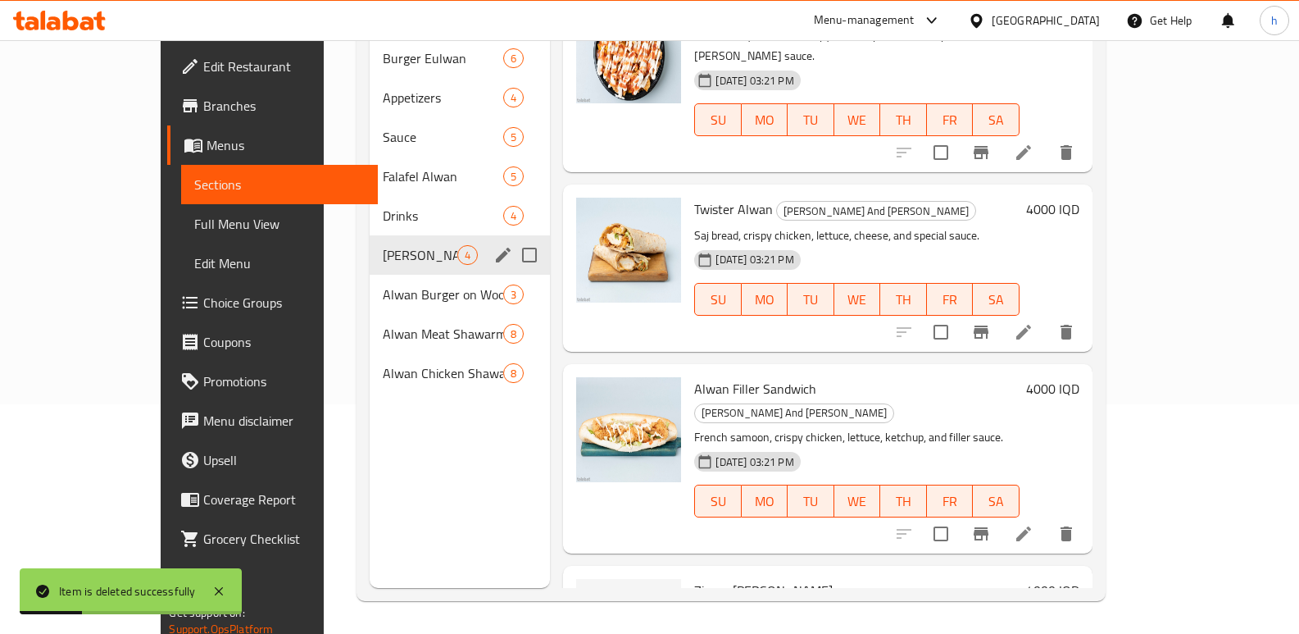
click at [383, 284] on span "Alwan Burger on Wood" at bounding box center [443, 294] width 120 height 20
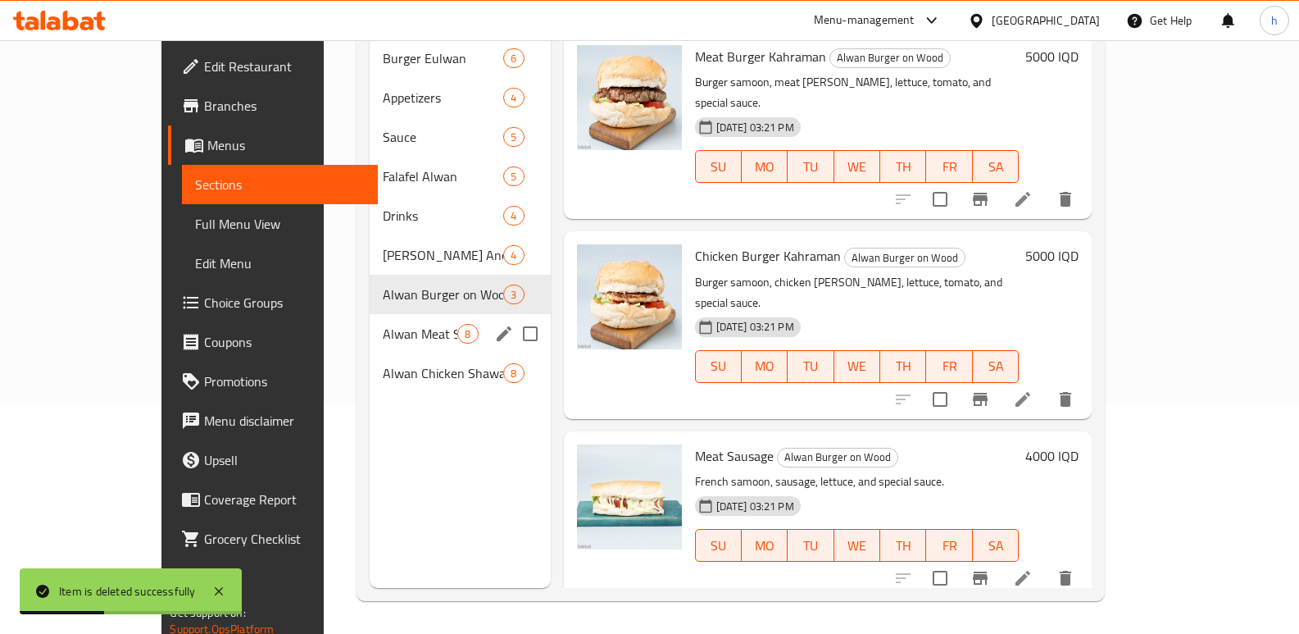
click at [383, 324] on span "Alwan Meat Shawarma" at bounding box center [420, 334] width 75 height 20
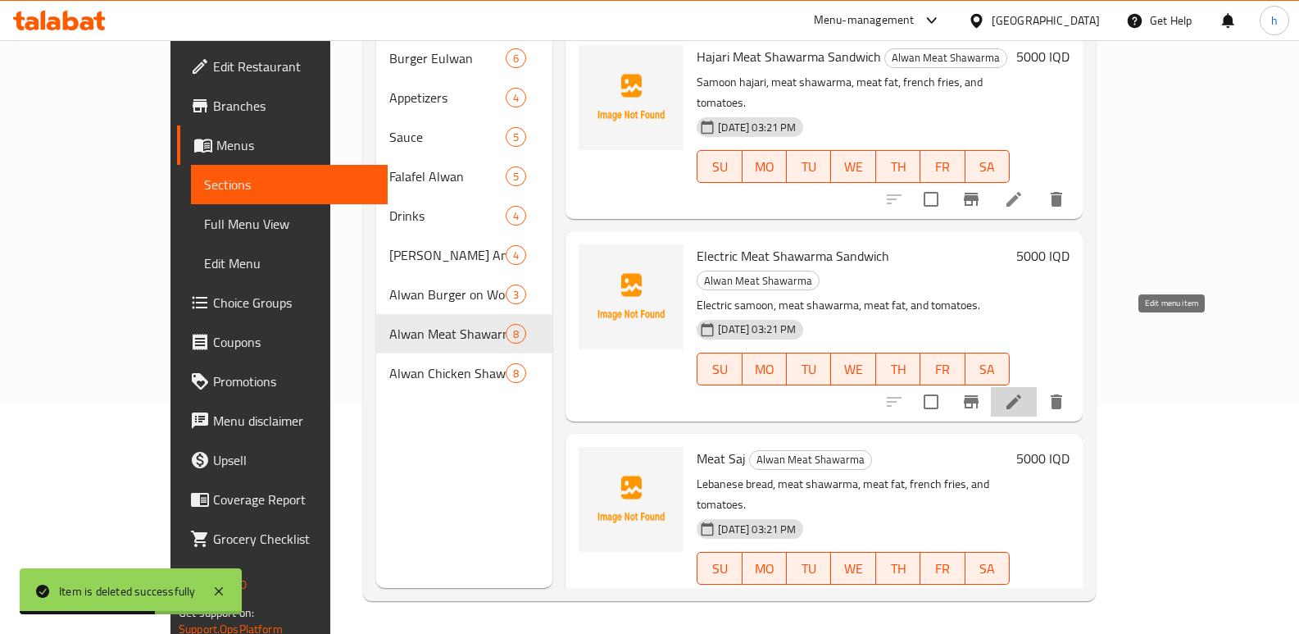
click at [1021, 394] on icon at bounding box center [1013, 401] width 15 height 15
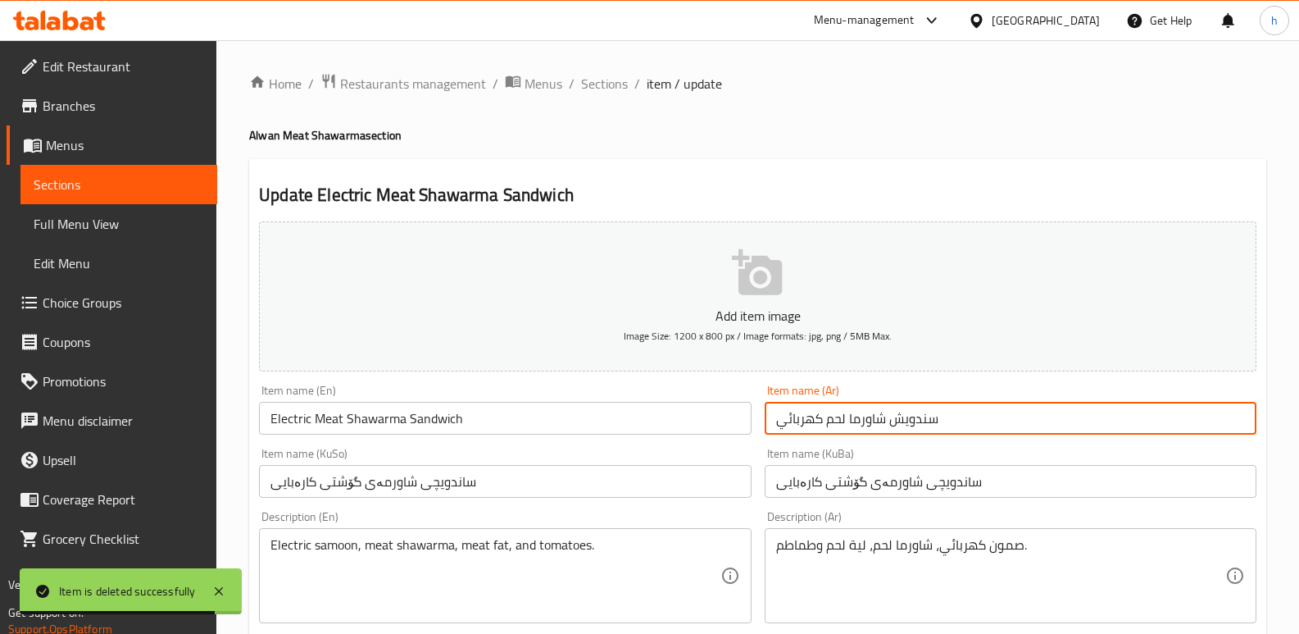
drag, startPoint x: 826, startPoint y: 411, endPoint x: 885, endPoint y: 414, distance: 59.1
click at [885, 414] on input "سندويش شاورما لحم كهربائي" at bounding box center [1011, 418] width 492 height 33
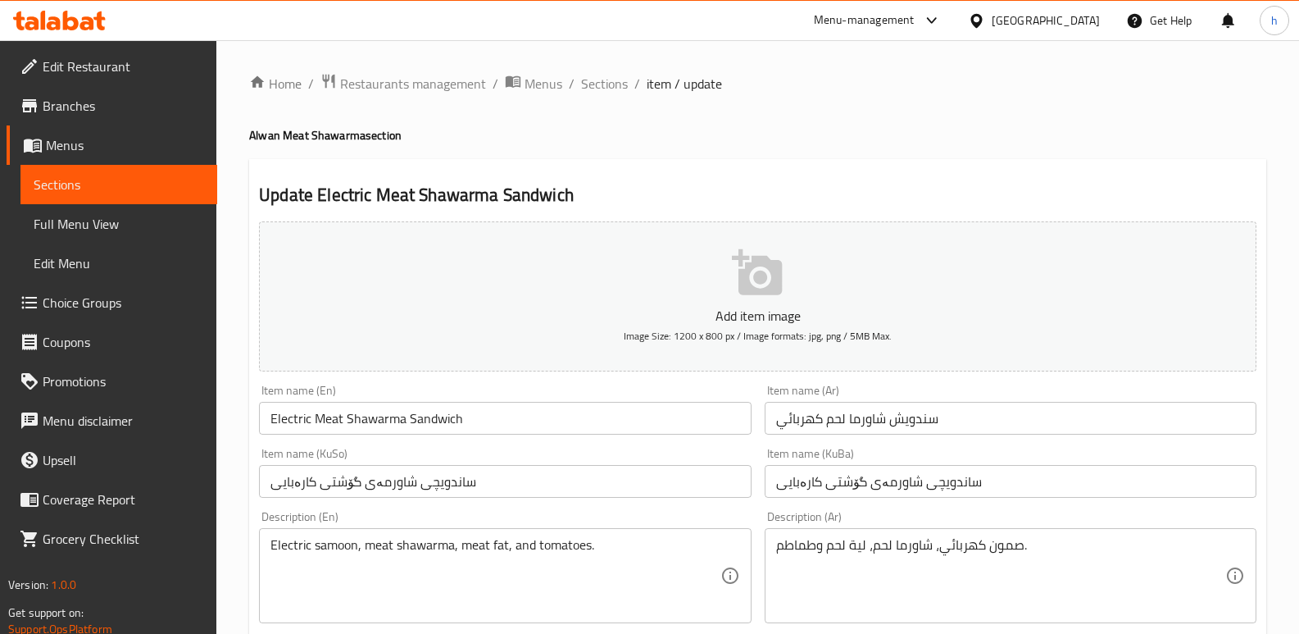
drag, startPoint x: 773, startPoint y: 131, endPoint x: 670, endPoint y: 231, distance: 143.1
click at [773, 131] on h4 "Alwan Meat Shawarma section" at bounding box center [757, 135] width 1017 height 16
click at [200, 186] on span "Sections" at bounding box center [119, 185] width 170 height 20
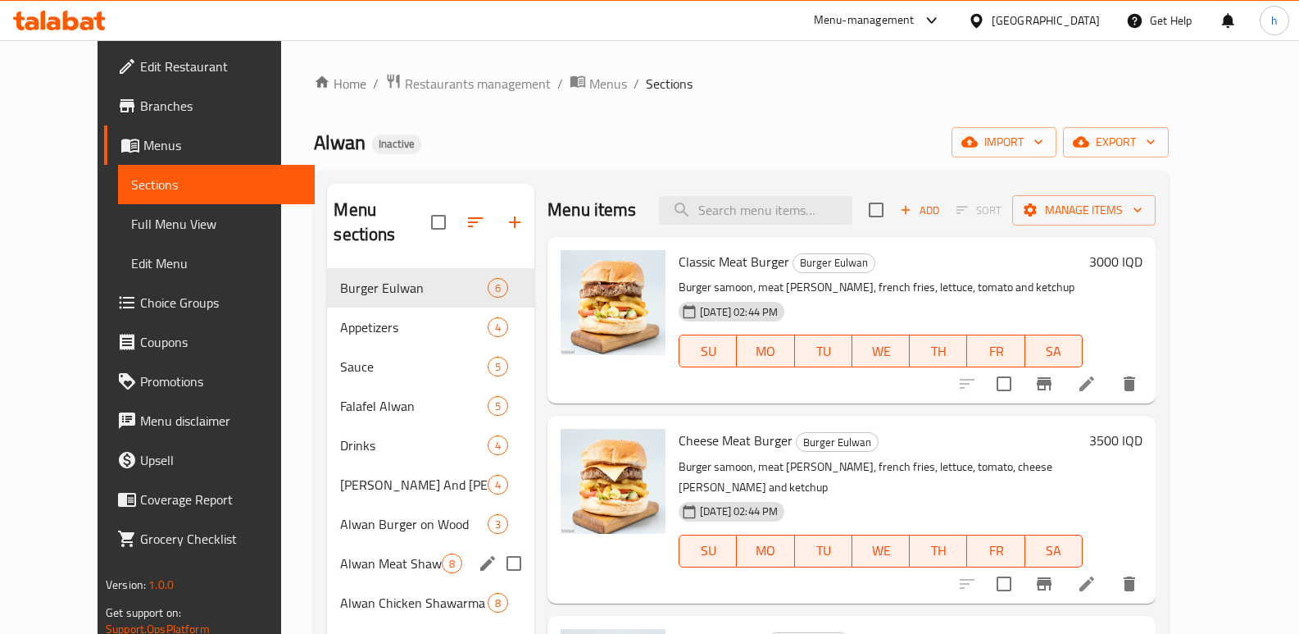
click at [333, 543] on div "Alwan Meat Shawarma 8" at bounding box center [430, 562] width 207 height 39
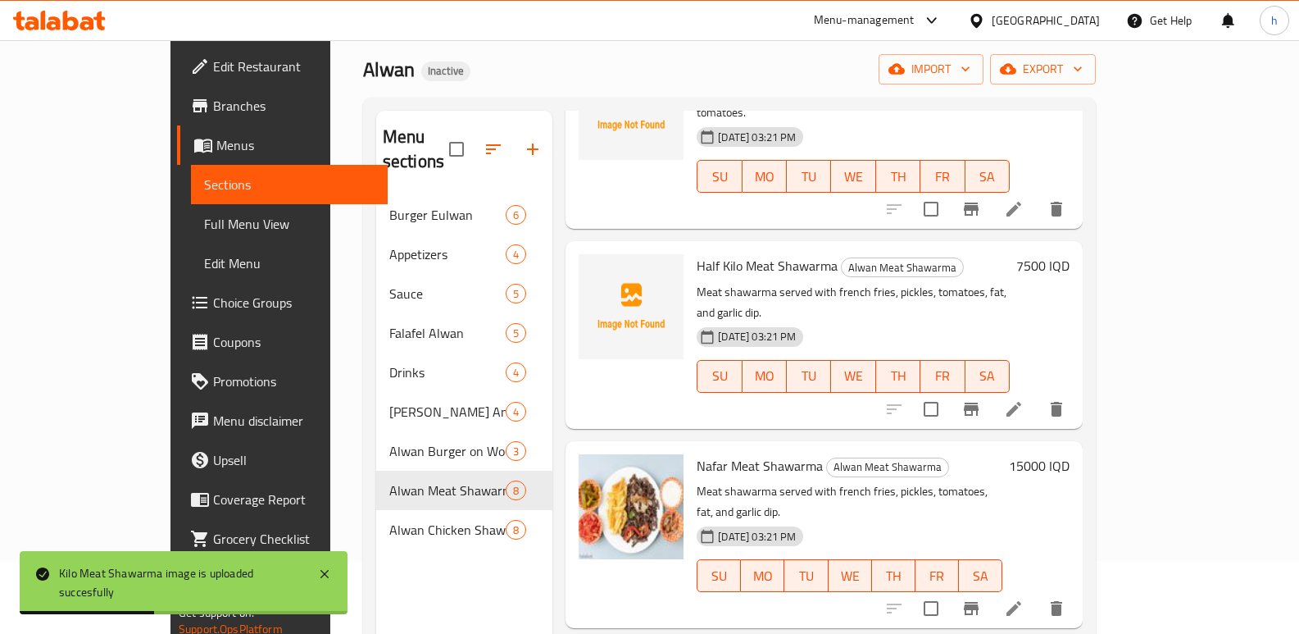
scroll to position [518, 0]
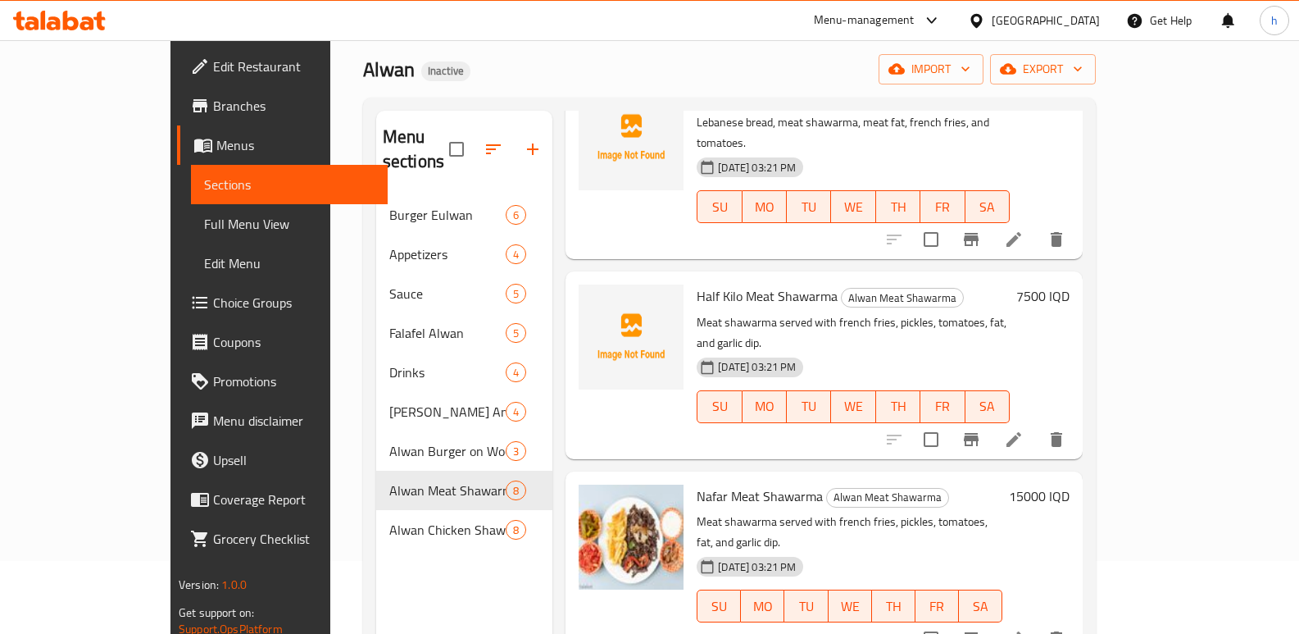
click at [1037, 425] on li at bounding box center [1014, 440] width 46 height 30
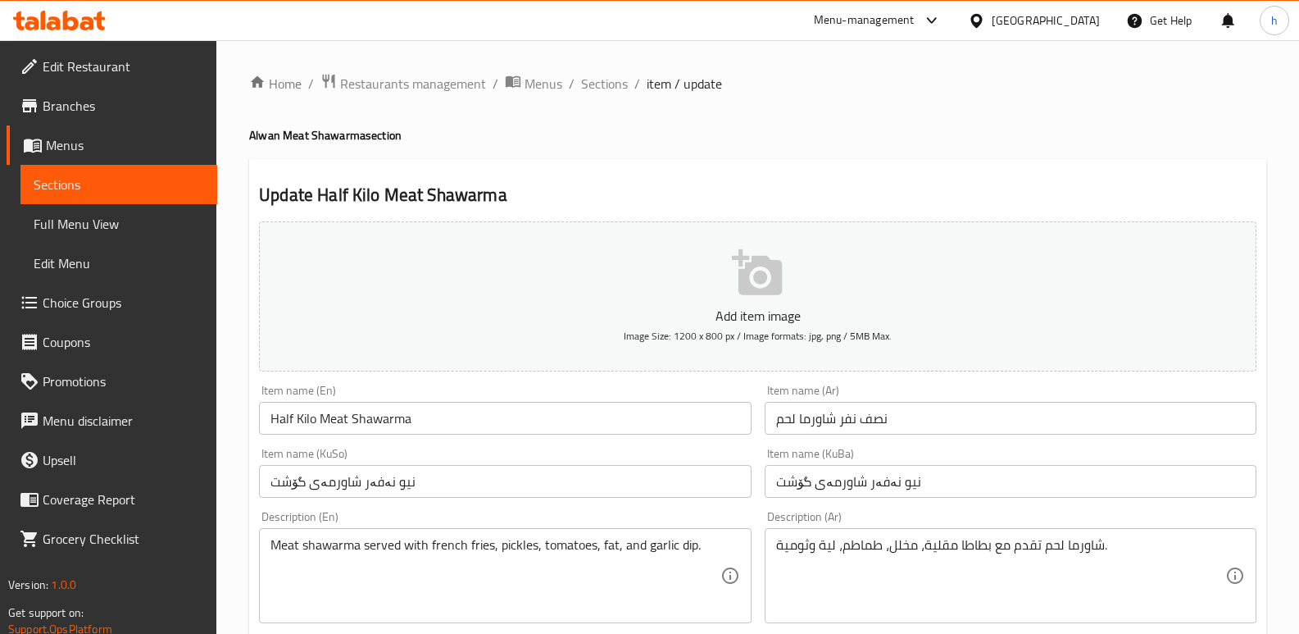
click at [172, 175] on span "Sections" at bounding box center [119, 185] width 170 height 20
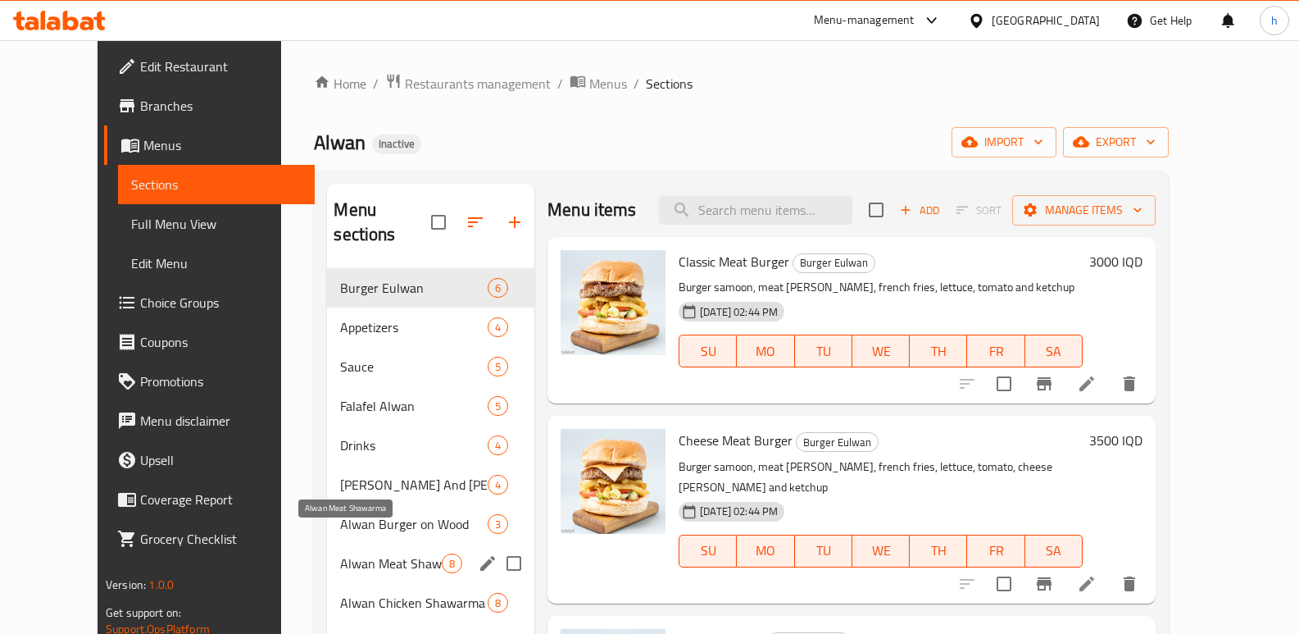
drag, startPoint x: 334, startPoint y: 538, endPoint x: 416, endPoint y: 515, distance: 85.1
click at [340, 553] on span "Alwan Meat Shawarma" at bounding box center [391, 563] width 102 height 20
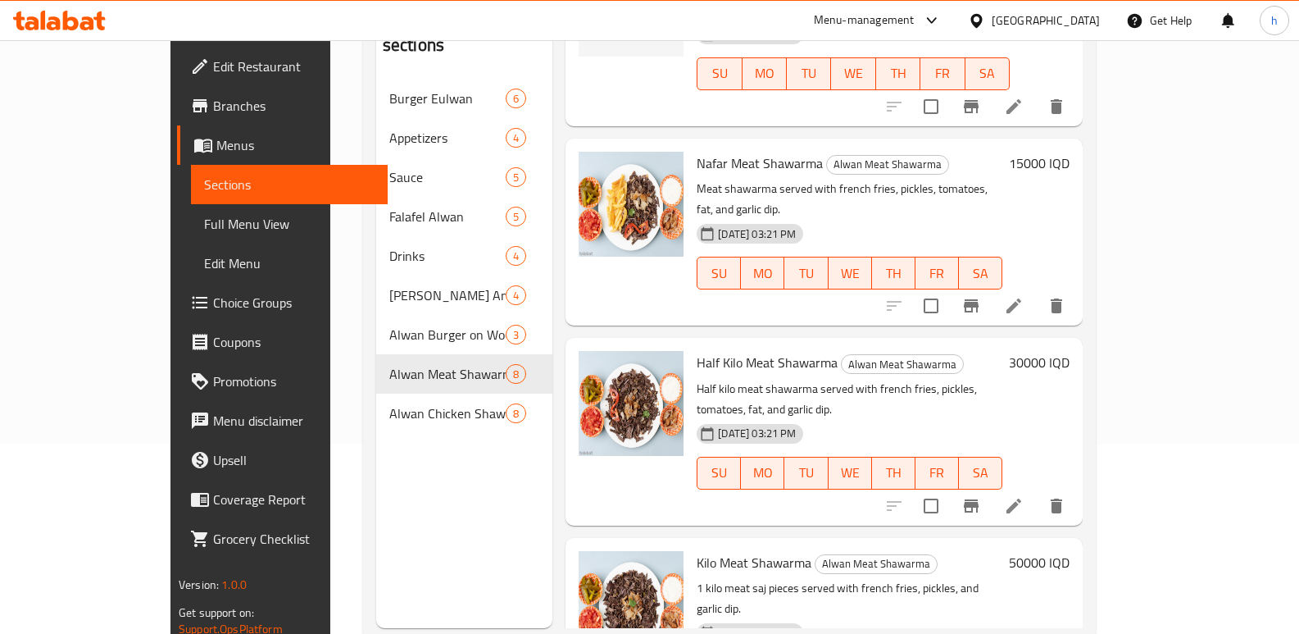
scroll to position [740, 0]
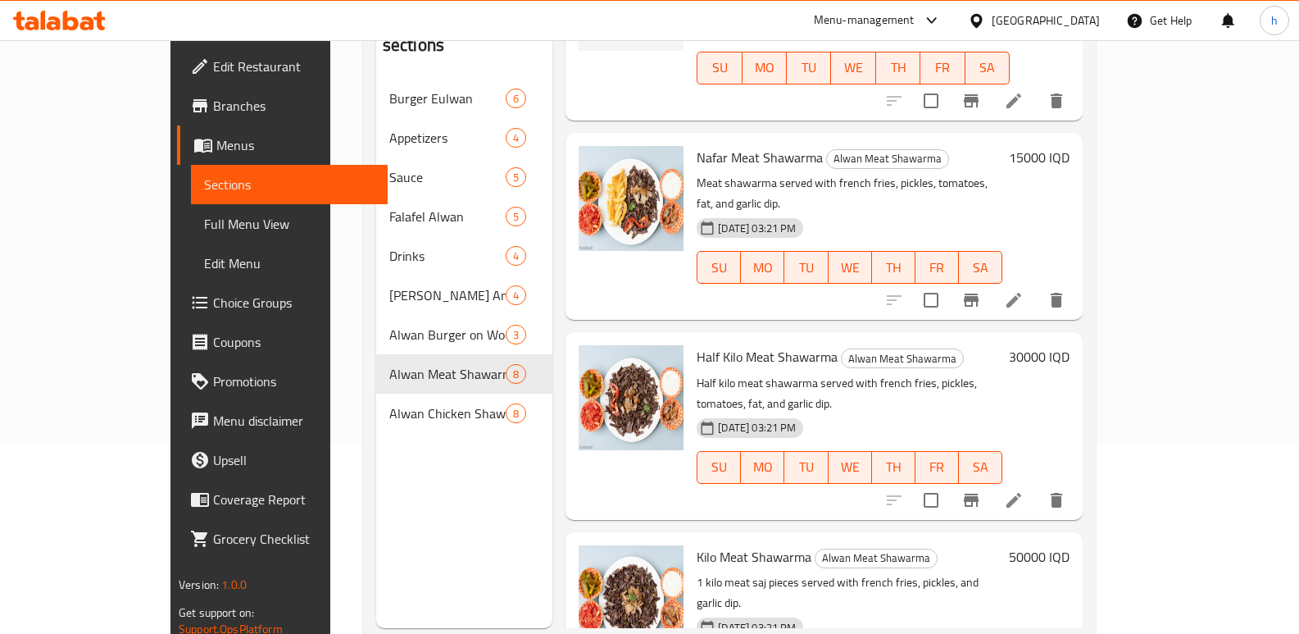
click at [1021, 493] on icon at bounding box center [1013, 500] width 15 height 15
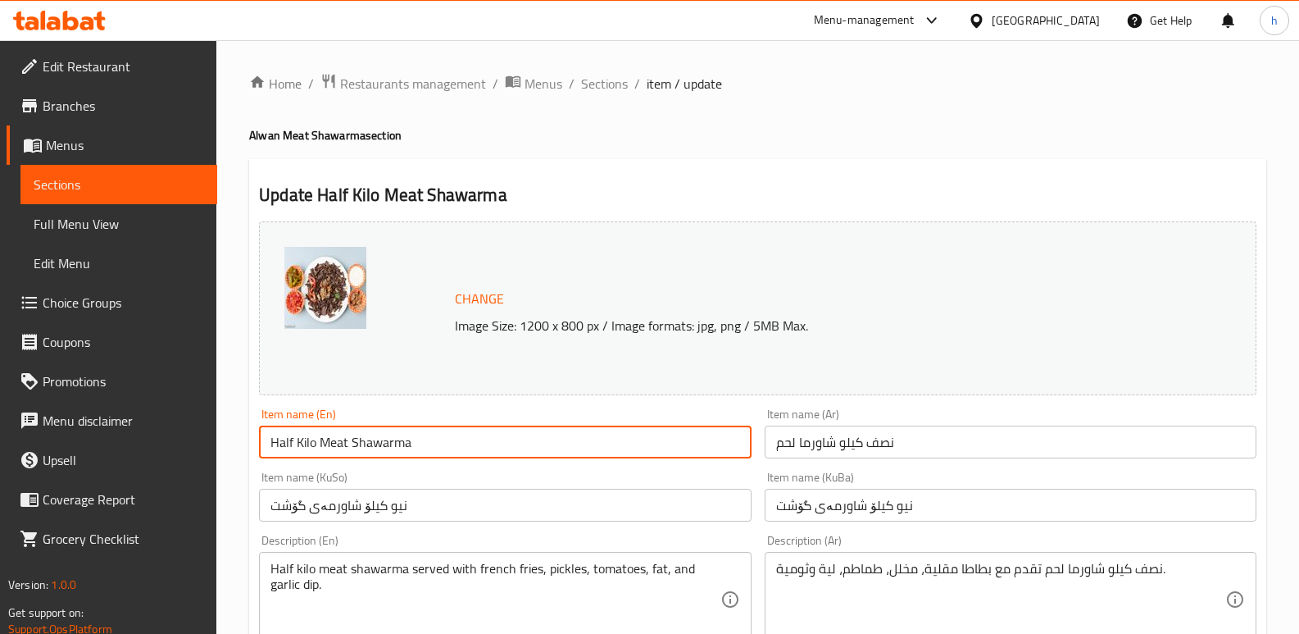
drag, startPoint x: 416, startPoint y: 445, endPoint x: 257, endPoint y: 447, distance: 159.8
click at [257, 446] on div "Item name (En) Half Kilo Meat Shawarma Item name (En)" at bounding box center [504, 433] width 505 height 63
click at [166, 164] on link "Menus" at bounding box center [112, 144] width 211 height 39
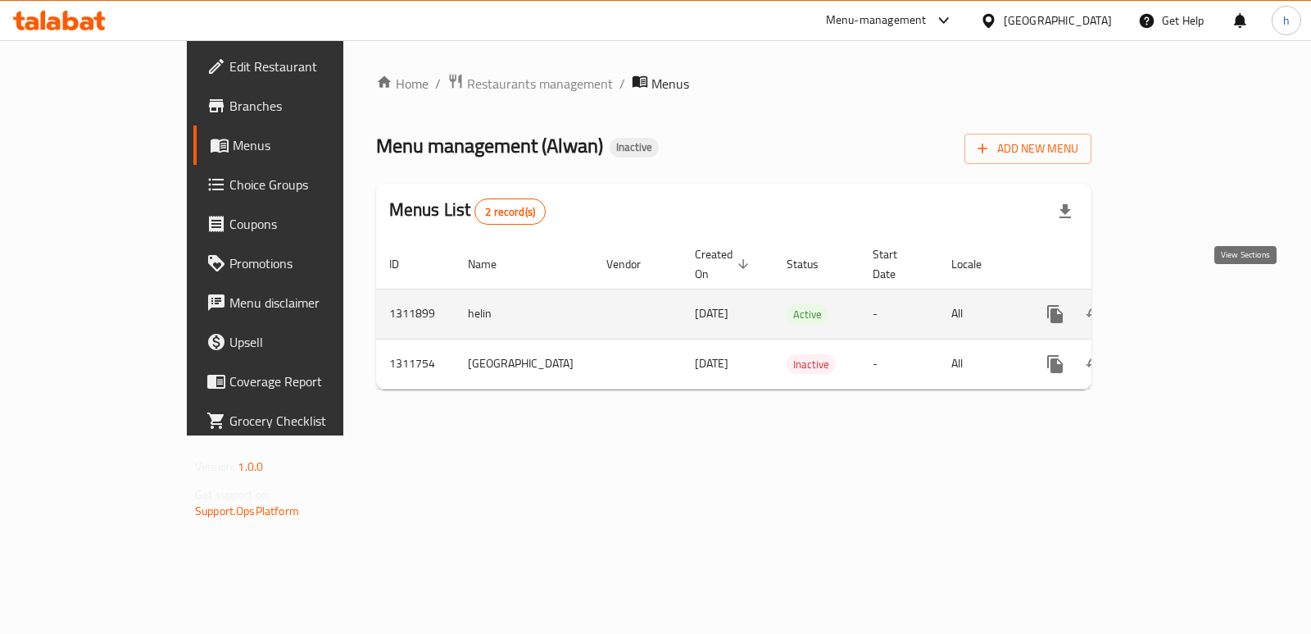
click at [1183, 304] on icon "enhanced table" at bounding box center [1174, 314] width 20 height 20
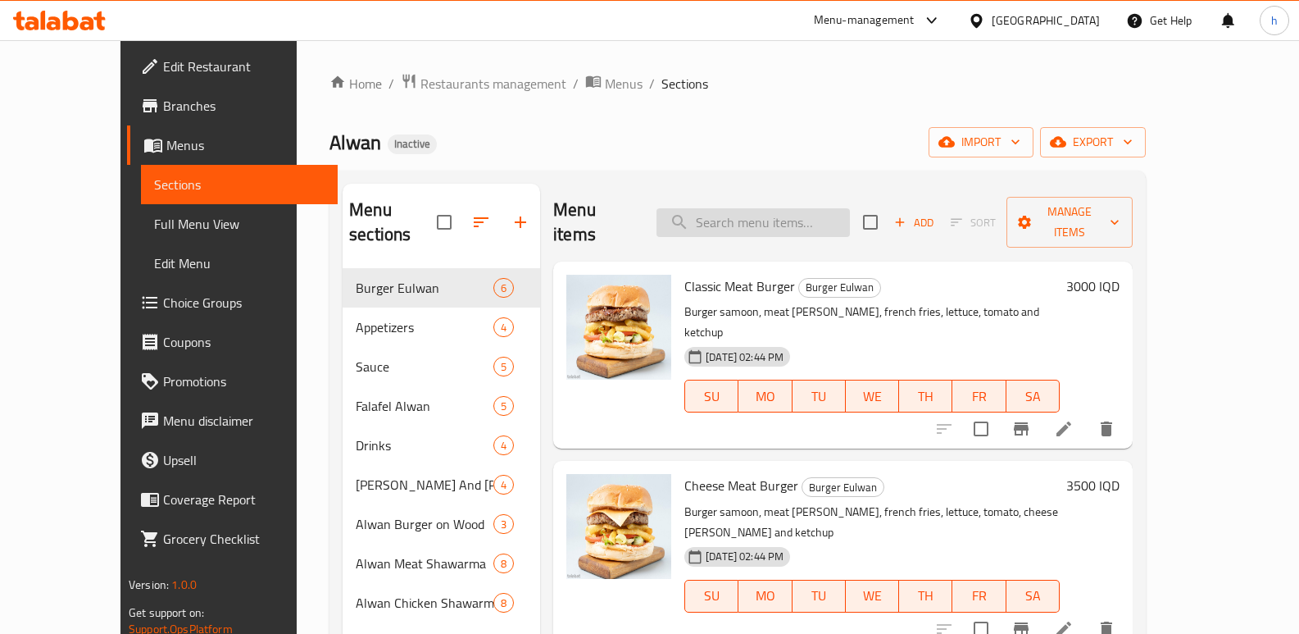
click at [821, 208] on input "search" at bounding box center [752, 222] width 193 height 29
paste input "Half Kilo Meat Shawarma"
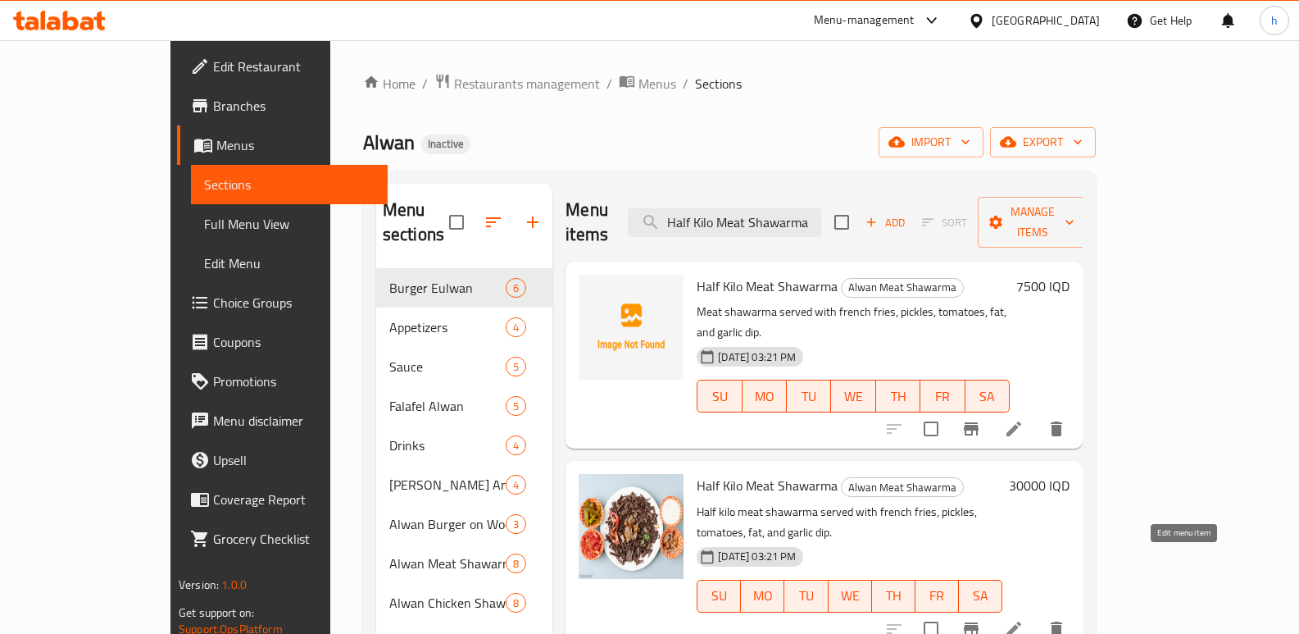
type input "Half Kilo Meat Shawarma"
click at [1024, 619] on icon at bounding box center [1014, 629] width 20 height 20
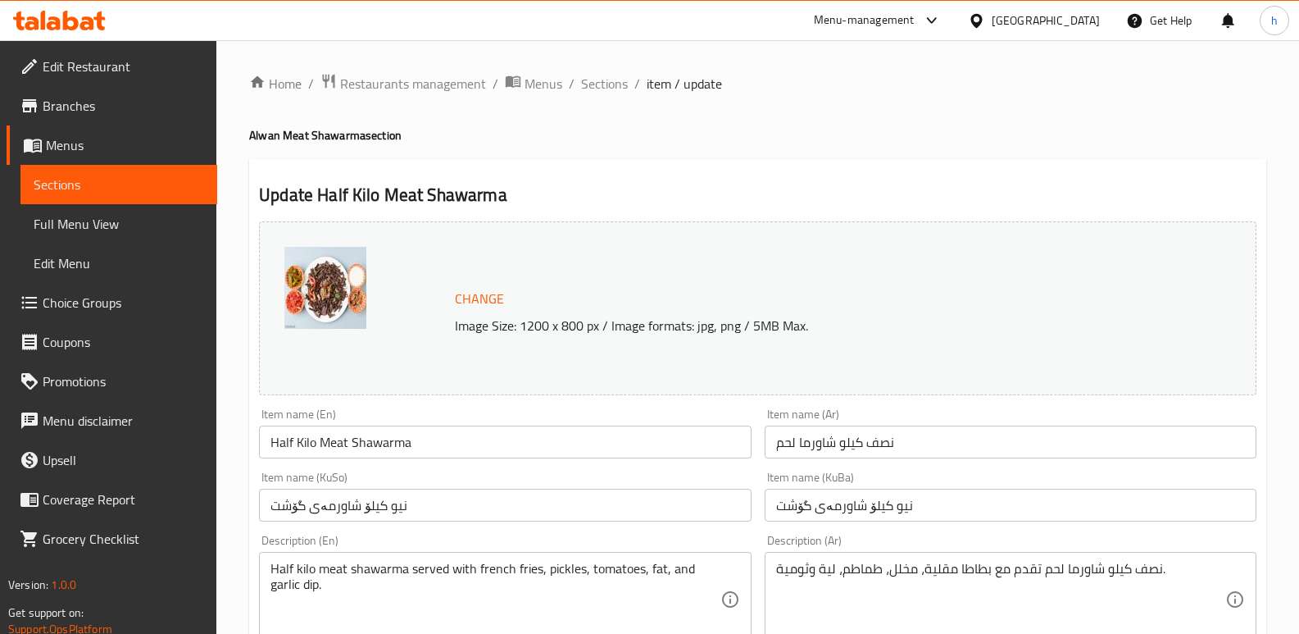
click at [199, 188] on span "Sections" at bounding box center [119, 185] width 170 height 20
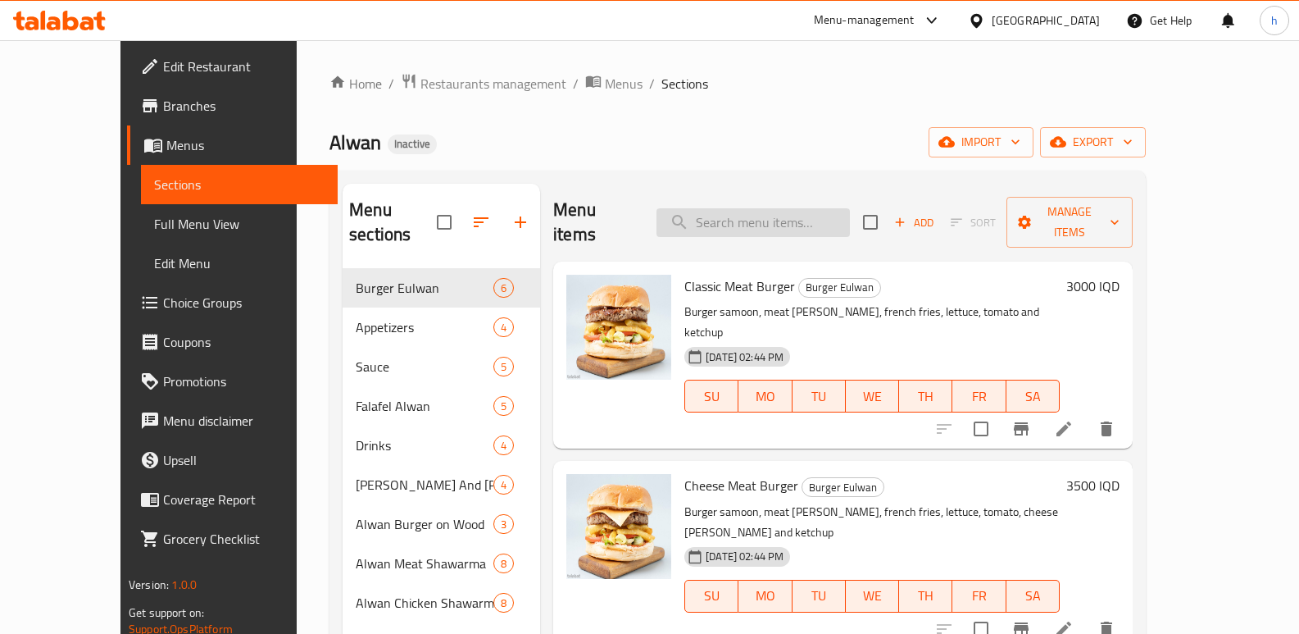
click at [779, 210] on input "search" at bounding box center [752, 222] width 193 height 29
paste input "Half Kilo Meat Shawarma"
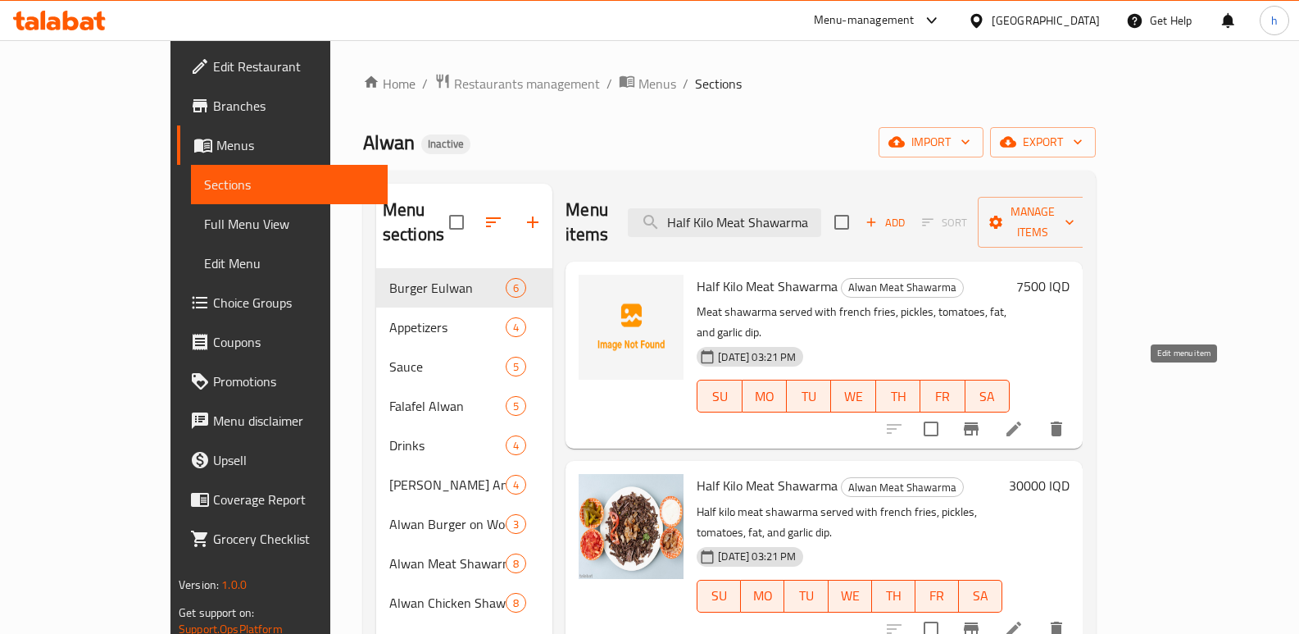
type input "Half Kilo Meat Shawarma"
click at [1024, 419] on icon at bounding box center [1014, 429] width 20 height 20
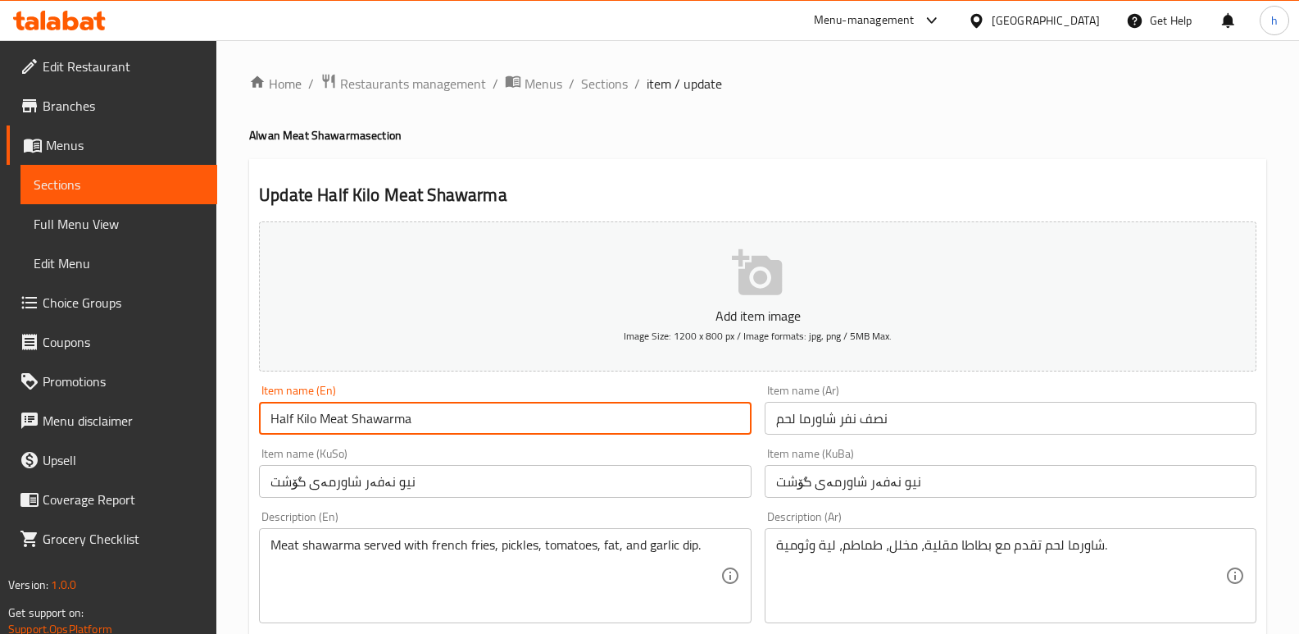
click at [306, 422] on input "Half Kilo Meat Shawarma" at bounding box center [505, 418] width 492 height 33
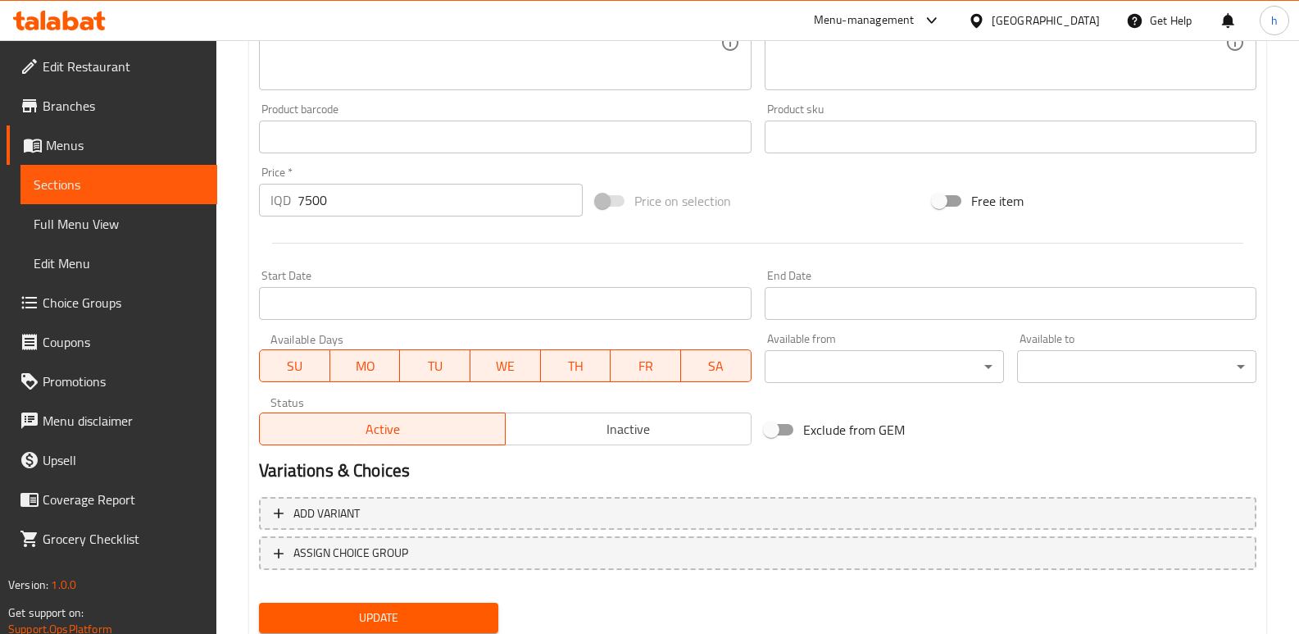
scroll to position [713, 0]
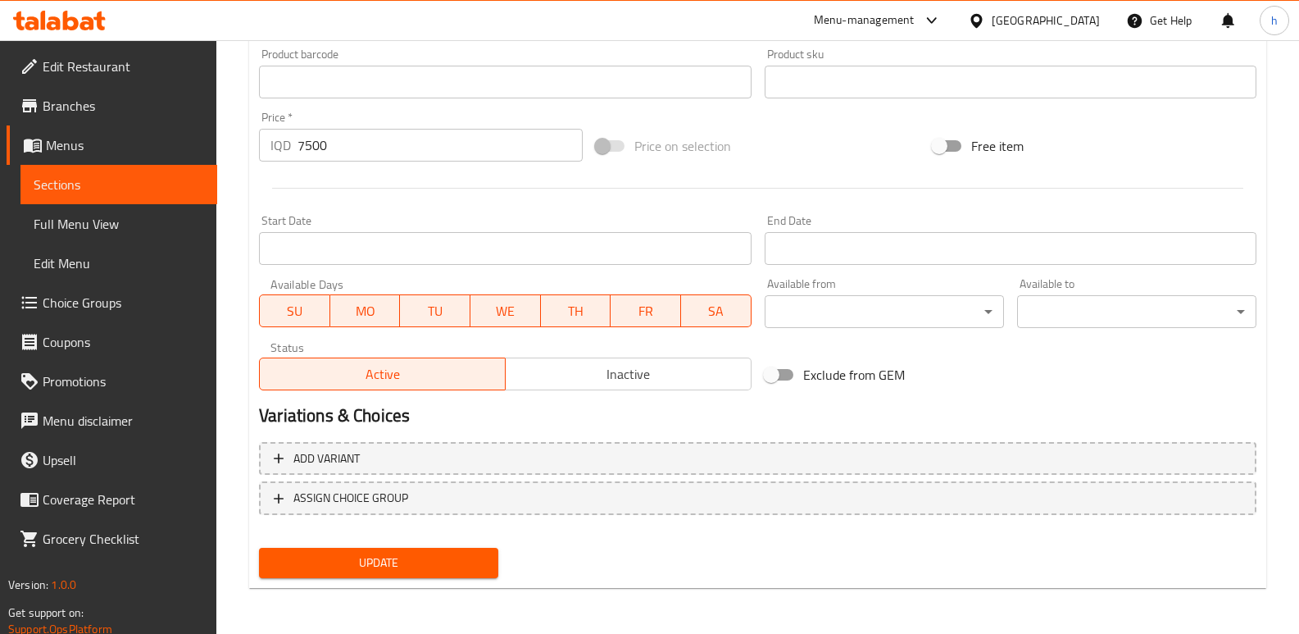
type input "Half Nafar Meat Shawarma"
click at [447, 562] on span "Update" at bounding box center [378, 562] width 213 height 20
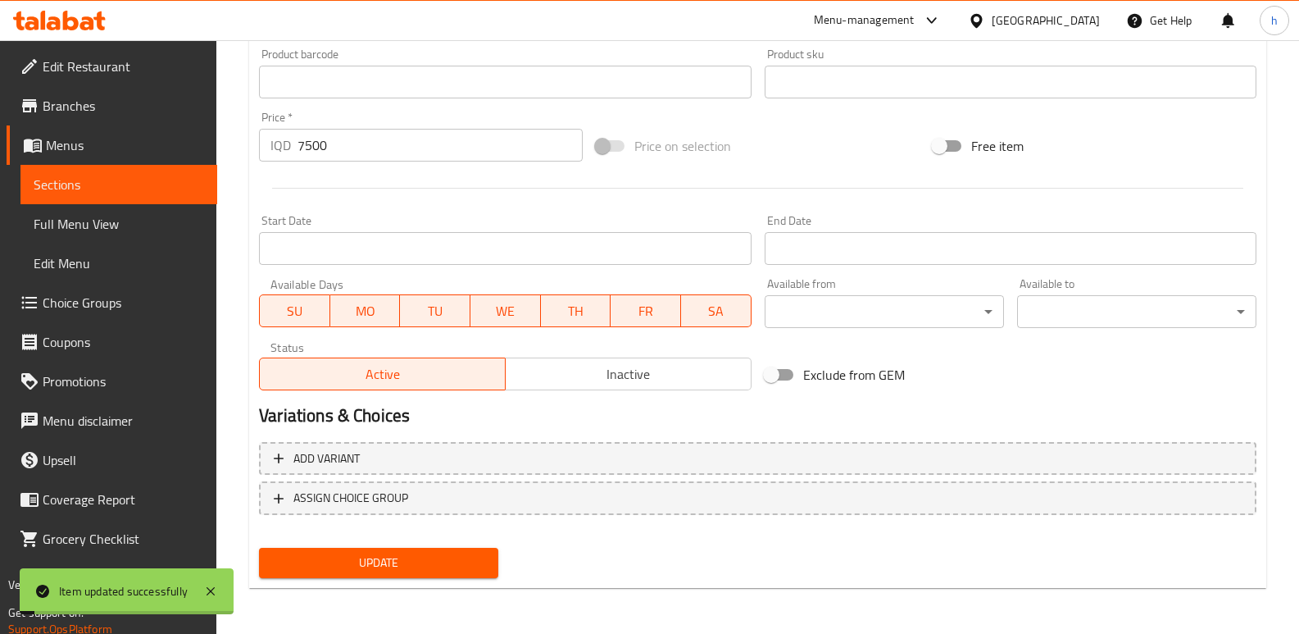
click at [189, 166] on link "Sections" at bounding box center [118, 184] width 197 height 39
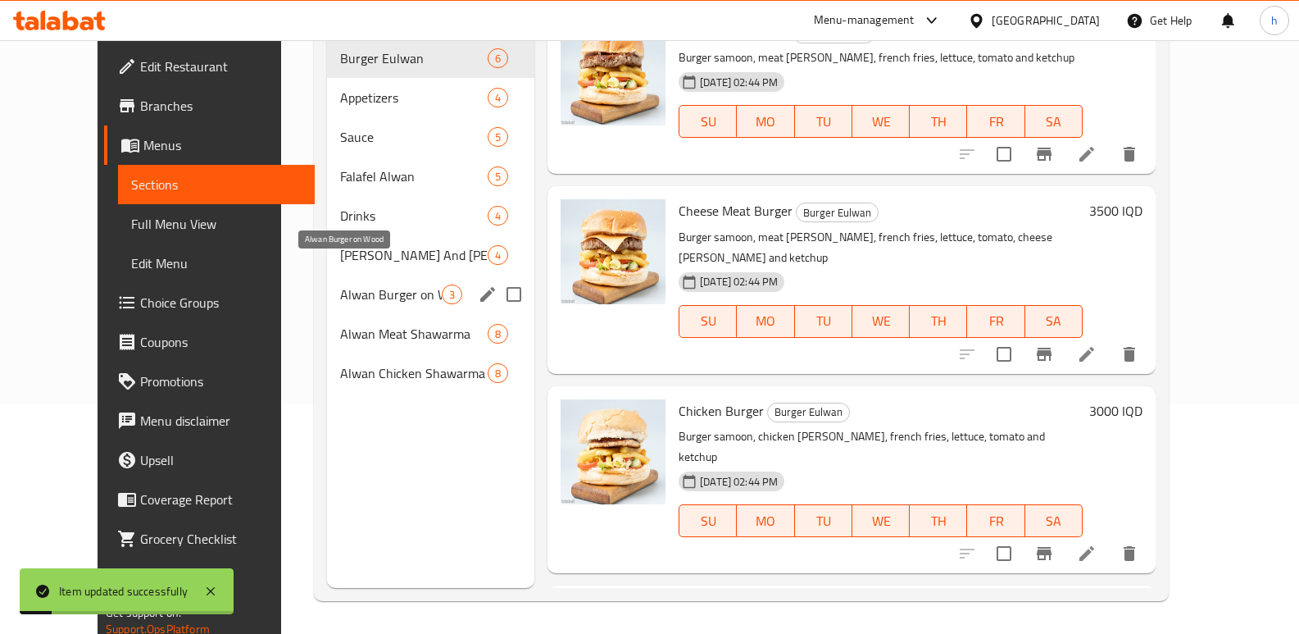
click at [340, 284] on span "Alwan Burger on Wood" at bounding box center [391, 294] width 102 height 20
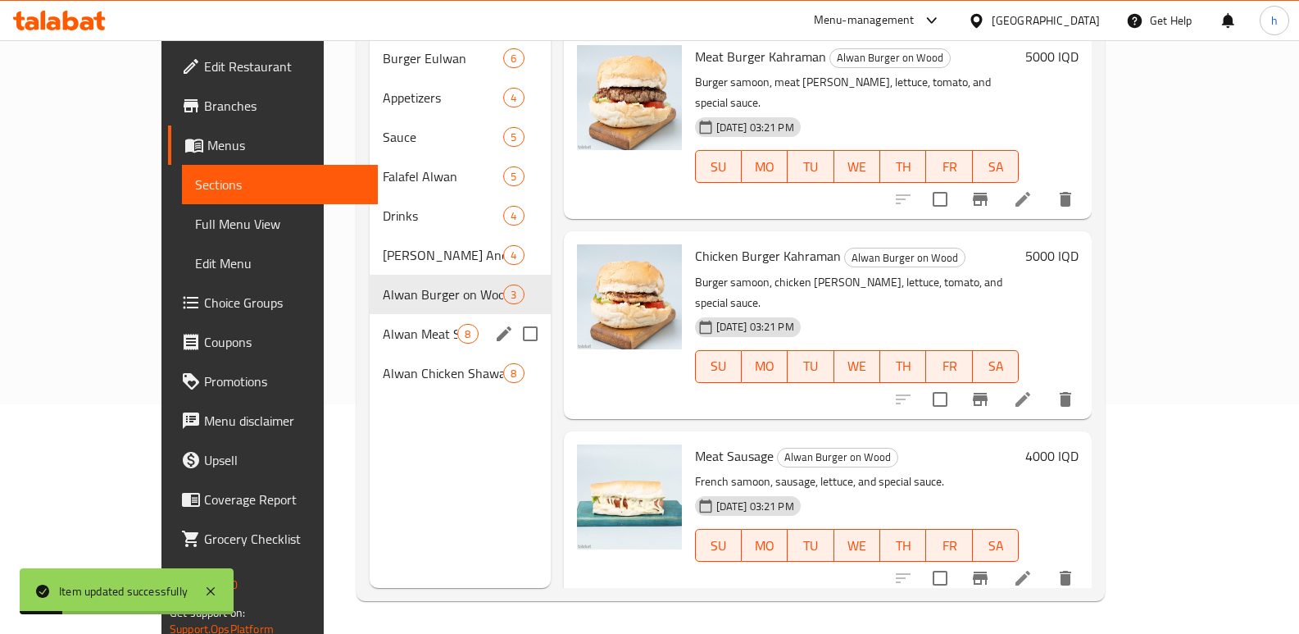
click at [383, 324] on span "Alwan Meat Shawarma" at bounding box center [420, 334] width 75 height 20
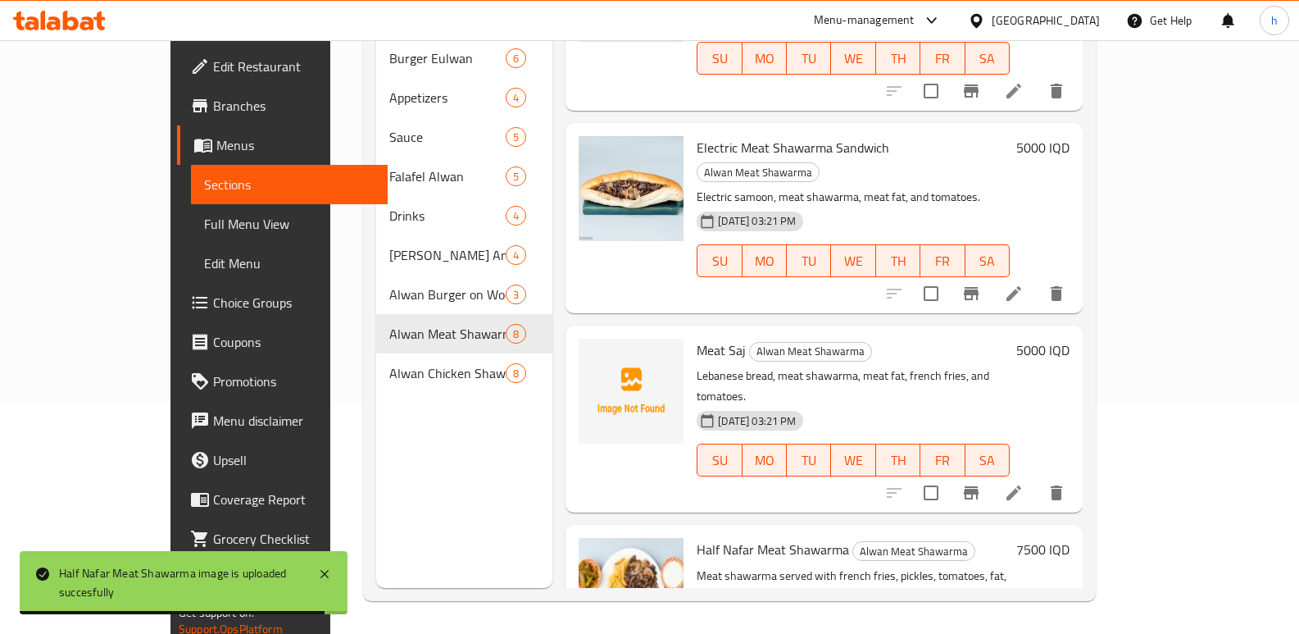
scroll to position [110, 0]
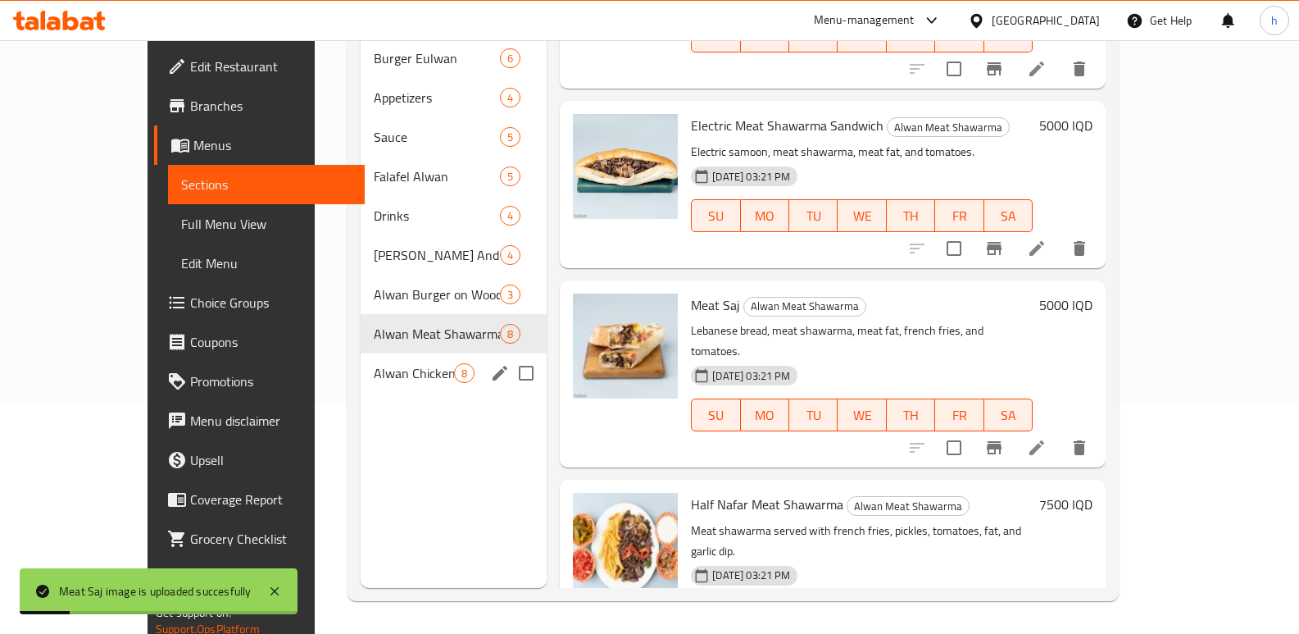
click at [374, 363] on span "Alwan Chicken Shawarma" at bounding box center [414, 373] width 80 height 20
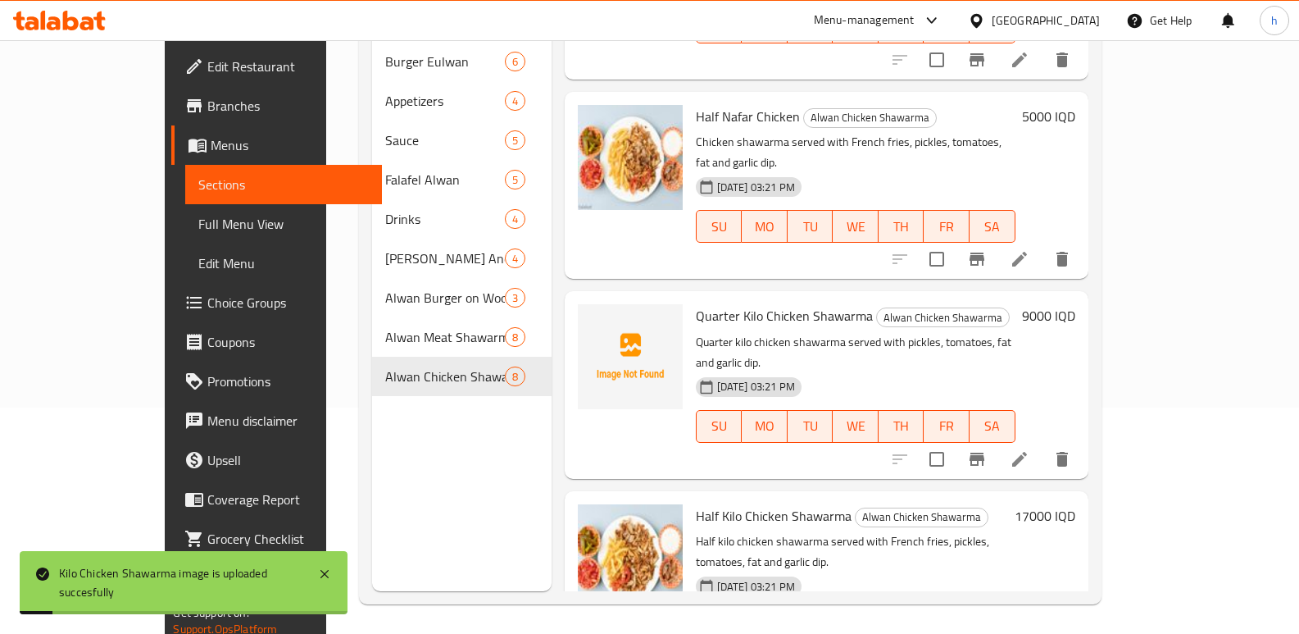
scroll to position [724, 0]
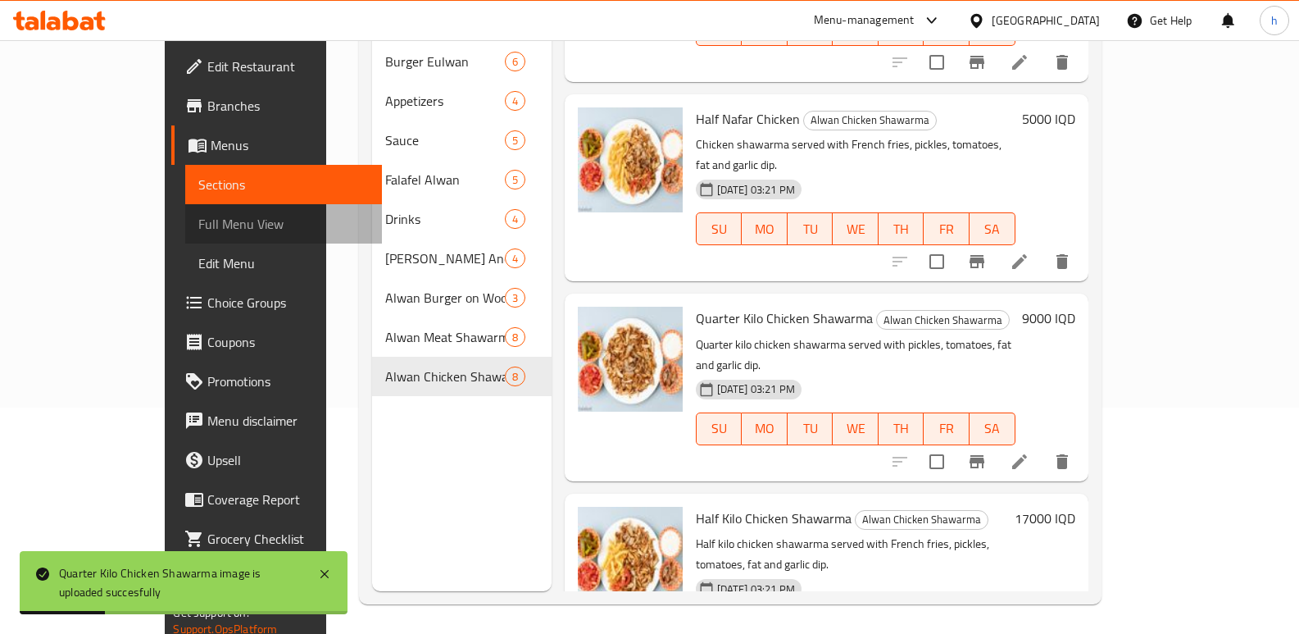
click at [198, 232] on span "Full Menu View" at bounding box center [283, 224] width 170 height 20
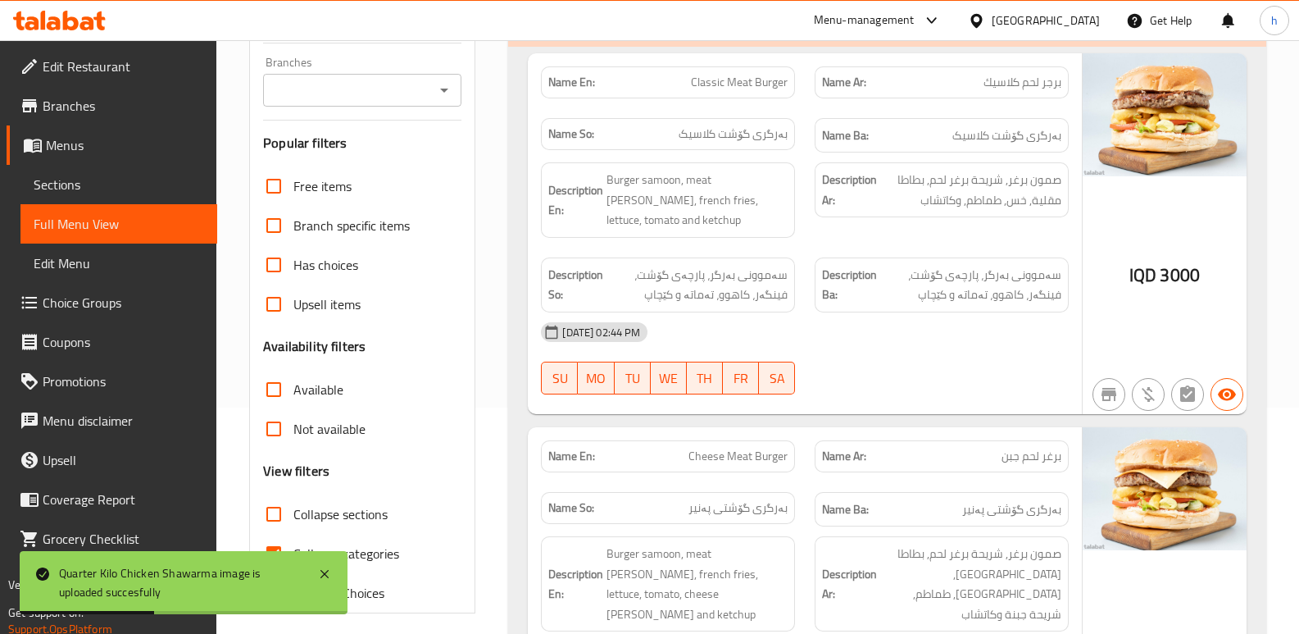
click at [366, 100] on input "Branches" at bounding box center [348, 90] width 161 height 23
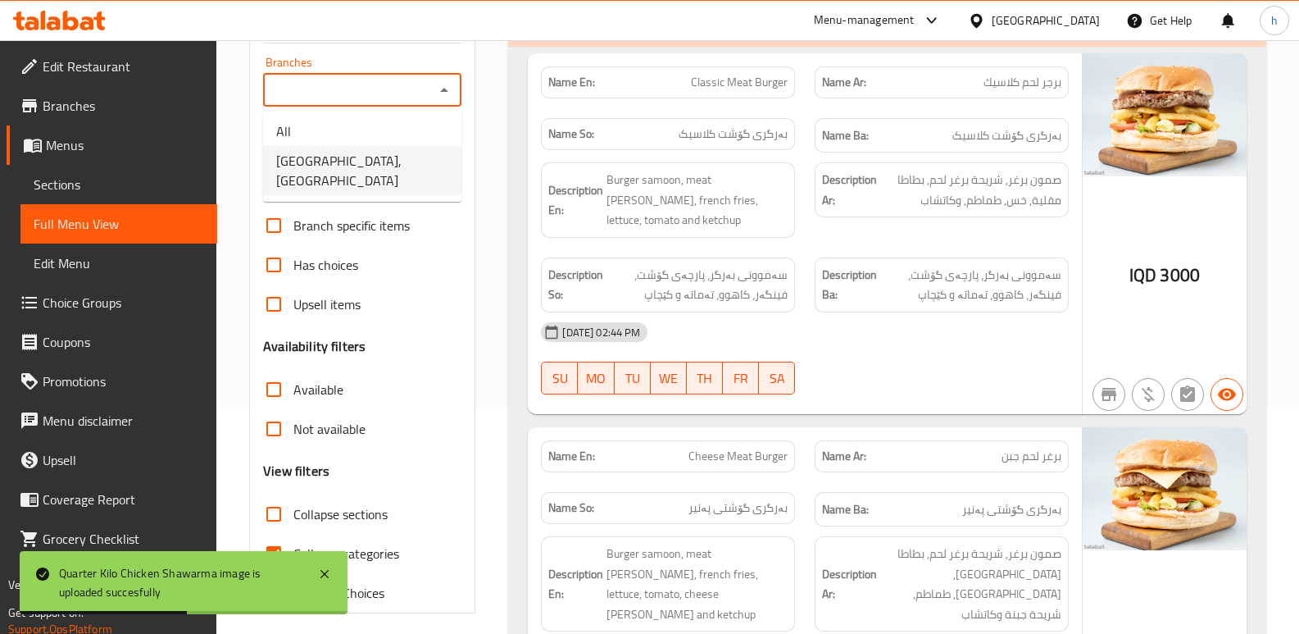
click at [397, 154] on span "[GEOGRAPHIC_DATA],[GEOGRAPHIC_DATA]" at bounding box center [362, 170] width 172 height 39
type input "[GEOGRAPHIC_DATA],[GEOGRAPHIC_DATA]"
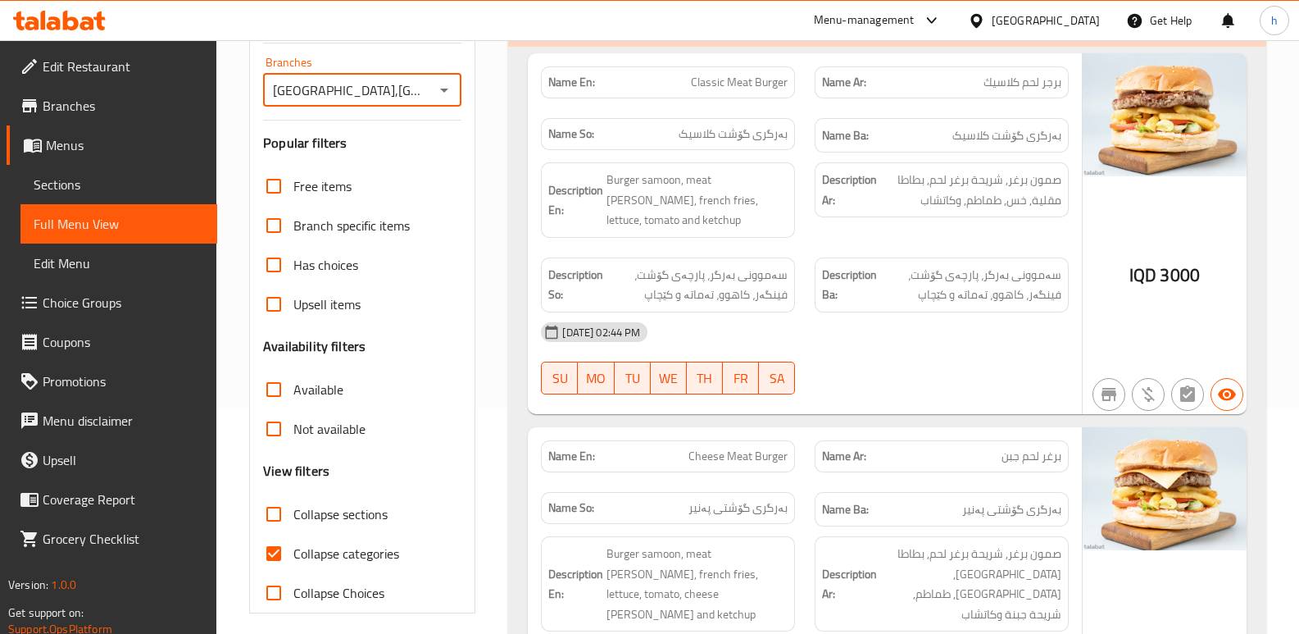
click at [267, 511] on input "Collapse sections" at bounding box center [273, 513] width 39 height 39
checkbox input "true"
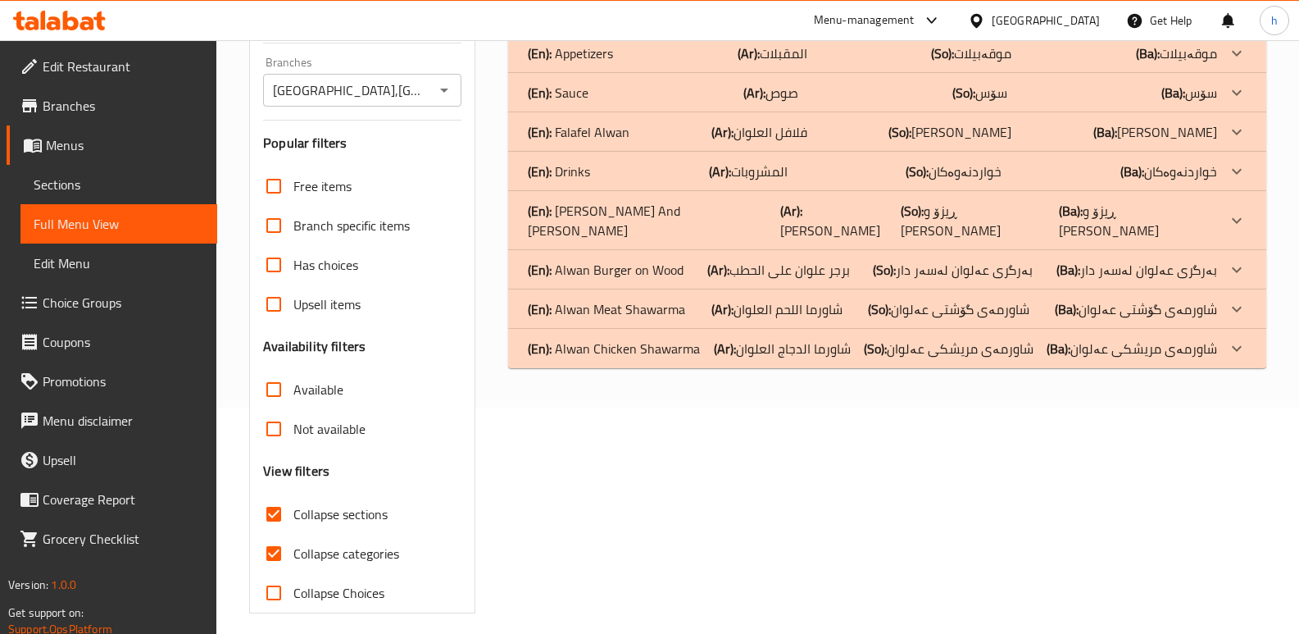
click at [274, 551] on input "Collapse categories" at bounding box center [273, 553] width 39 height 39
checkbox input "false"
click at [679, 338] on p "(En): Alwan Chicken Shawarma" at bounding box center [614, 348] width 172 height 20
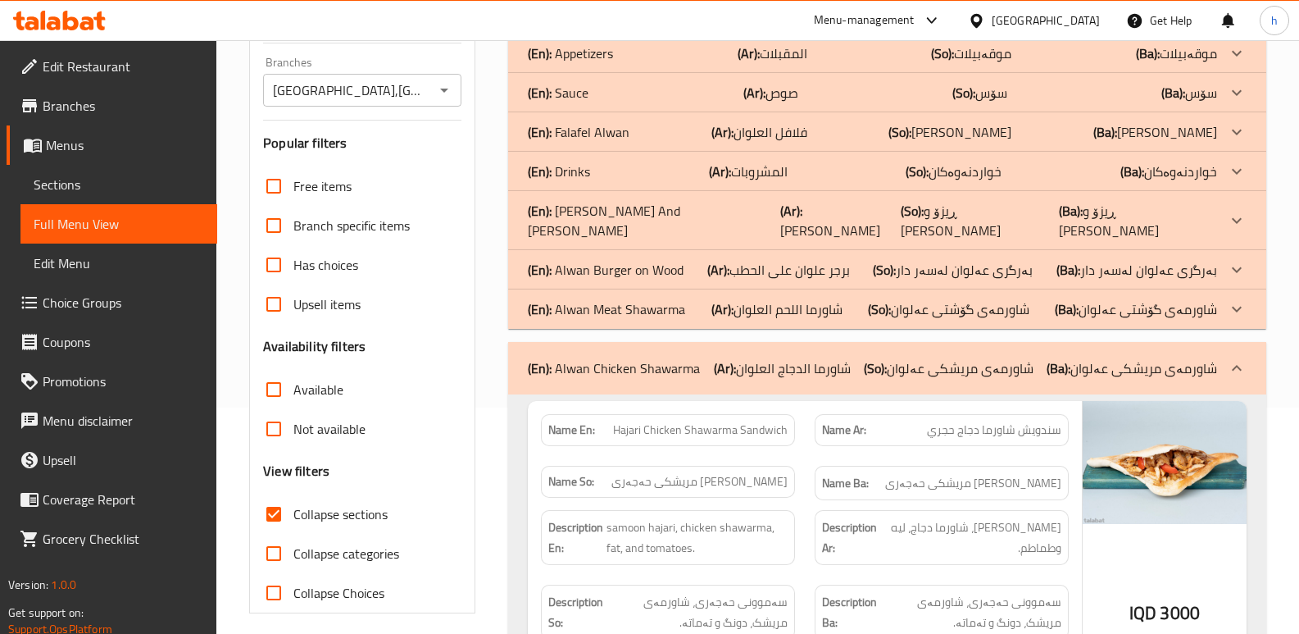
click at [681, 299] on p "(En): Alwan Meat Shawarma" at bounding box center [606, 309] width 157 height 20
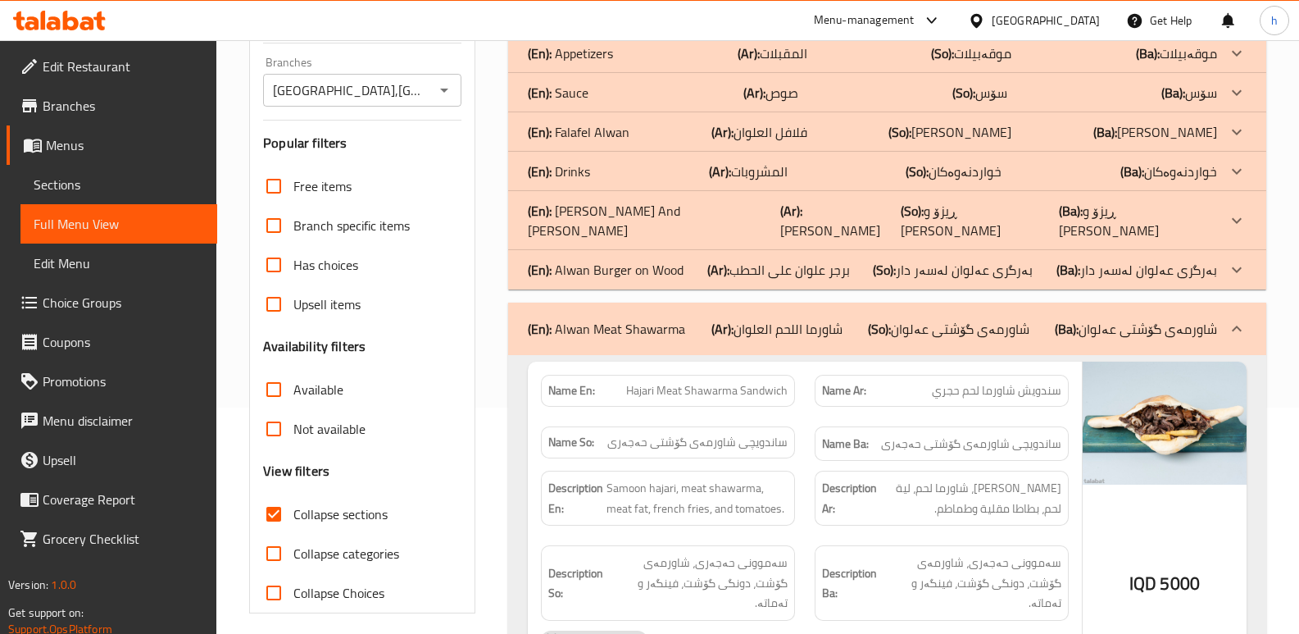
click at [671, 260] on p "(En): [PERSON_NAME] on [PERSON_NAME]" at bounding box center [606, 270] width 156 height 20
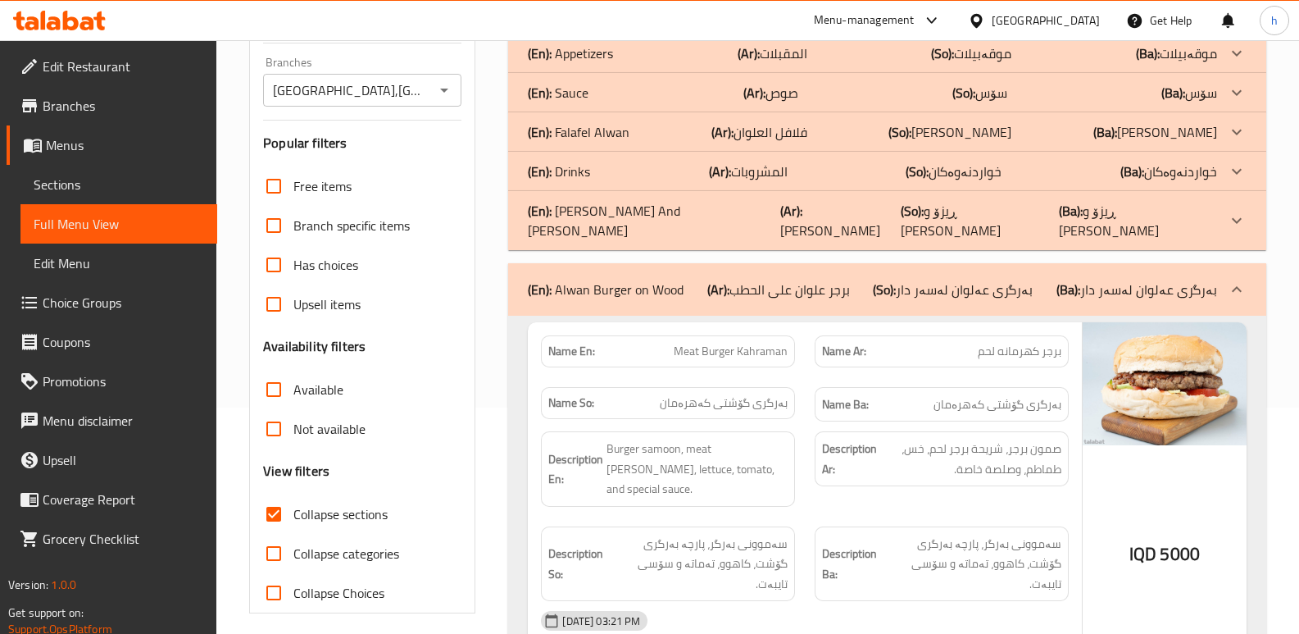
click at [662, 211] on p "(En): [PERSON_NAME] And [PERSON_NAME]" at bounding box center [654, 220] width 252 height 39
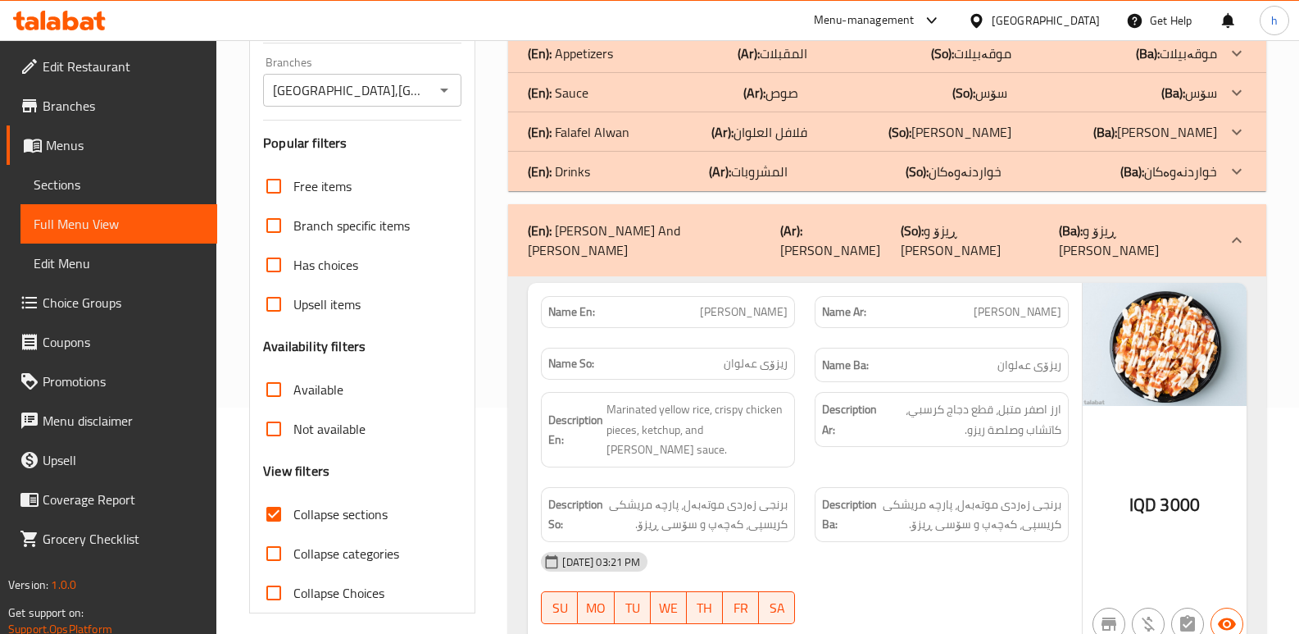
click at [624, 127] on p "(En): [PERSON_NAME]" at bounding box center [579, 132] width 102 height 20
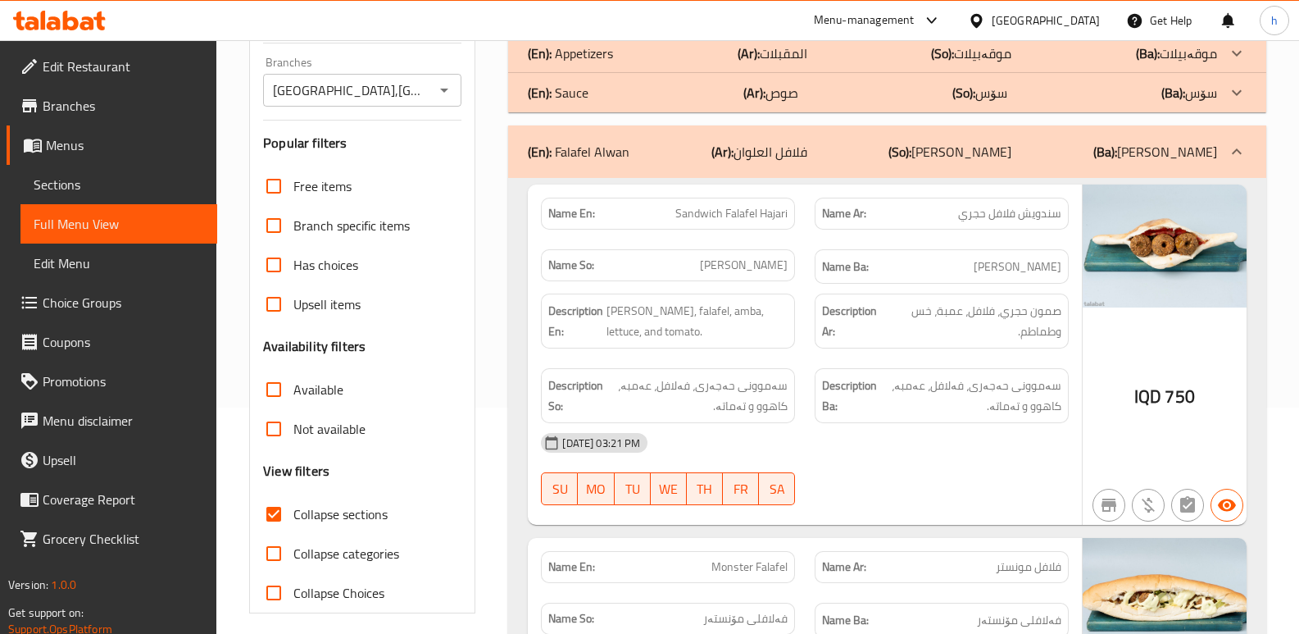
click at [951, 50] on b "(So):" at bounding box center [942, 53] width 23 height 25
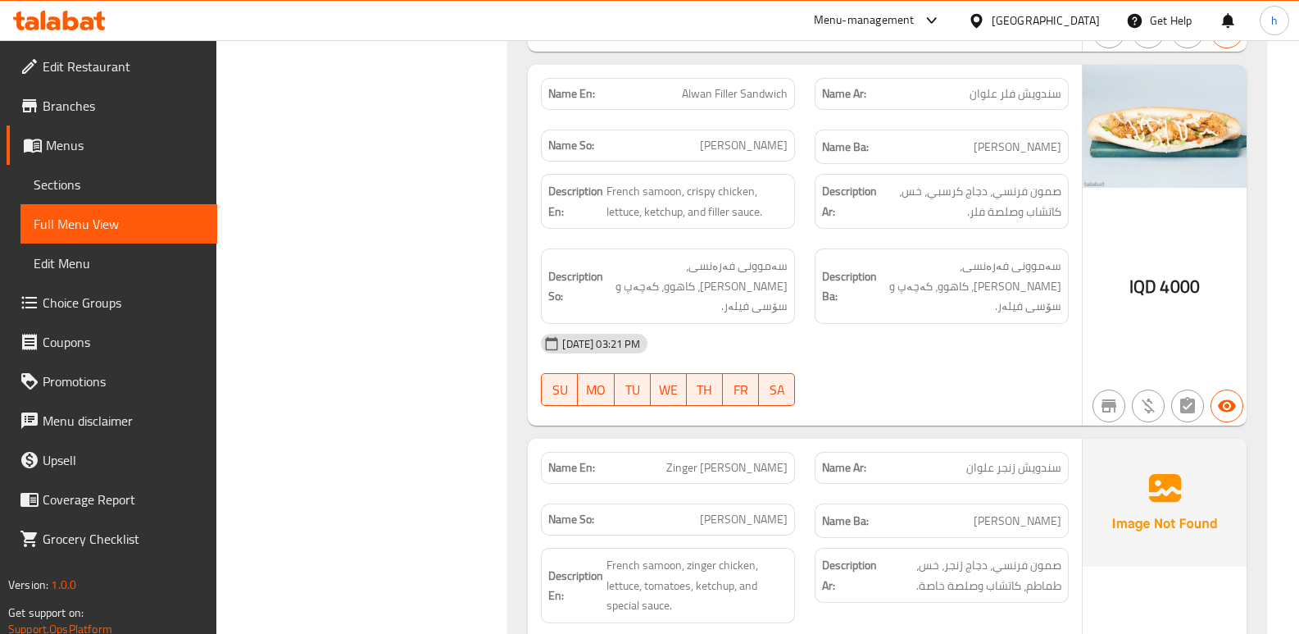
scroll to position [4518, 0]
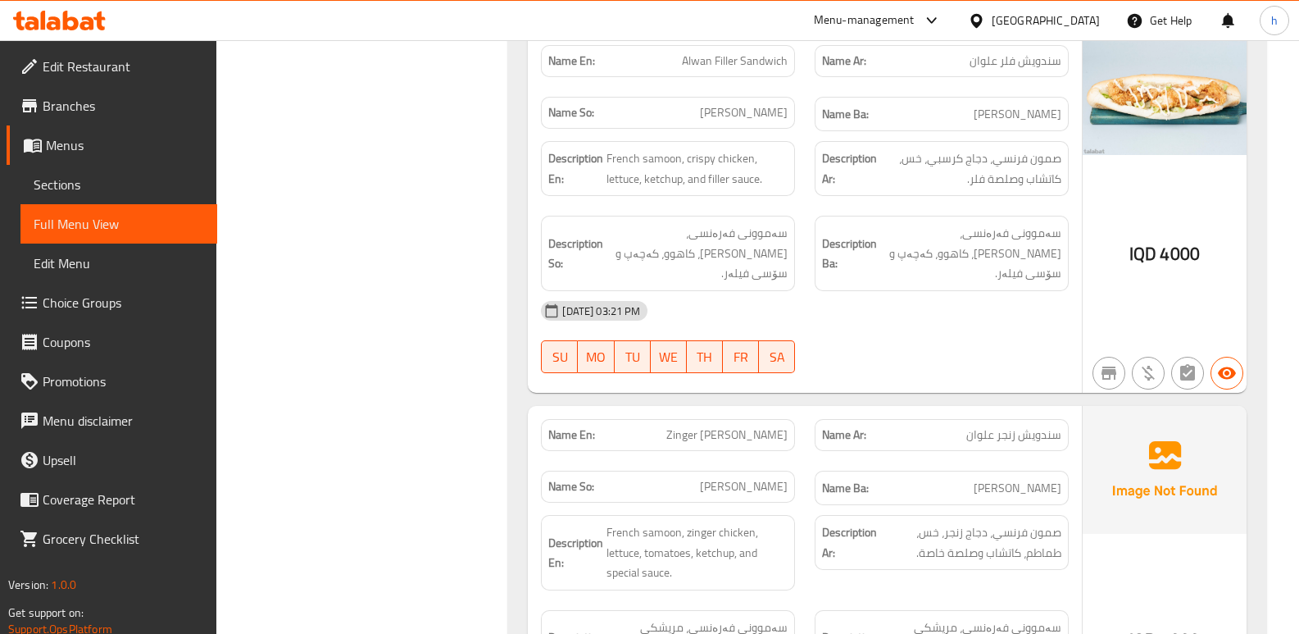
drag, startPoint x: 678, startPoint y: 354, endPoint x: 787, endPoint y: 355, distance: 109.0
click at [787, 426] on span "Zinger [PERSON_NAME]" at bounding box center [726, 434] width 121 height 17
copy span "Zinger [PERSON_NAME]"
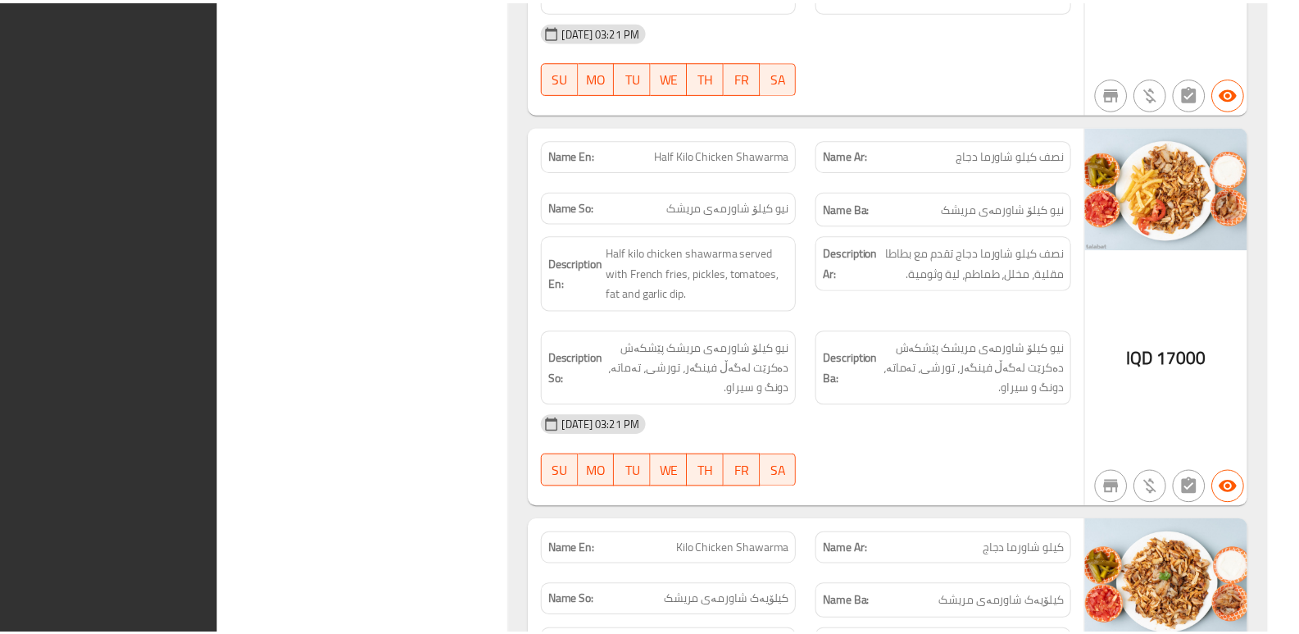
scroll to position [11832, 0]
